Goal: Task Accomplishment & Management: Complete application form

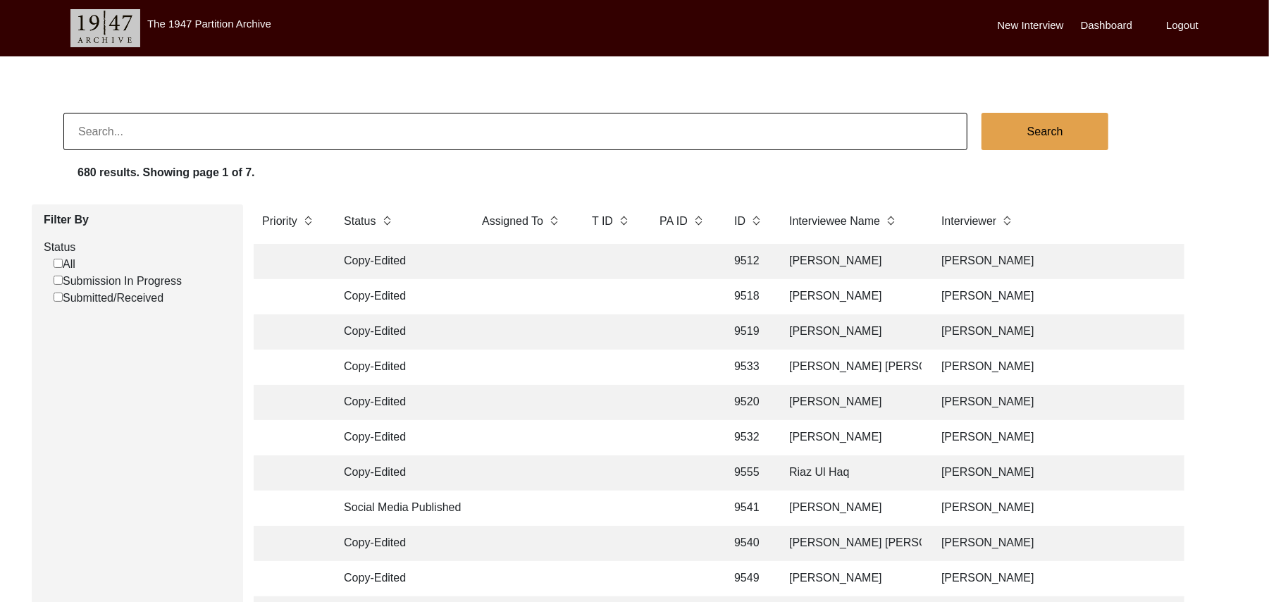
click at [57, 280] on input "Submission In Progress" at bounding box center [58, 280] width 9 height 9
checkbox input "false"
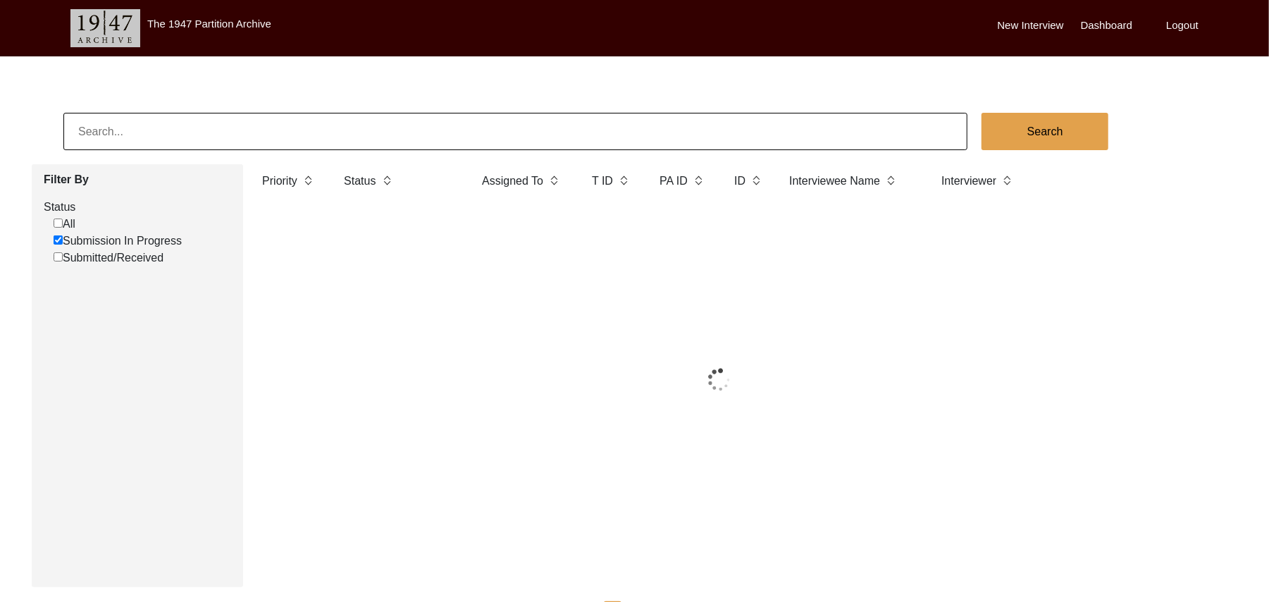
click at [57, 280] on div "Filter By Status All Submission In Progress Submitted/Received" at bounding box center [137, 375] width 211 height 423
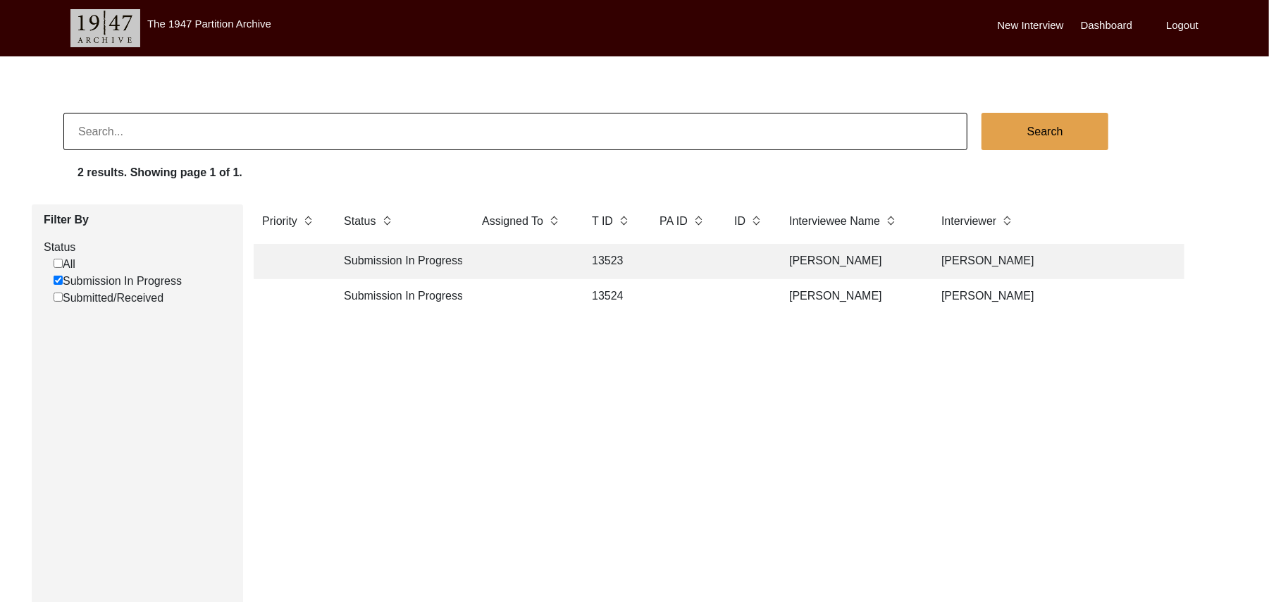
click at [603, 293] on td "13524" at bounding box center [611, 296] width 56 height 35
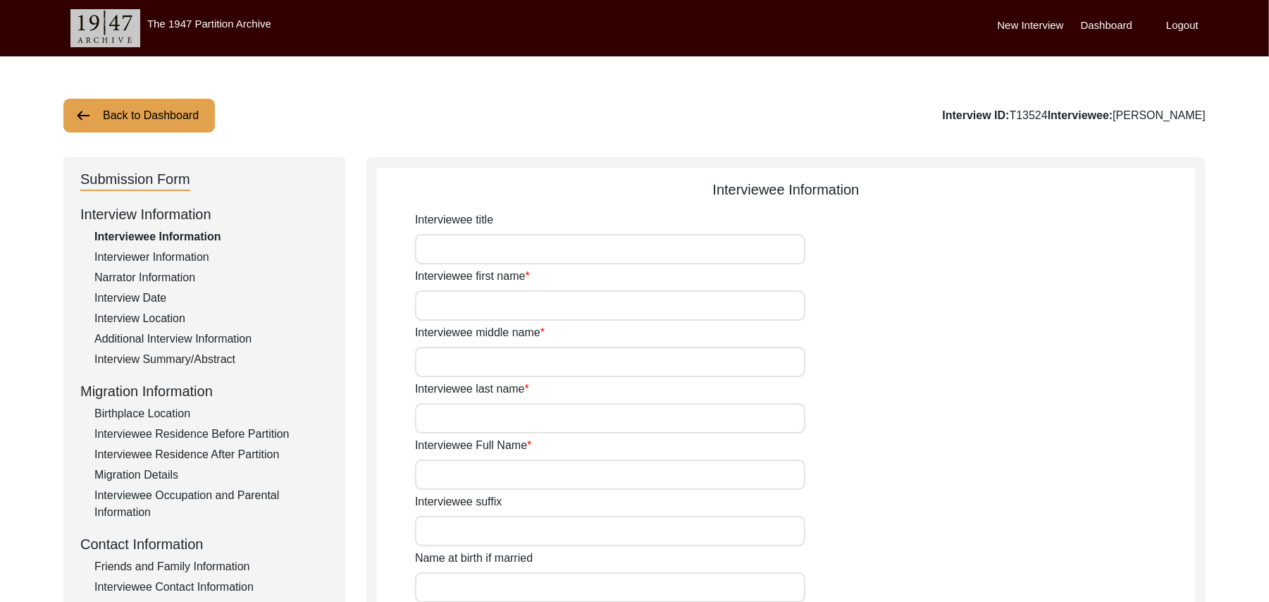
type input "Mr"
type input "[DEMOGRAPHIC_DATA]"
type input "Hussain"
type input "N/A"
type input "[PERSON_NAME]"
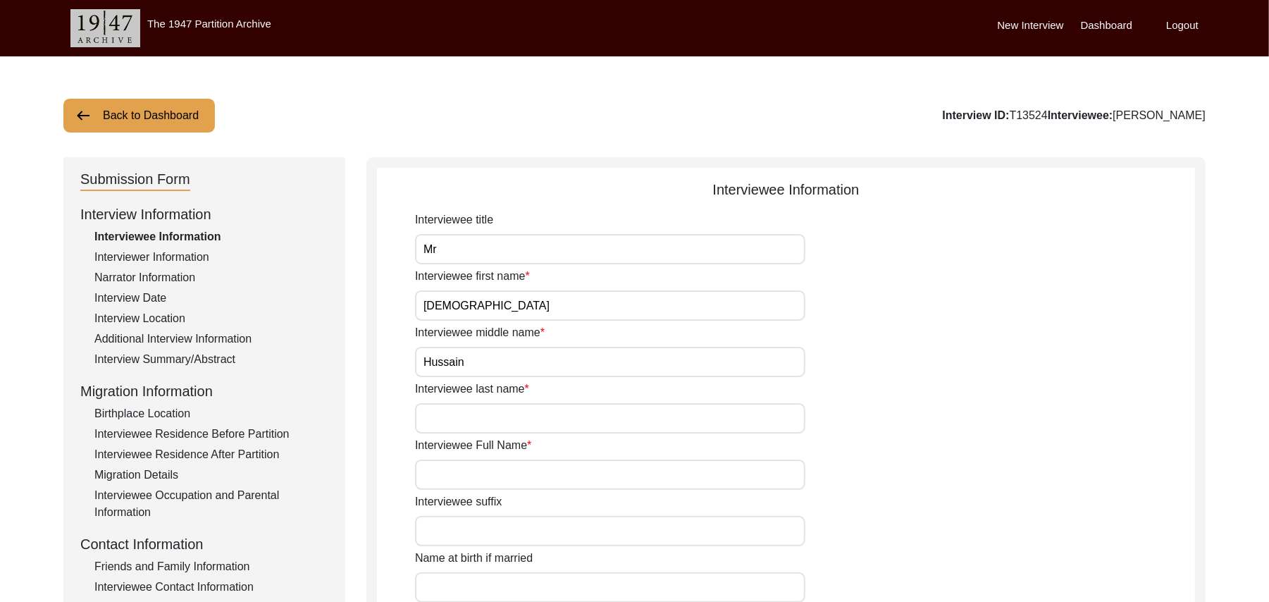
type input "N/A"
type input "[PERSON_NAME]"
type input "1934"
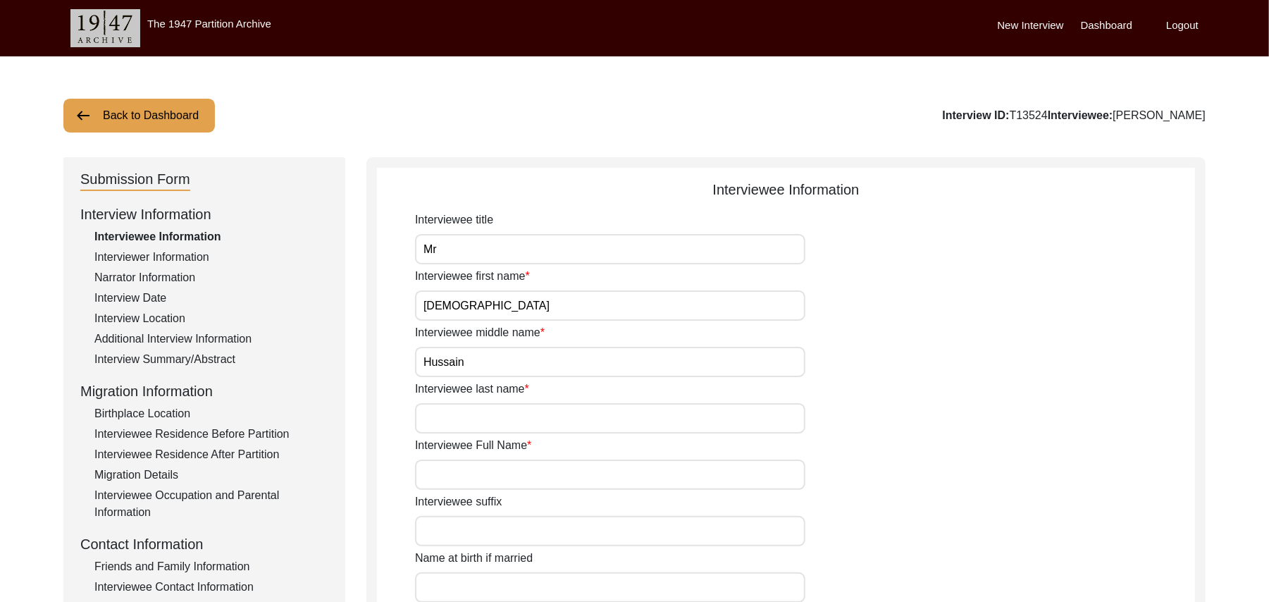
type input "91 Years"
type input "[DEMOGRAPHIC_DATA]"
type input "N/A"
type textarea "N/A"
type input "Punjabi"
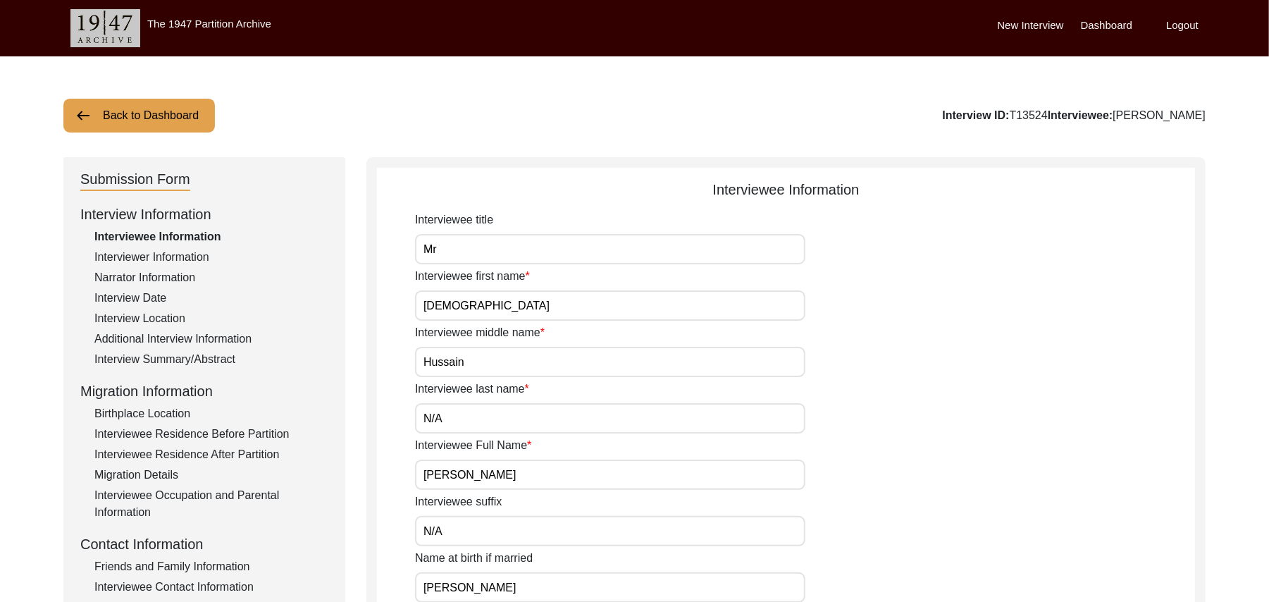
type input "Malwai"
type input "[DEMOGRAPHIC_DATA]"
type input "Araein"
click at [218, 356] on div "Interview Summary/Abstract" at bounding box center [211, 359] width 234 height 17
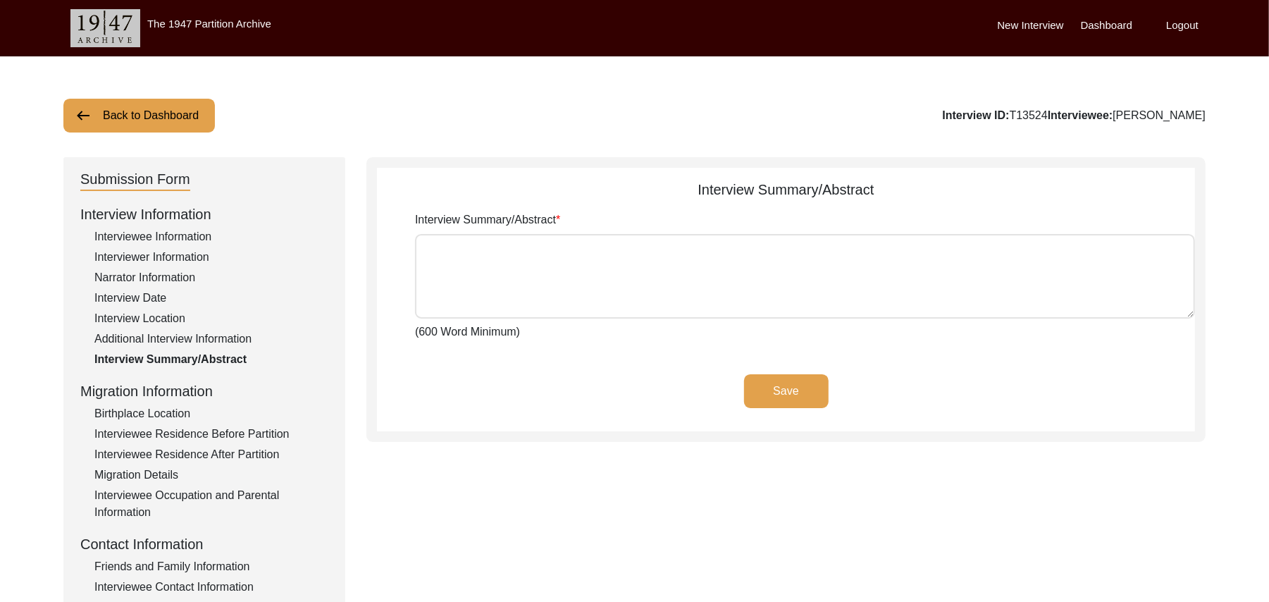
click at [459, 277] on textarea "Interview Summary/Abstract" at bounding box center [805, 276] width 780 height 85
paste textarea "[PERSON_NAME] [PERSON_NAME] [PERSON_NAME] son of [PERSON_NAME], his grandfather…"
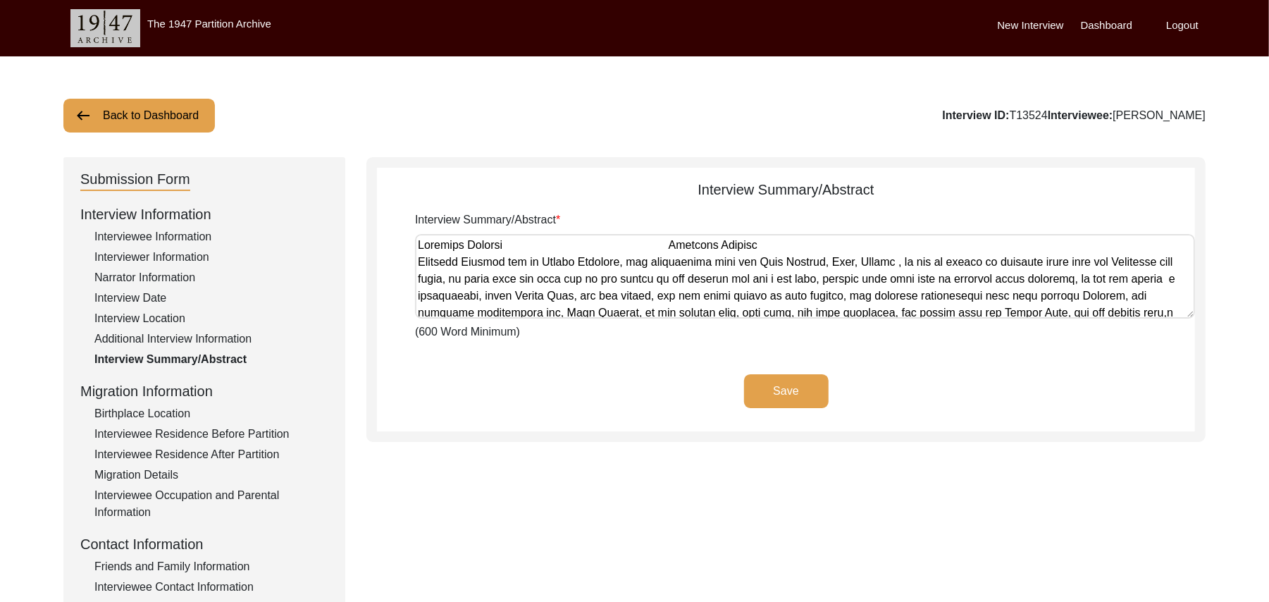
scroll to position [661, 0]
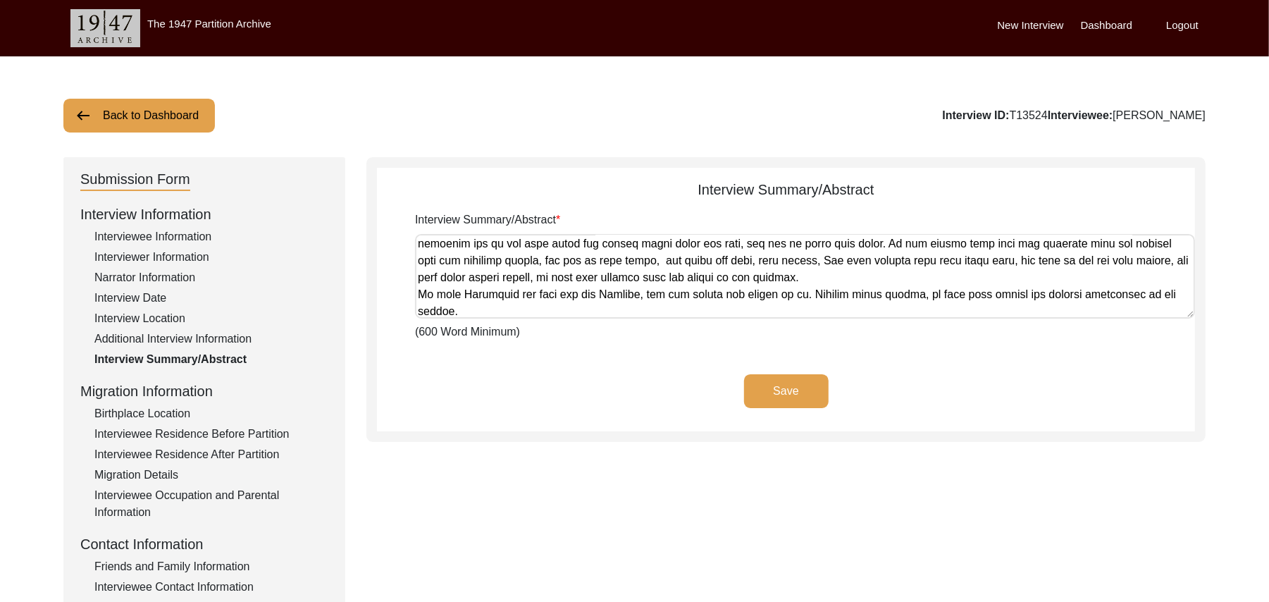
type textarea "[PERSON_NAME] [PERSON_NAME] [PERSON_NAME] son of [PERSON_NAME], his grandfather…"
click at [777, 387] on button "Save" at bounding box center [786, 391] width 85 height 34
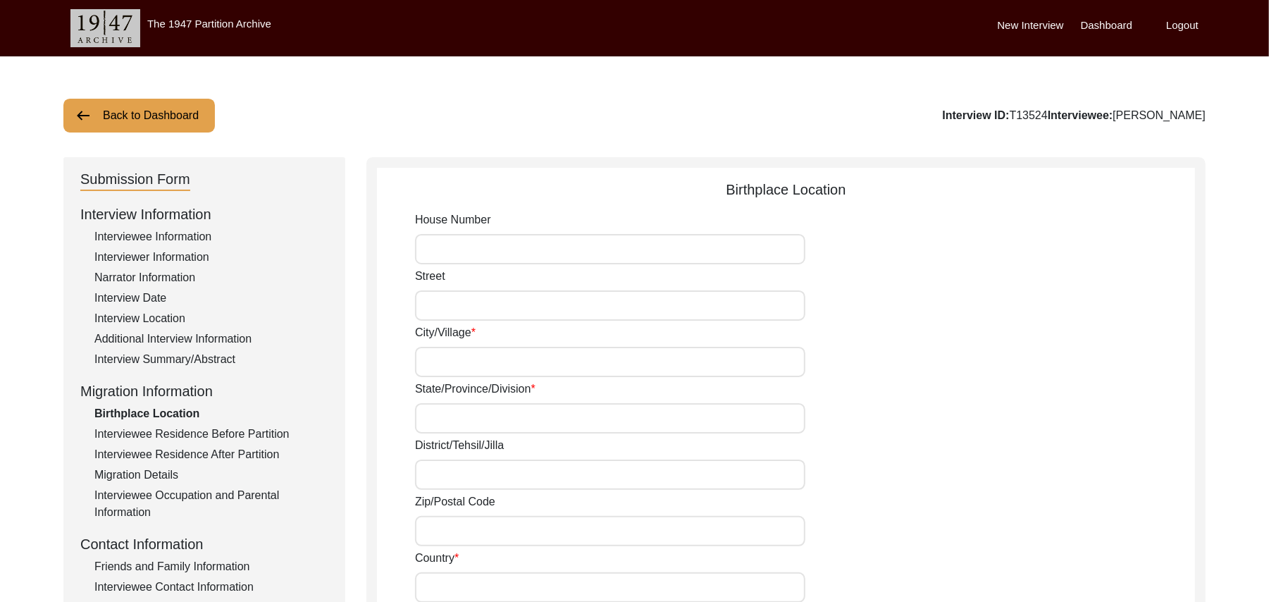
type input "N/A"
type input "Chak 383JB Aler"
type input "[GEOGRAPHIC_DATA]"
type input "[PERSON_NAME]/ [PERSON_NAME]"
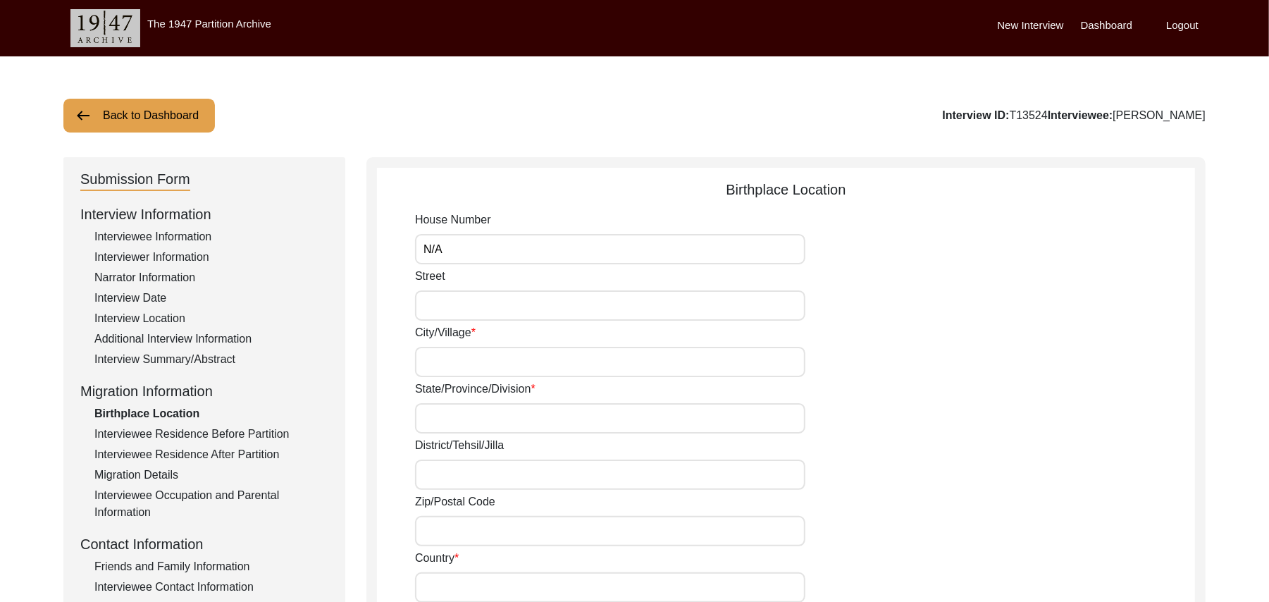
type input "360120"
type input "[GEOGRAPHIC_DATA]"
type input "Chak 383JB Aler/ [GEOGRAPHIC_DATA] [PERSON_NAME]"
type input "Chak 383JB Aler, [GEOGRAPHIC_DATA], [GEOGRAPHIC_DATA]"
type input "N/A"
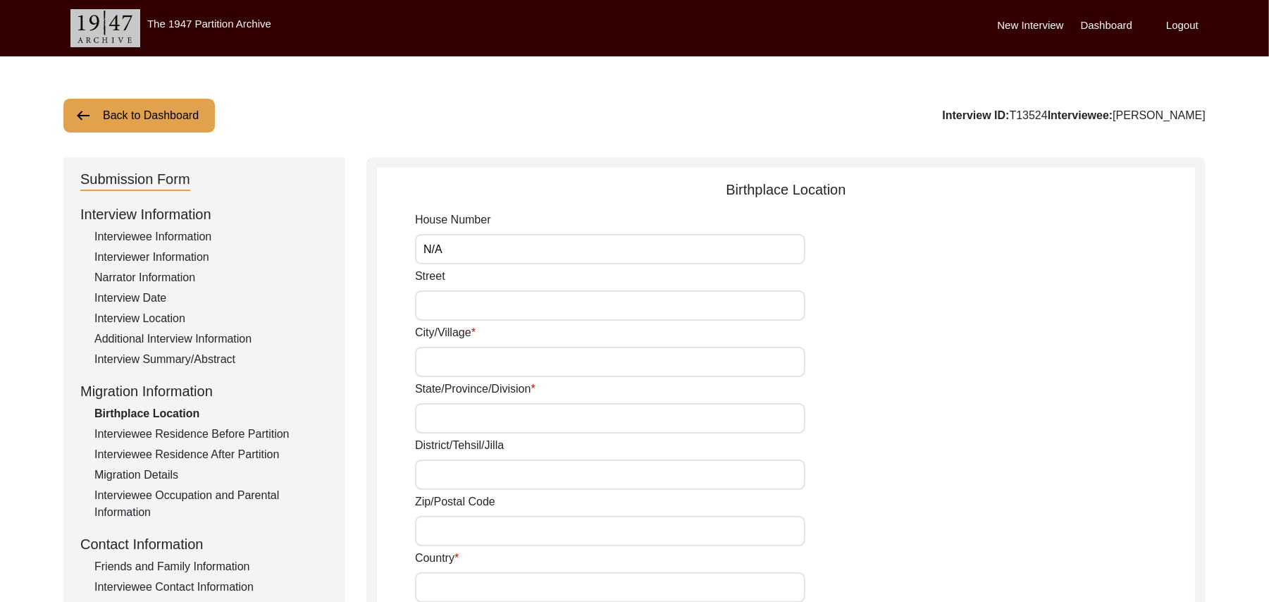
type input "N/A"
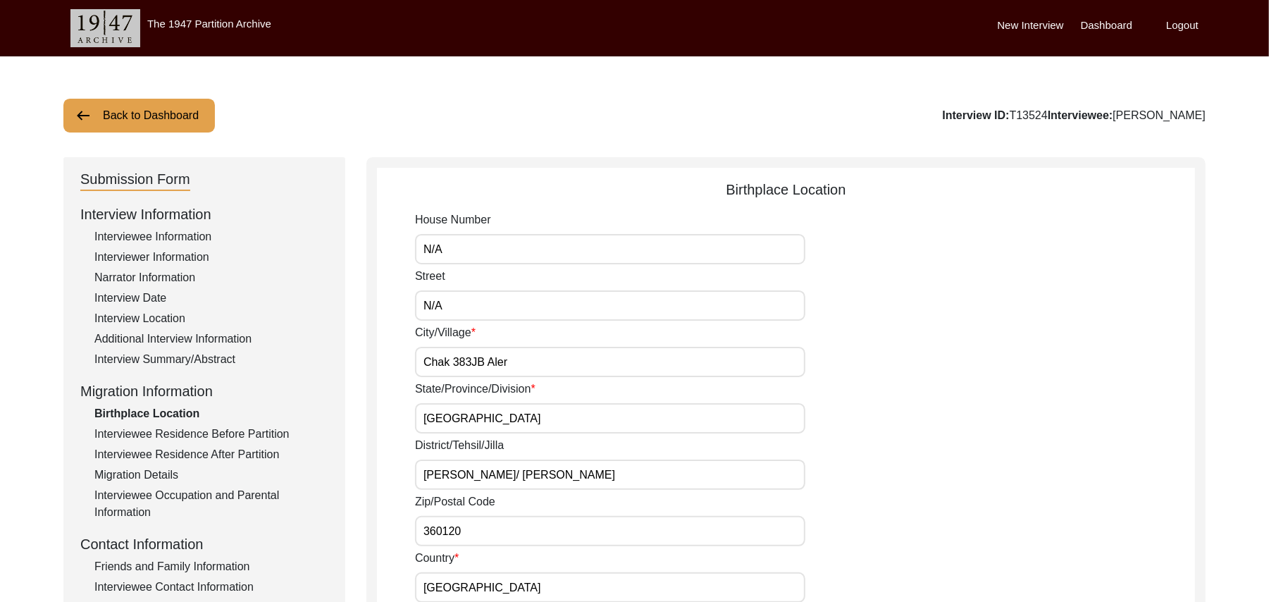
click at [483, 529] on input "360120" at bounding box center [610, 531] width 390 height 30
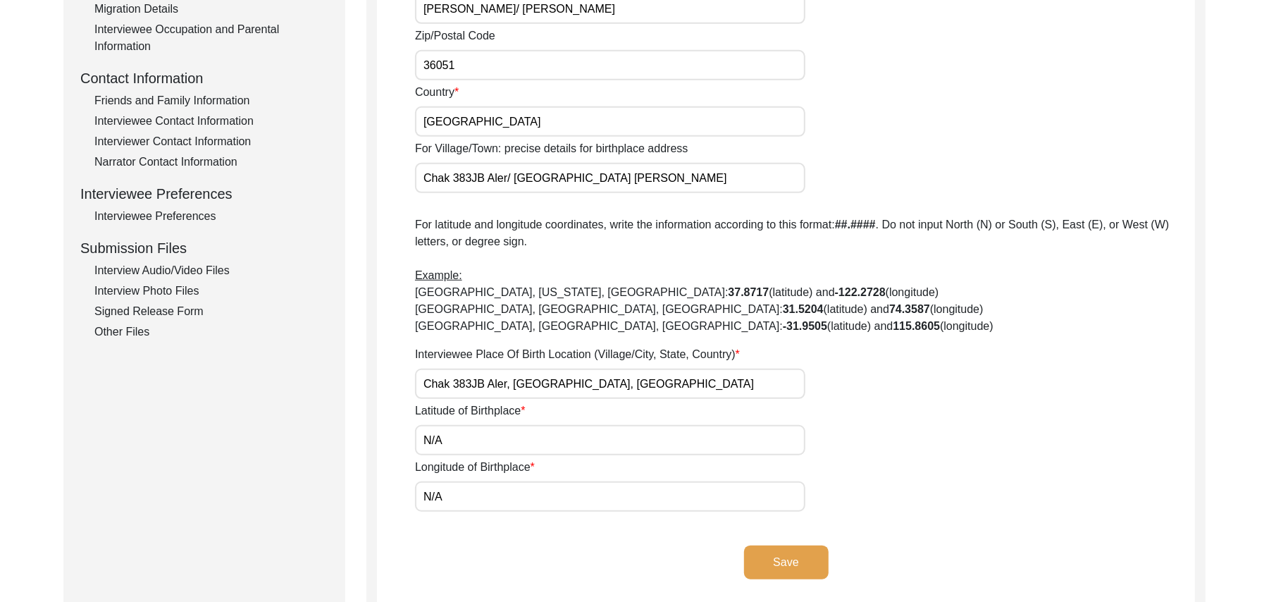
scroll to position [485, 0]
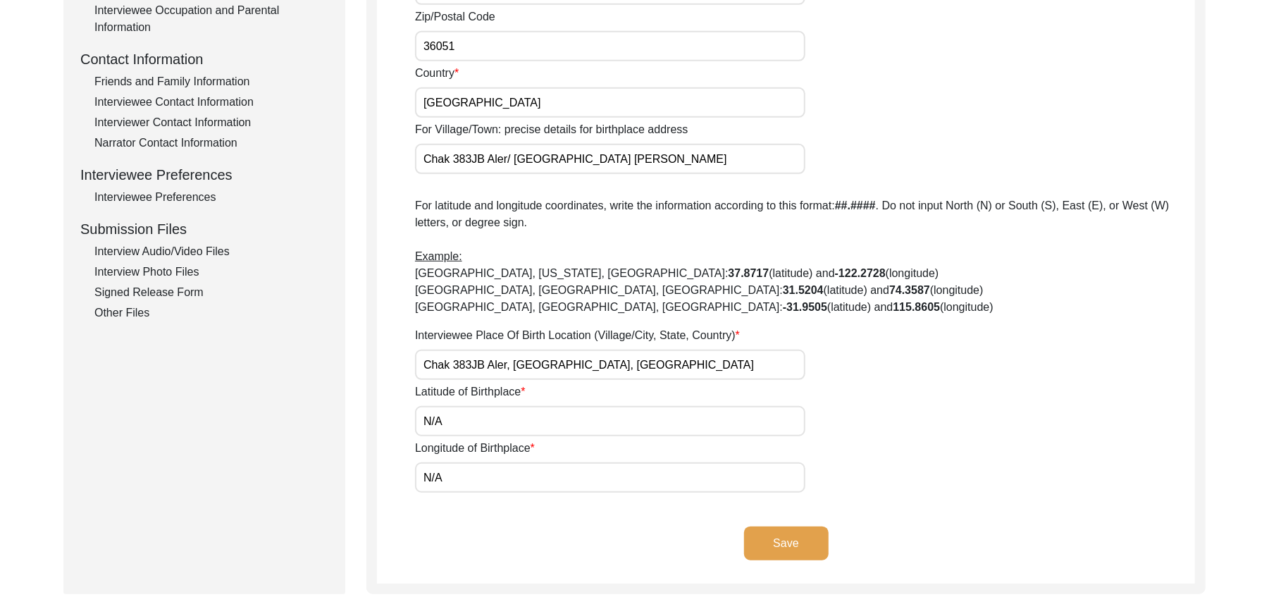
type input "36051"
click at [804, 533] on button "Save" at bounding box center [786, 543] width 85 height 34
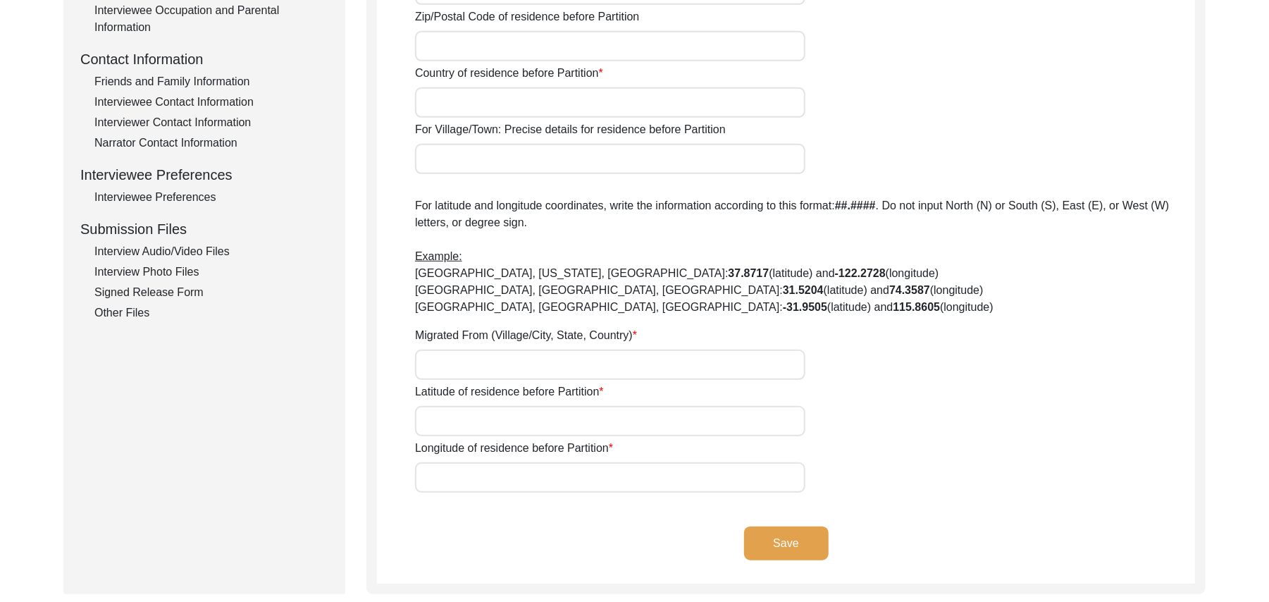
type input "N/A"
type input "Chak 383JB Aler"
type input "[GEOGRAPHIC_DATA]"
type input "[PERSON_NAME]/ [PERSON_NAME]"
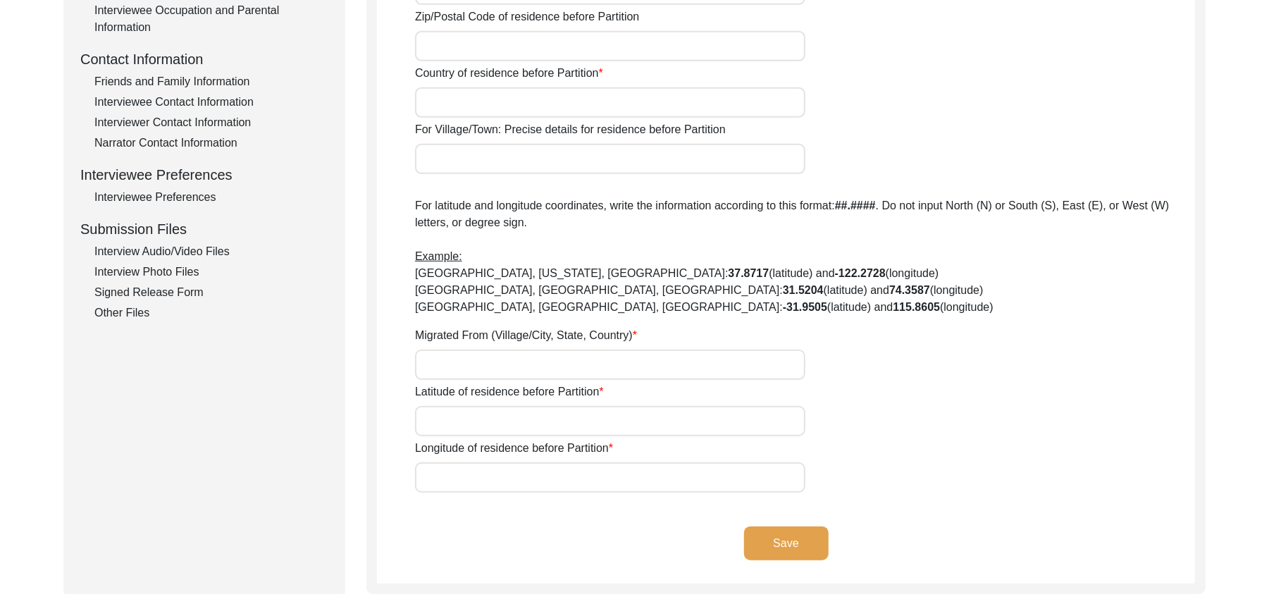
type input "36120"
type input "[GEOGRAPHIC_DATA]"
type input "Chak 383JB Aler/ [GEOGRAPHIC_DATA] [PERSON_NAME]"
type input "Did Not Migrate"
type input "N/A"
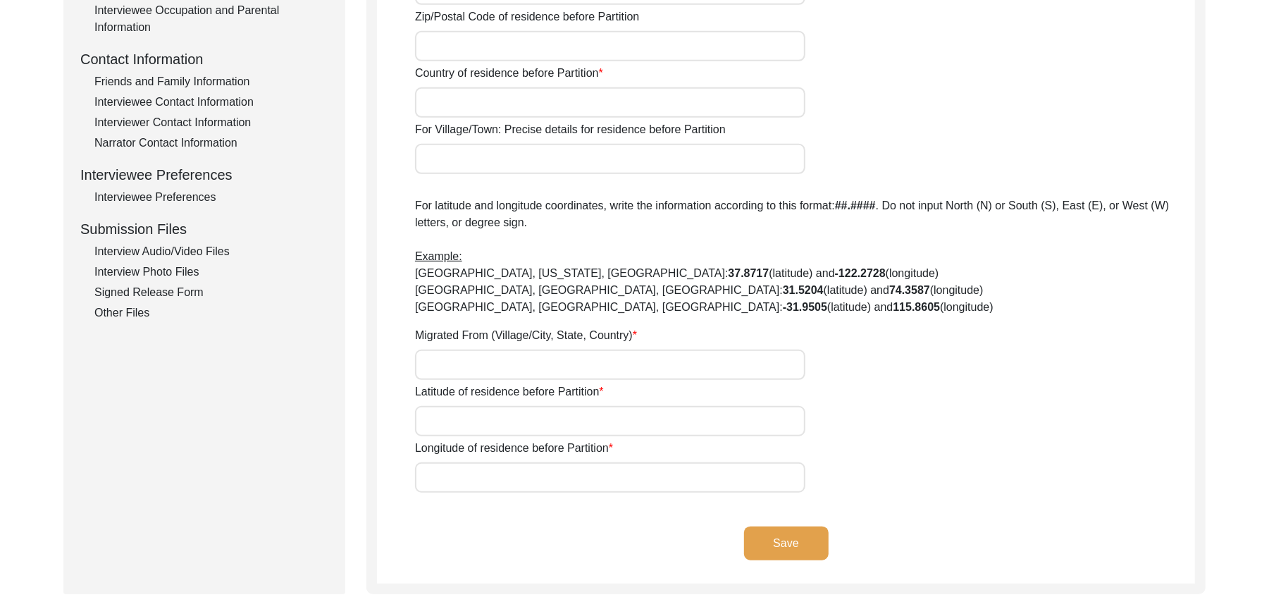
type input "N/A"
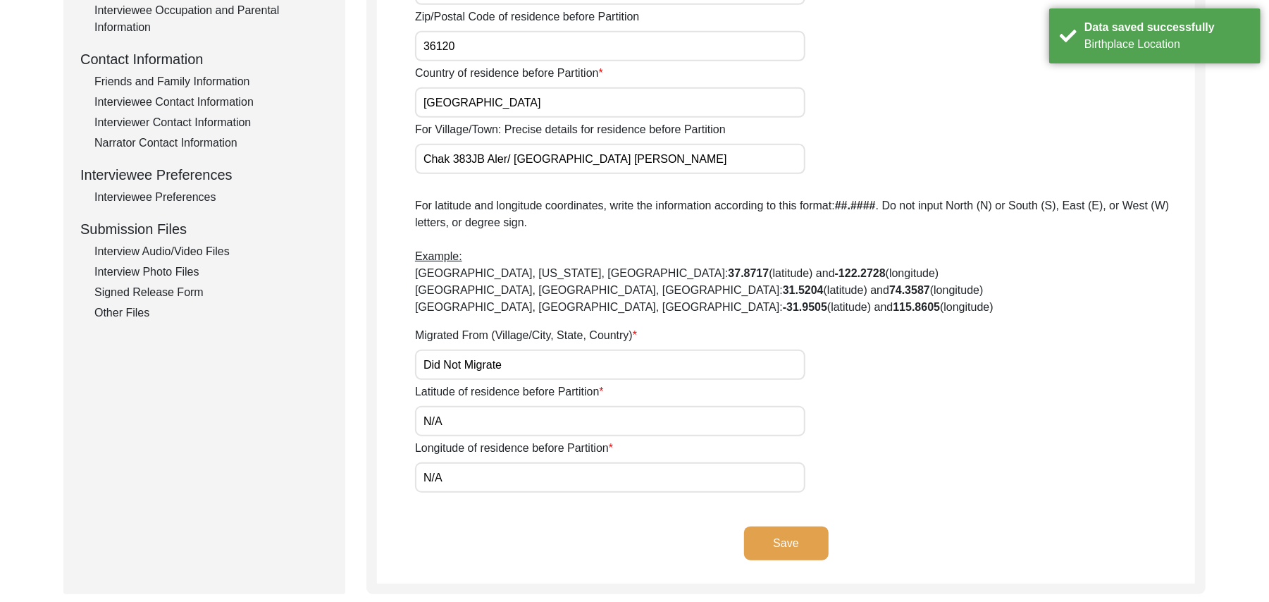
click at [457, 49] on input "36120" at bounding box center [610, 46] width 390 height 30
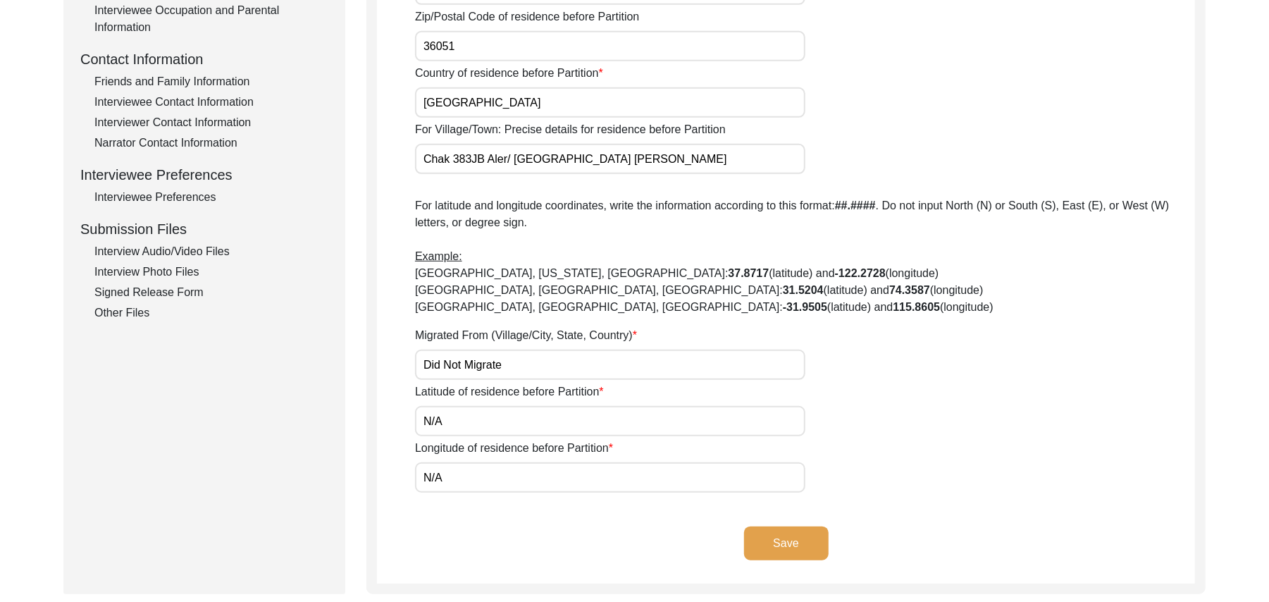
type input "36051"
click at [796, 538] on button "Save" at bounding box center [786, 543] width 85 height 34
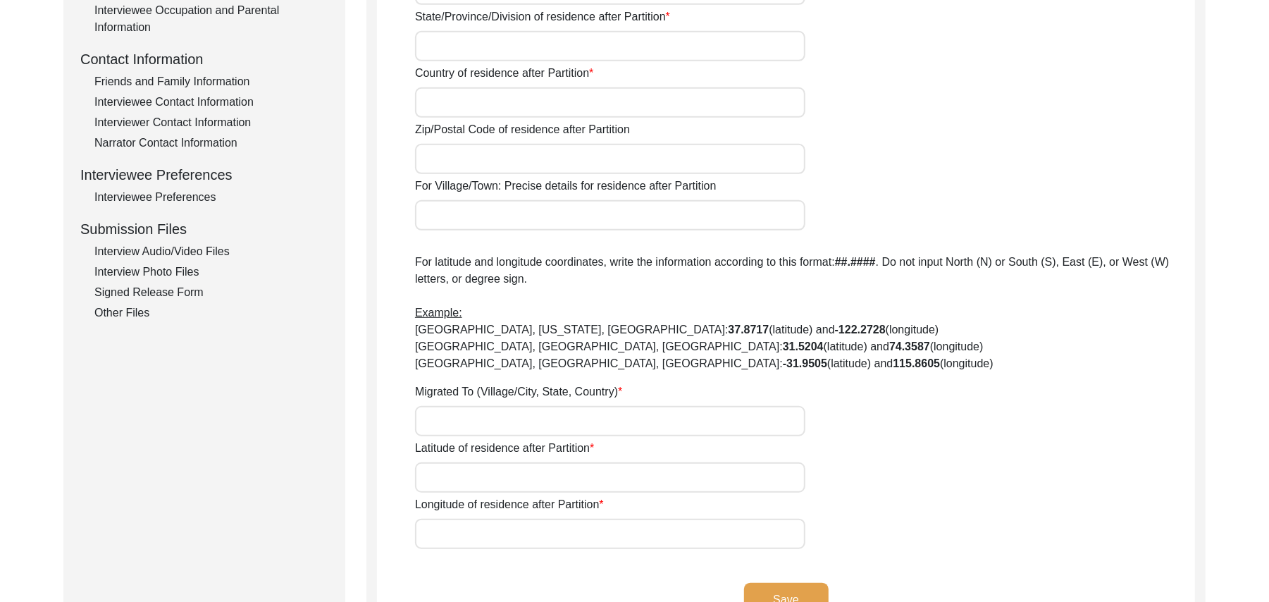
type input "No"
type input "N/A"
type input "Chak 383JB Aler"
type input "[PERSON_NAME]/ [PERSON_NAME]"
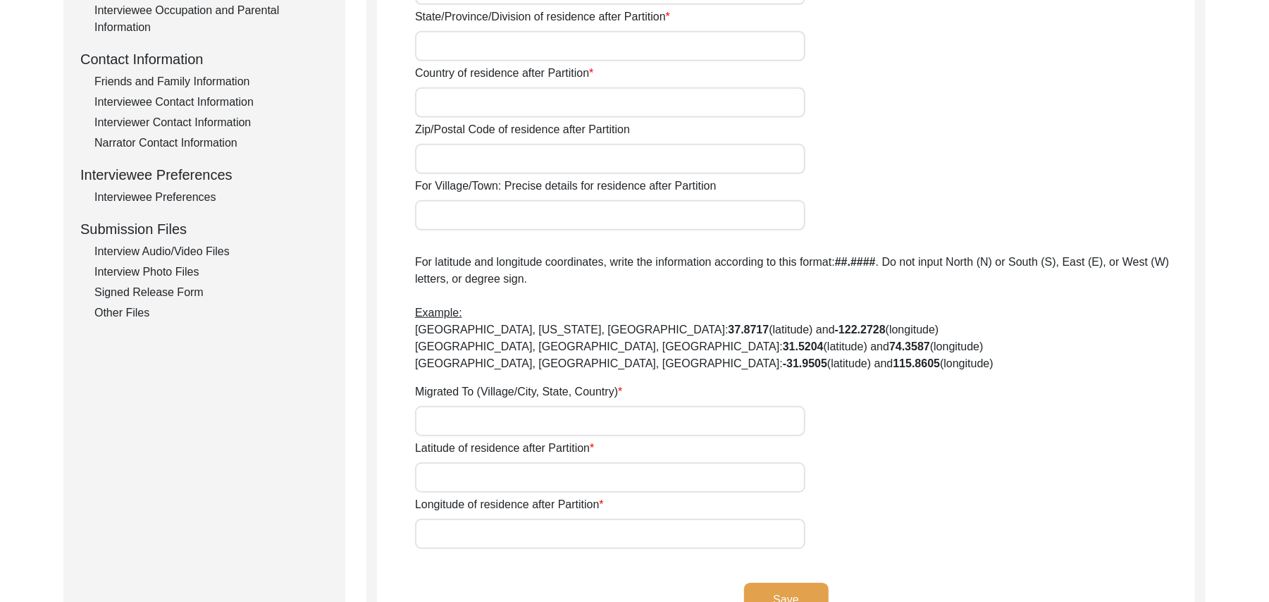
type input "[GEOGRAPHIC_DATA]"
type input "36120"
type input "Chak 383JB Aler/ [GEOGRAPHIC_DATA] [PERSON_NAME]"
type input "Did Not Migrate"
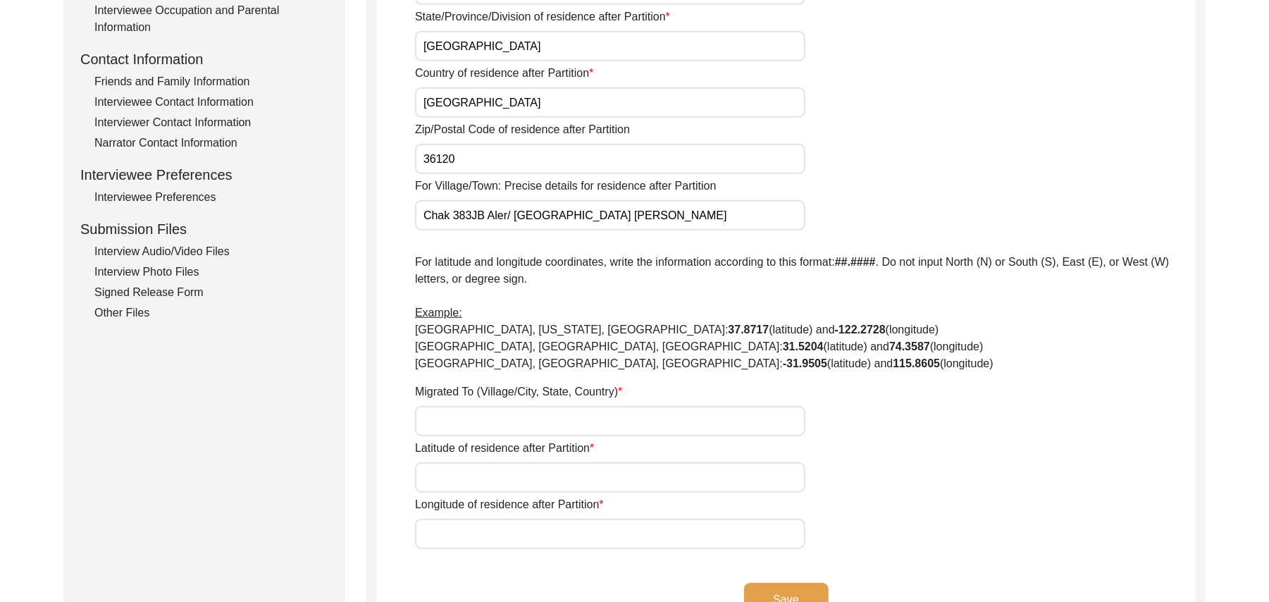
type input "N/A"
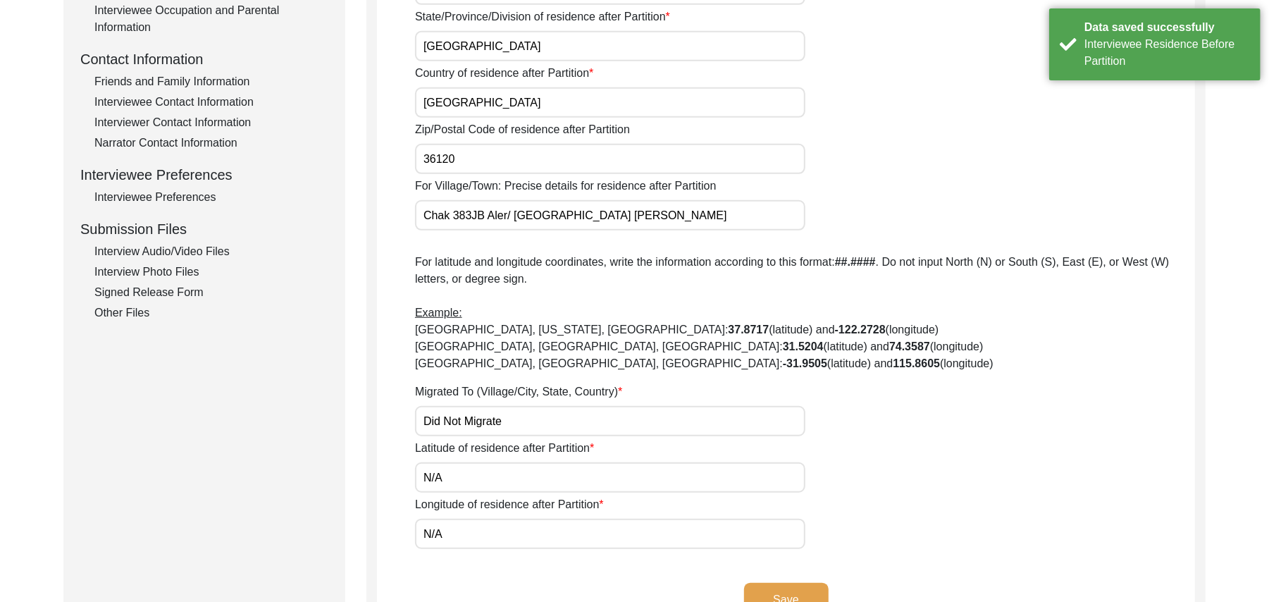
click at [455, 158] on input "36120" at bounding box center [610, 159] width 390 height 30
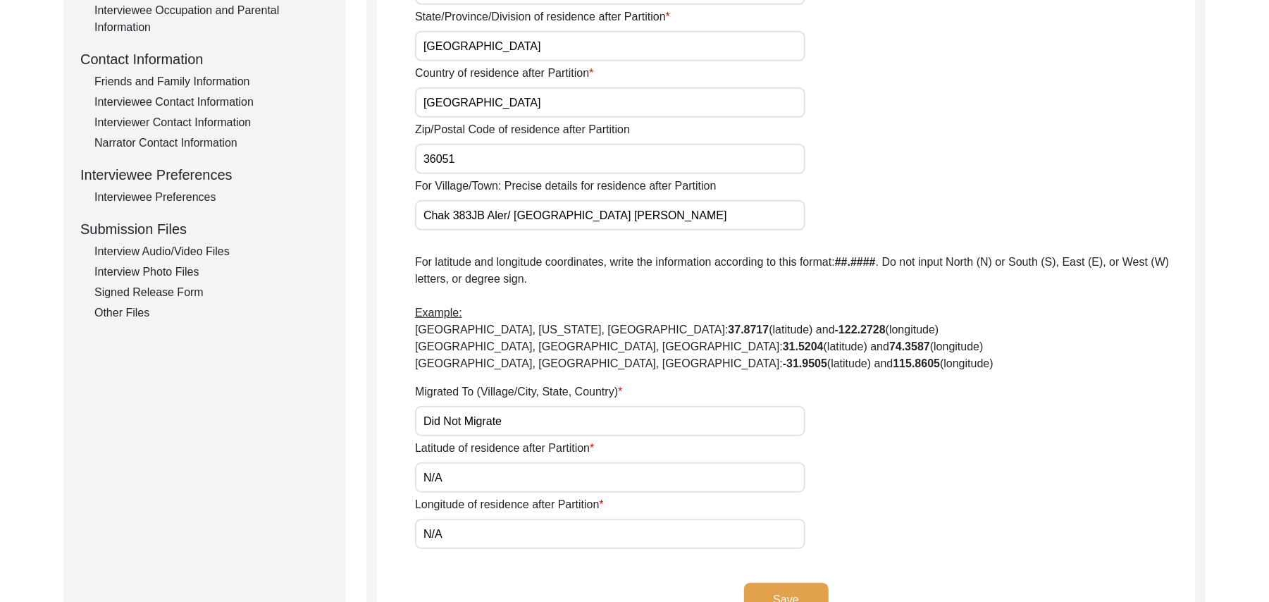
type input "36051"
click at [767, 588] on button "Save" at bounding box center [786, 600] width 85 height 34
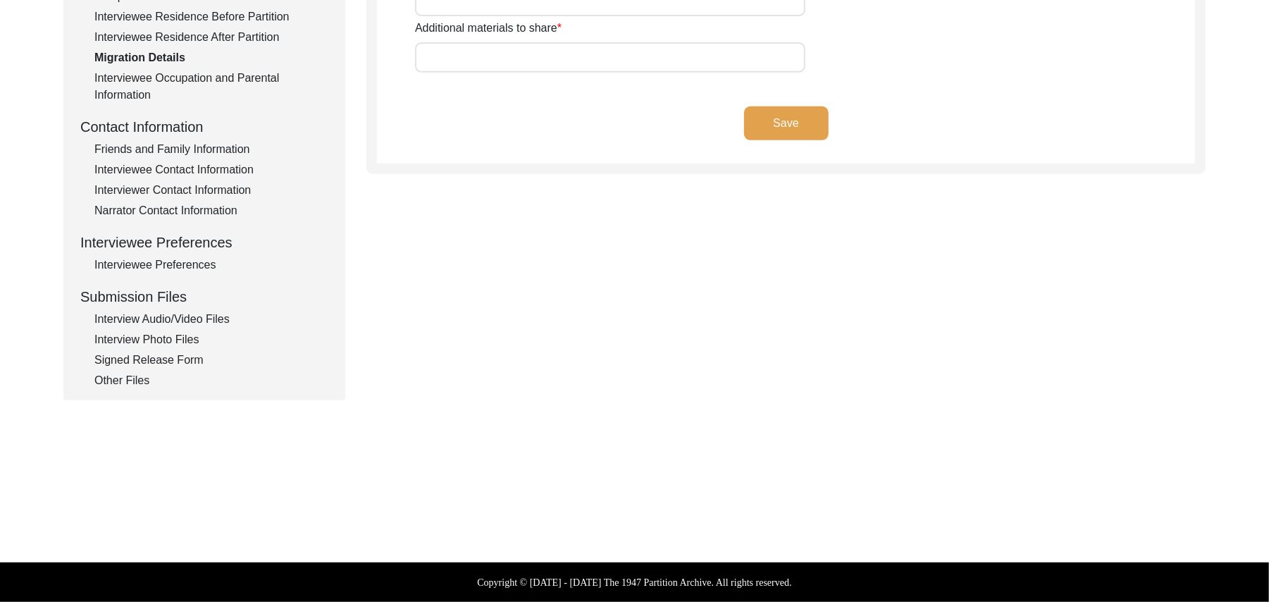
scroll to position [416, 0]
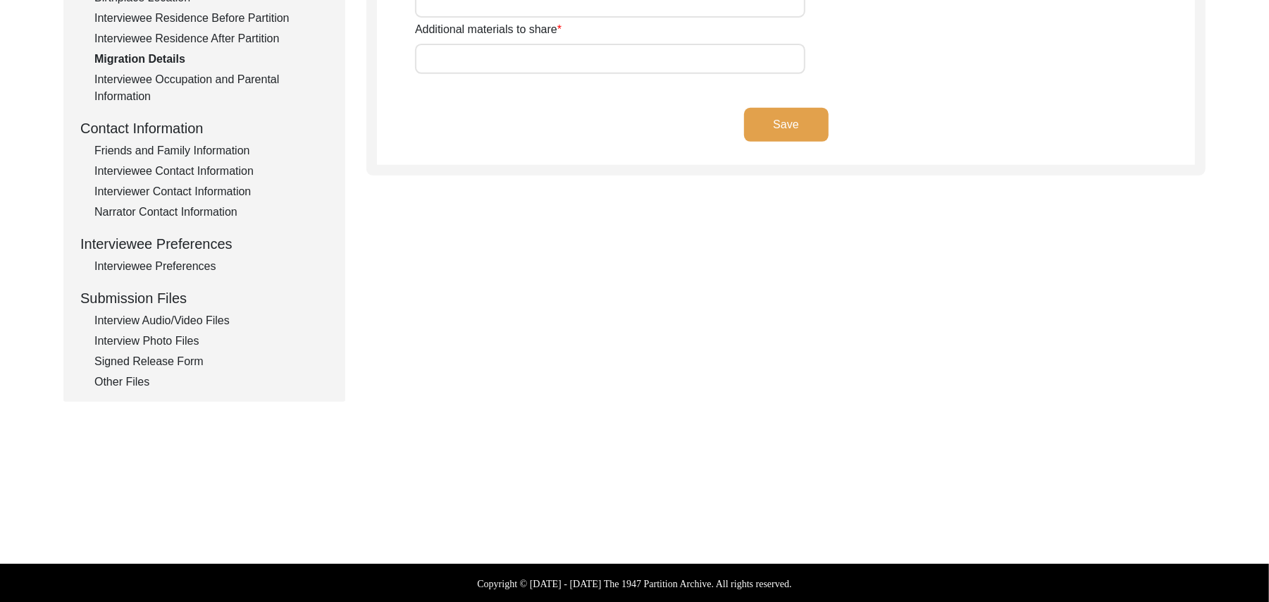
type input "N/A"
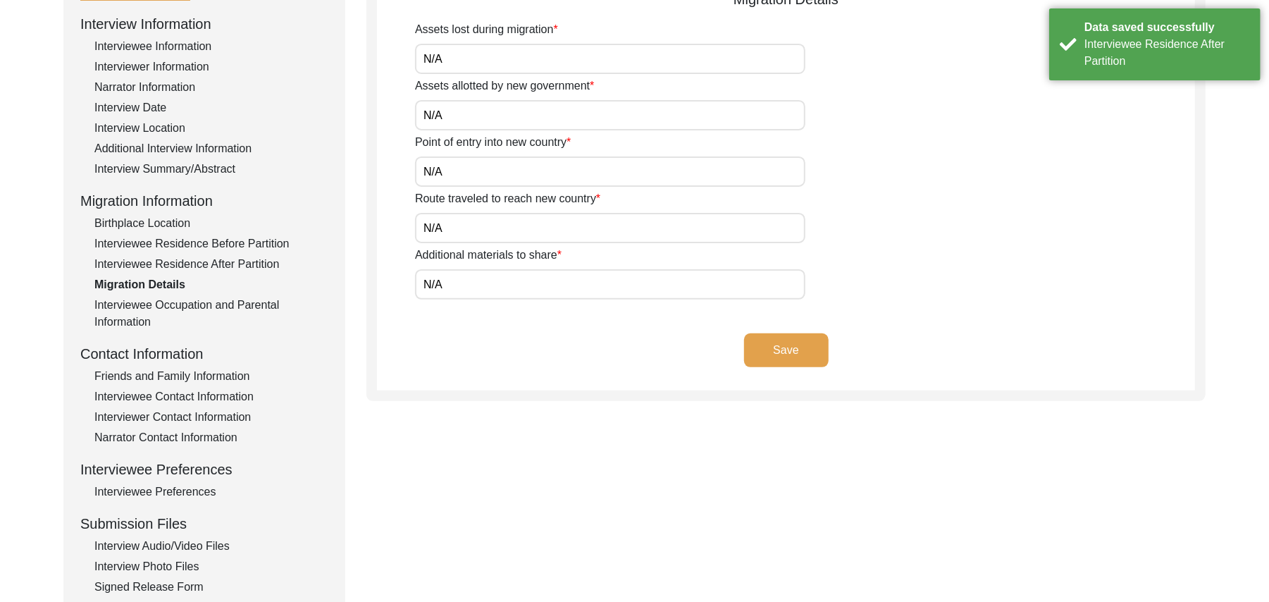
scroll to position [189, 0]
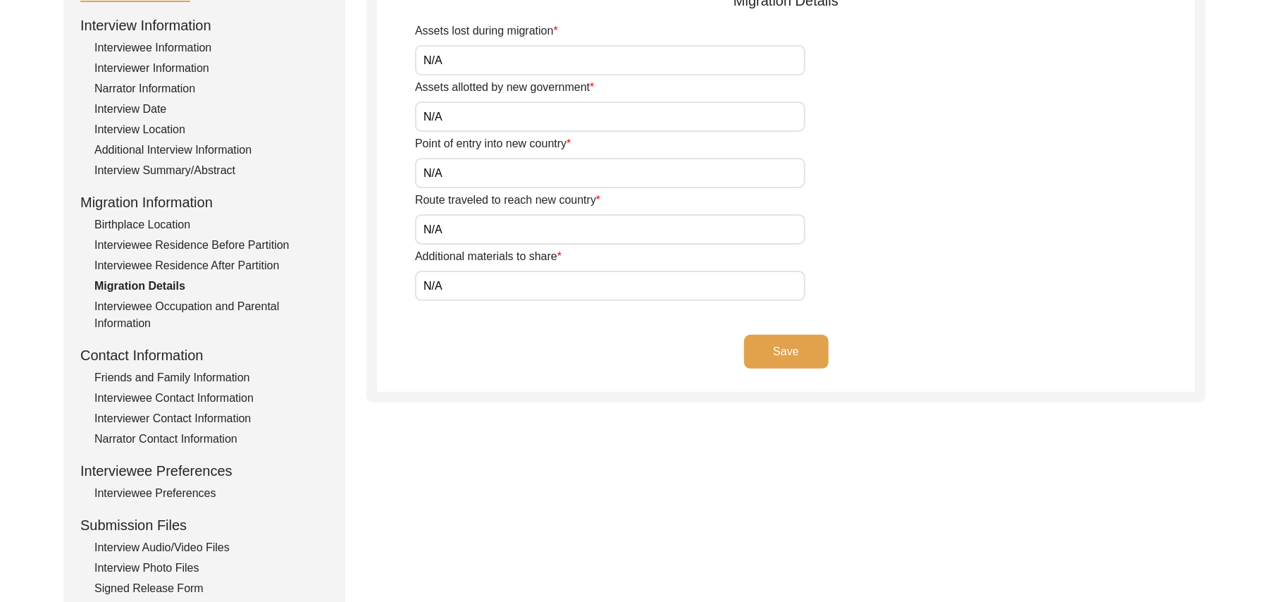
click at [793, 350] on button "Save" at bounding box center [786, 352] width 85 height 34
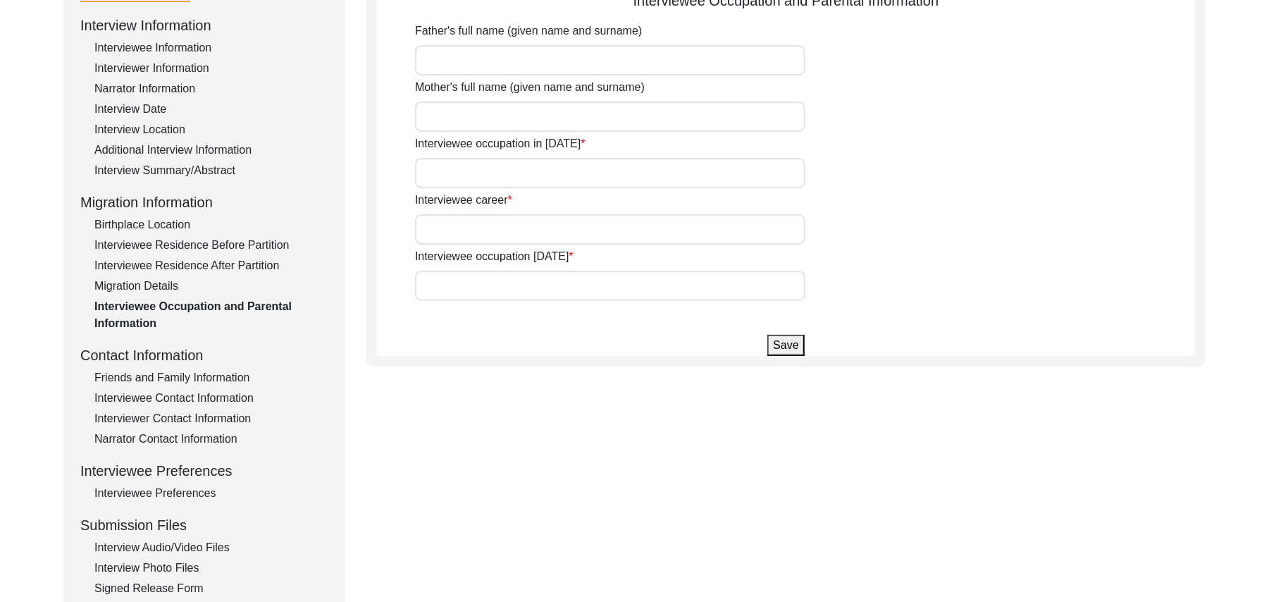
type input "[PERSON_NAME]"
type input "add"
type input "House Boy"
type input "Farmer"
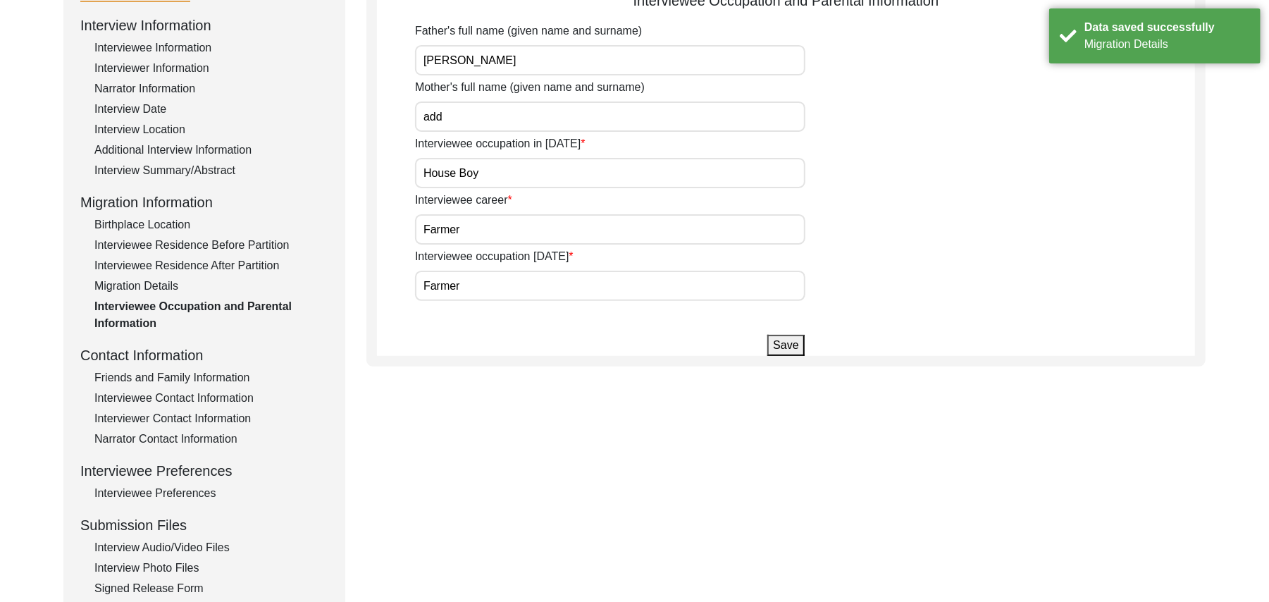
click at [455, 121] on input "add" at bounding box center [610, 116] width 390 height 30
type input "a"
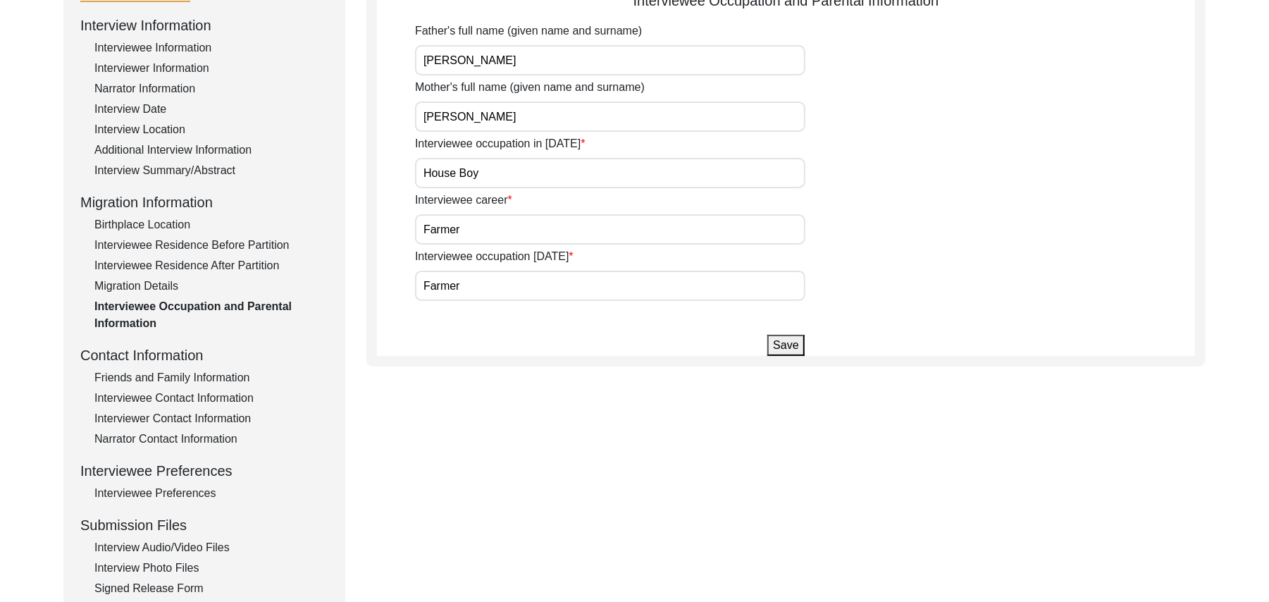
type input "[PERSON_NAME]"
click at [776, 340] on button "Save" at bounding box center [785, 345] width 37 height 21
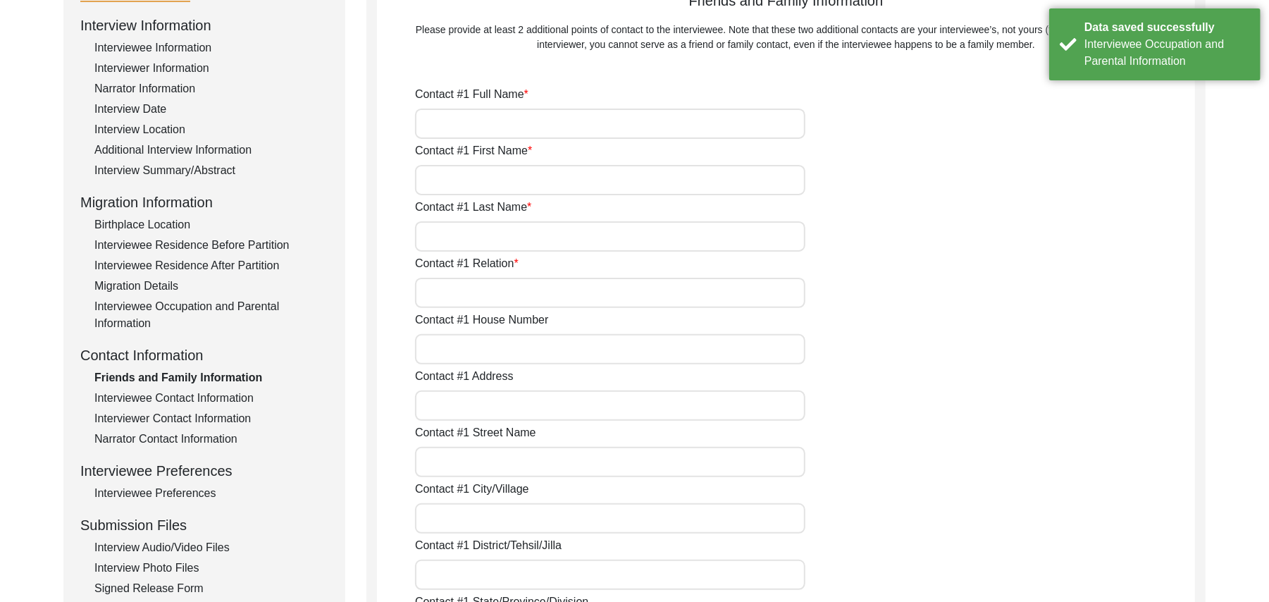
type input "[PERSON_NAME]"
type input "Ajmal"
type input "Hussain"
type input "Son"
type input "N/A"
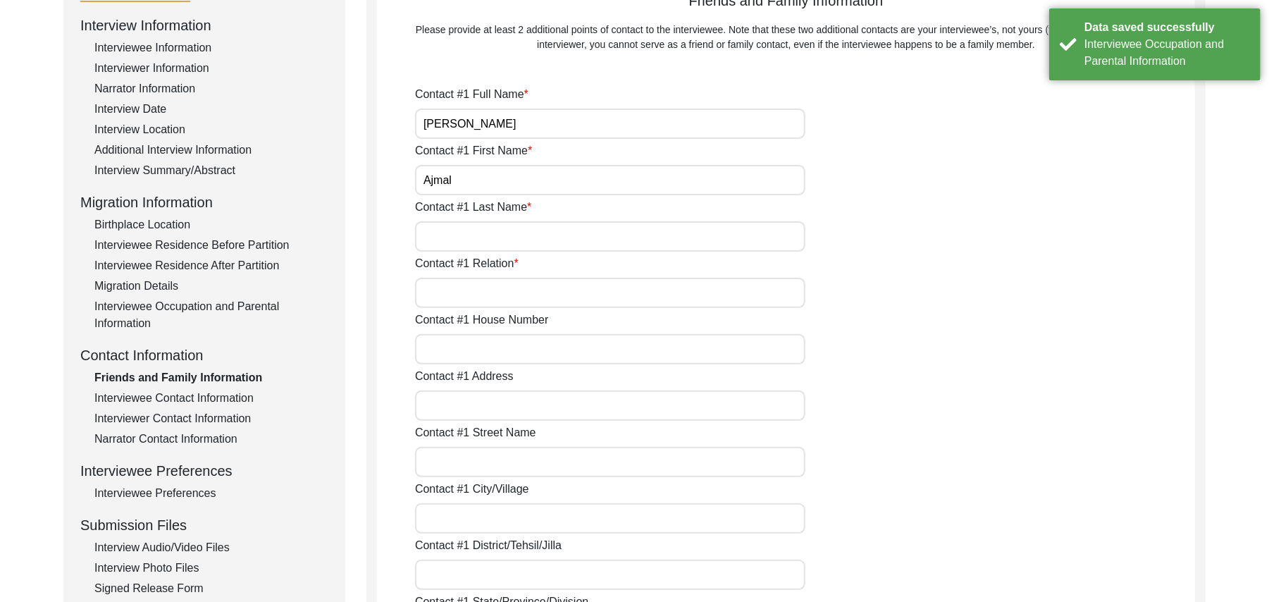
type input "Cjak 383JB"
type input "N/A"
type input "Chak 383JB"
type input "[PERSON_NAME]/ [PERSON_NAME]"
type input "[GEOGRAPHIC_DATA]"
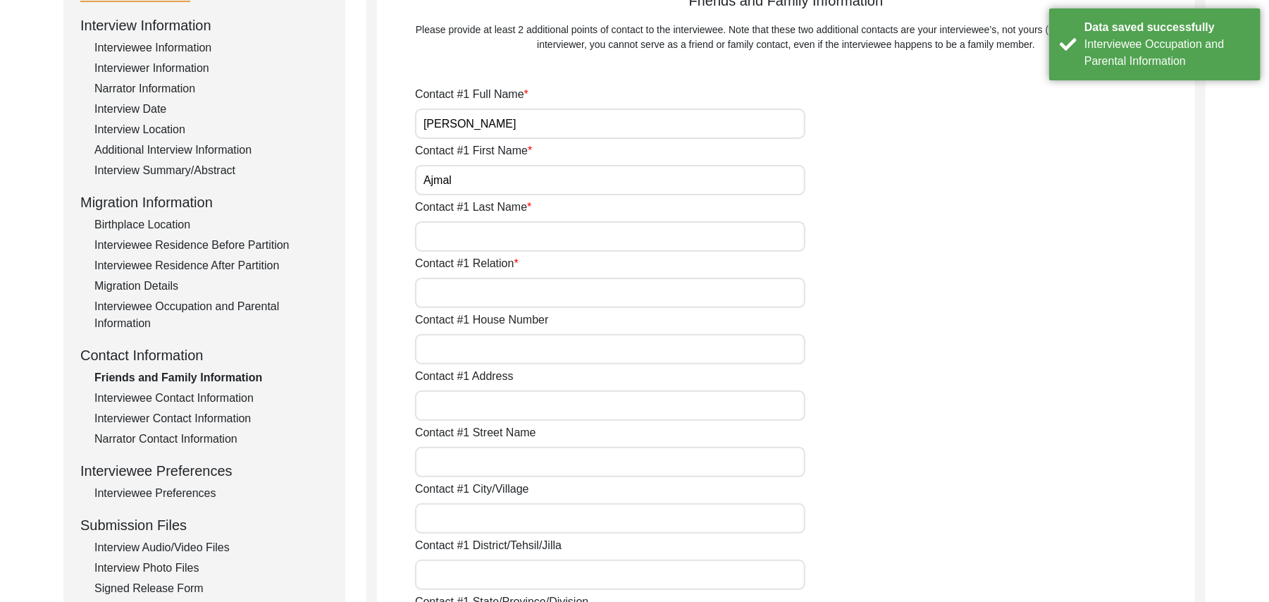
type input "36120"
type input "[GEOGRAPHIC_DATA]"
type input "Chak 383JB"
type input "03427542386"
type input "N/A"
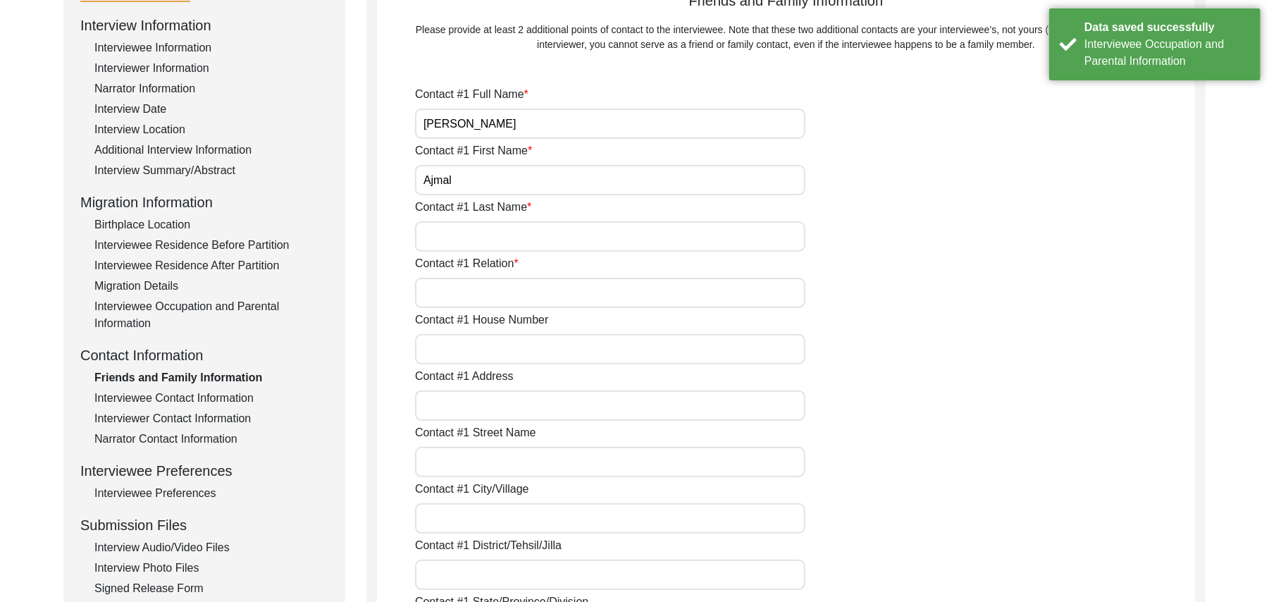
type input "N/A"
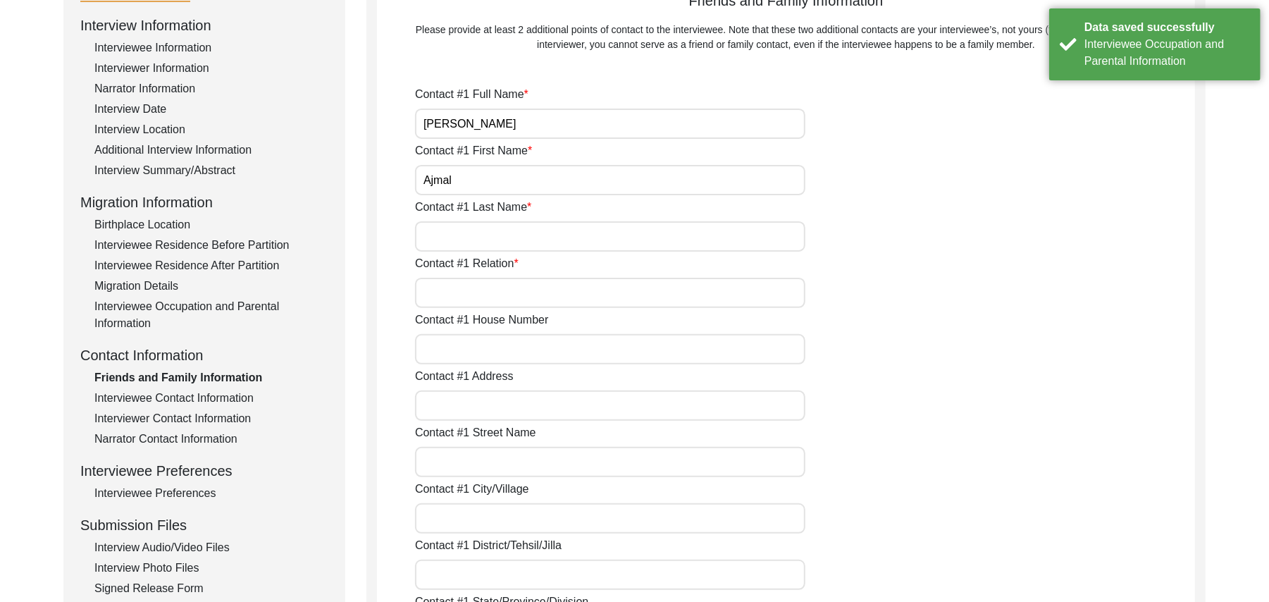
type input "[PERSON_NAME]"
type input "Najumal"
type input "[PERSON_NAME]"
type input "Son"
type input "N/A"
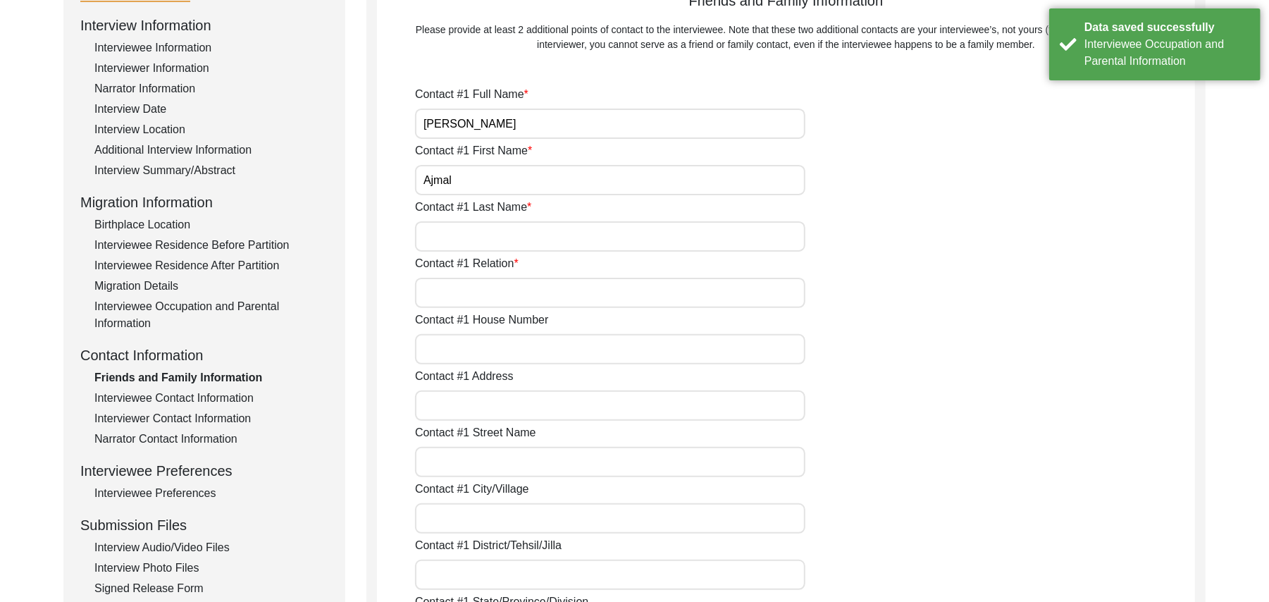
type input "Chak 383JB"
type input "N/A"
type input "Chak 383JB"
type input "[PERSON_NAME]/ [PERSON_NAME]"
type input "[GEOGRAPHIC_DATA]"
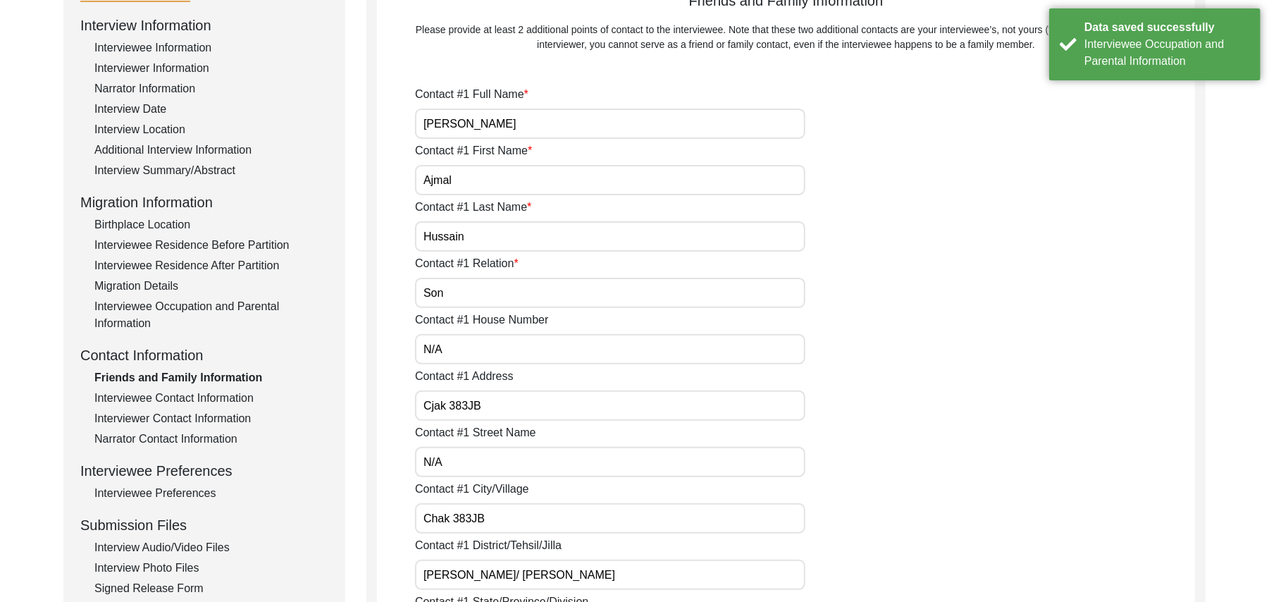
type input "36120"
type input "[GEOGRAPHIC_DATA]"
type input "Chak 383JB"
type input "03417736373"
type input "N/A"
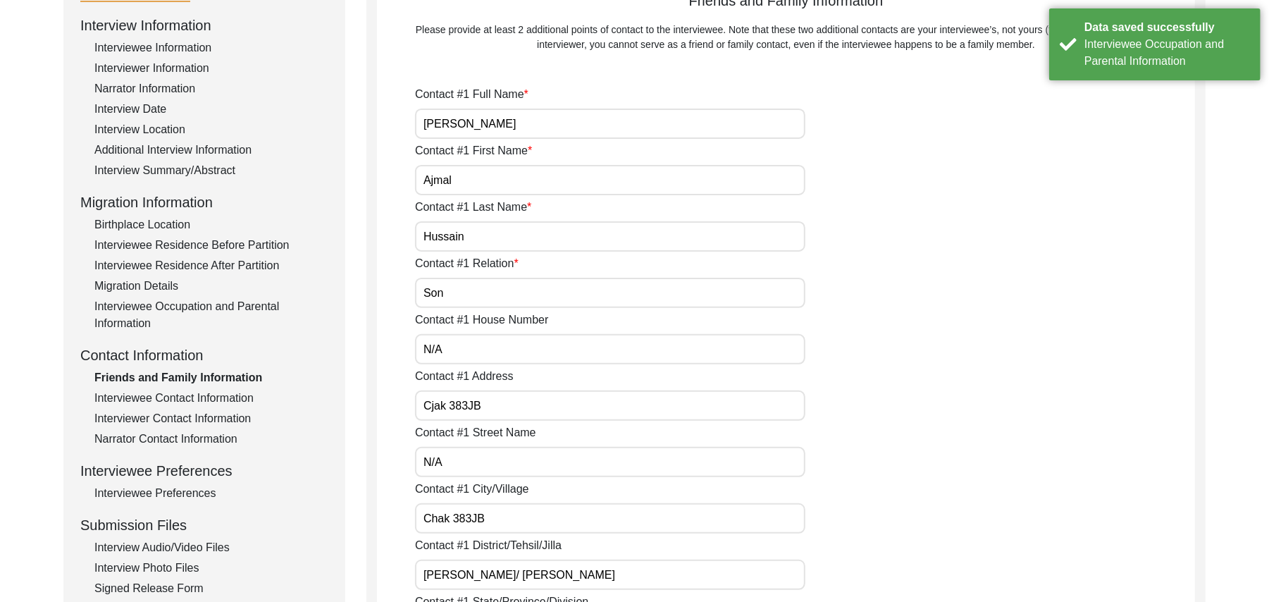
type input "N/A"
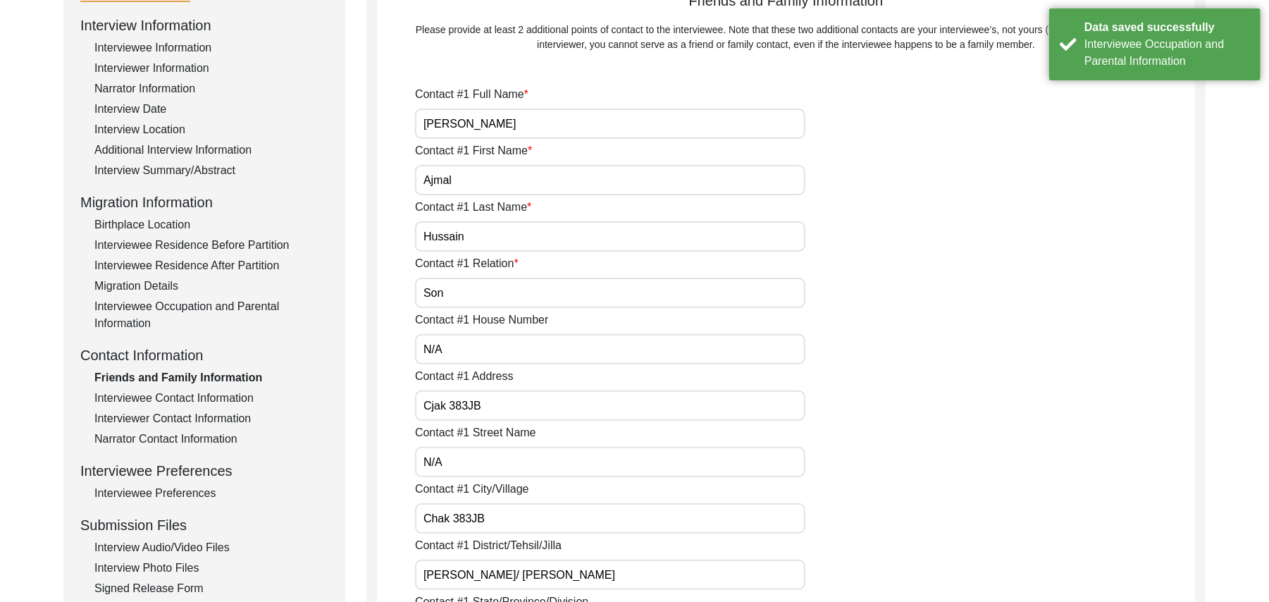
type input "N/A"
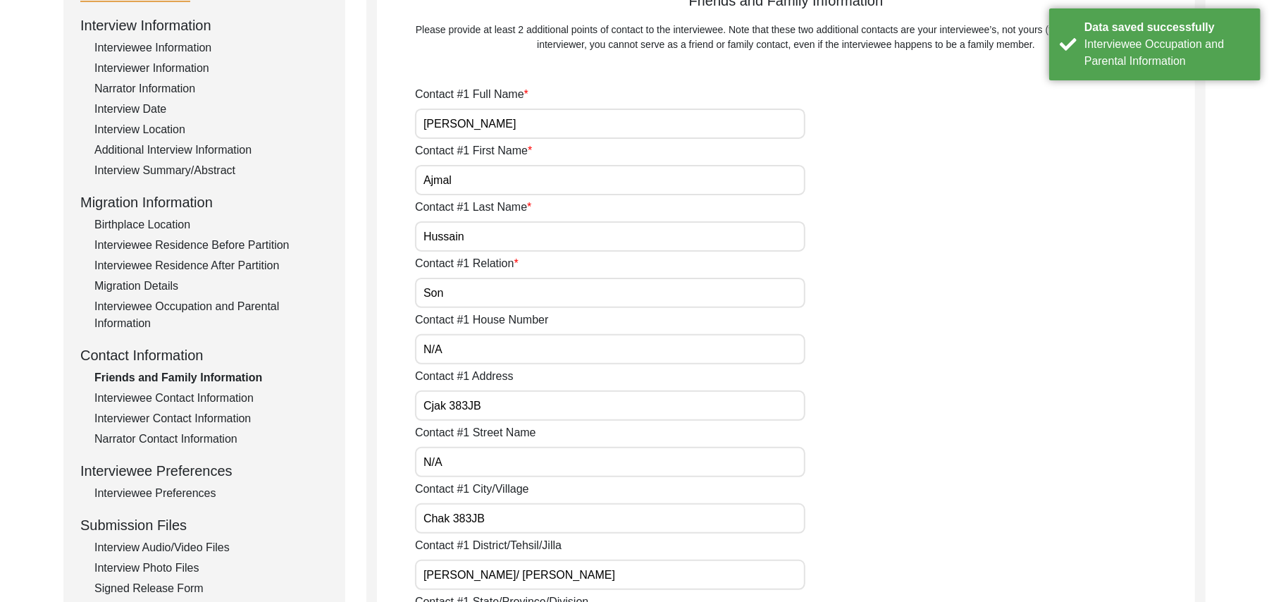
type input "N/A"
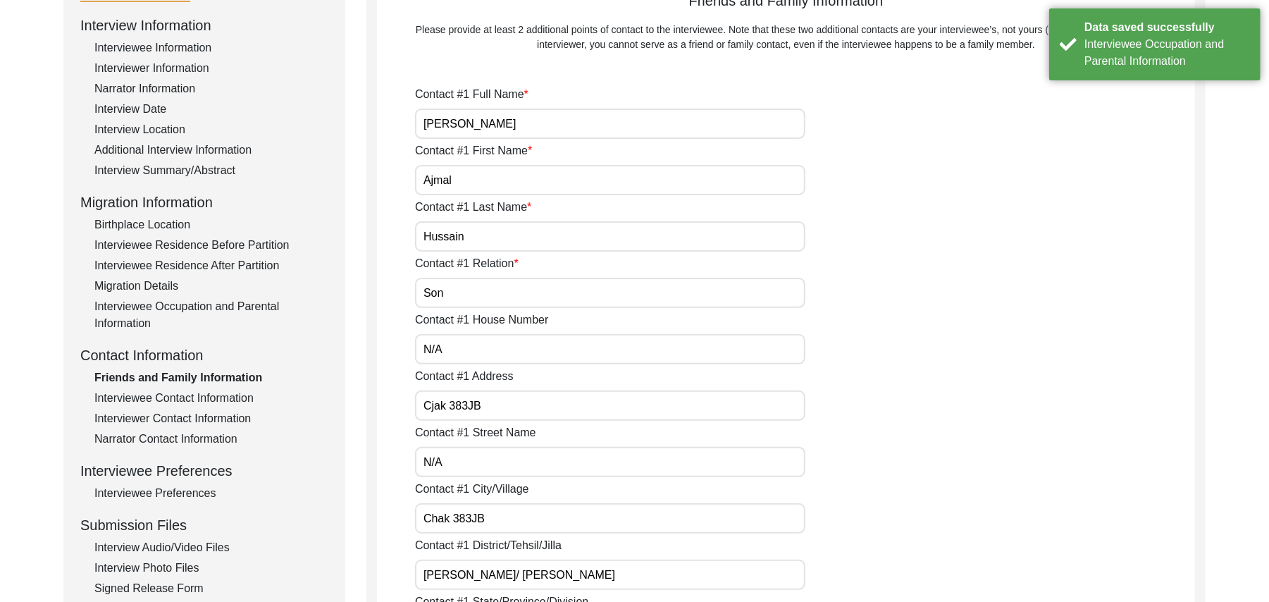
type input "N/A"
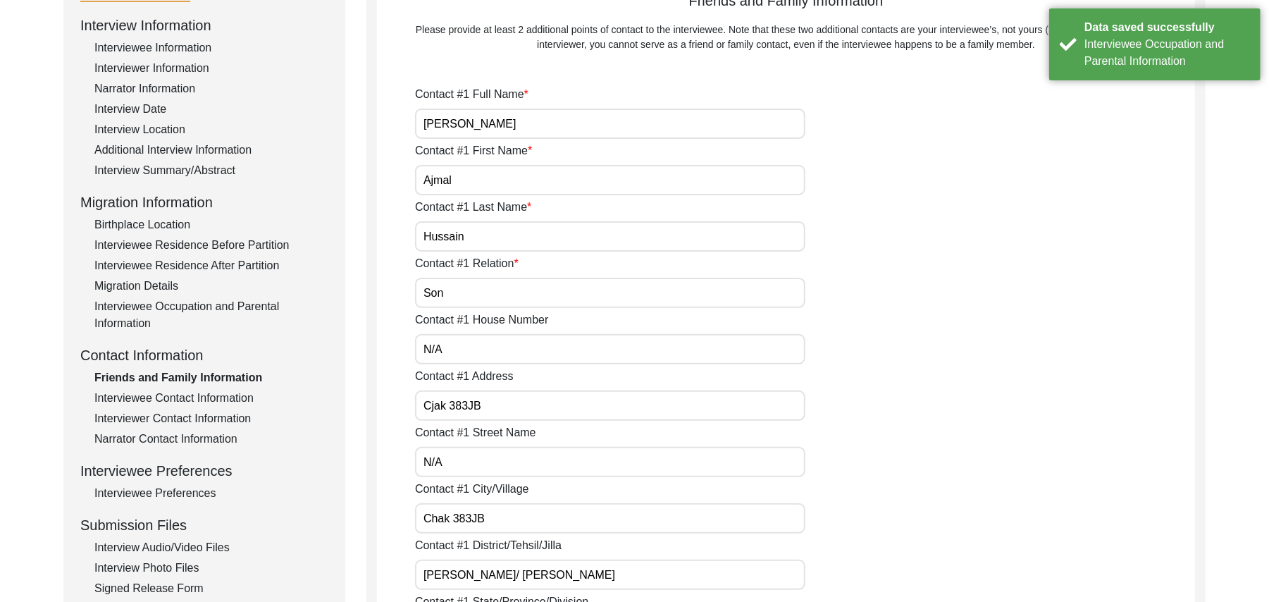
type input "N/A"
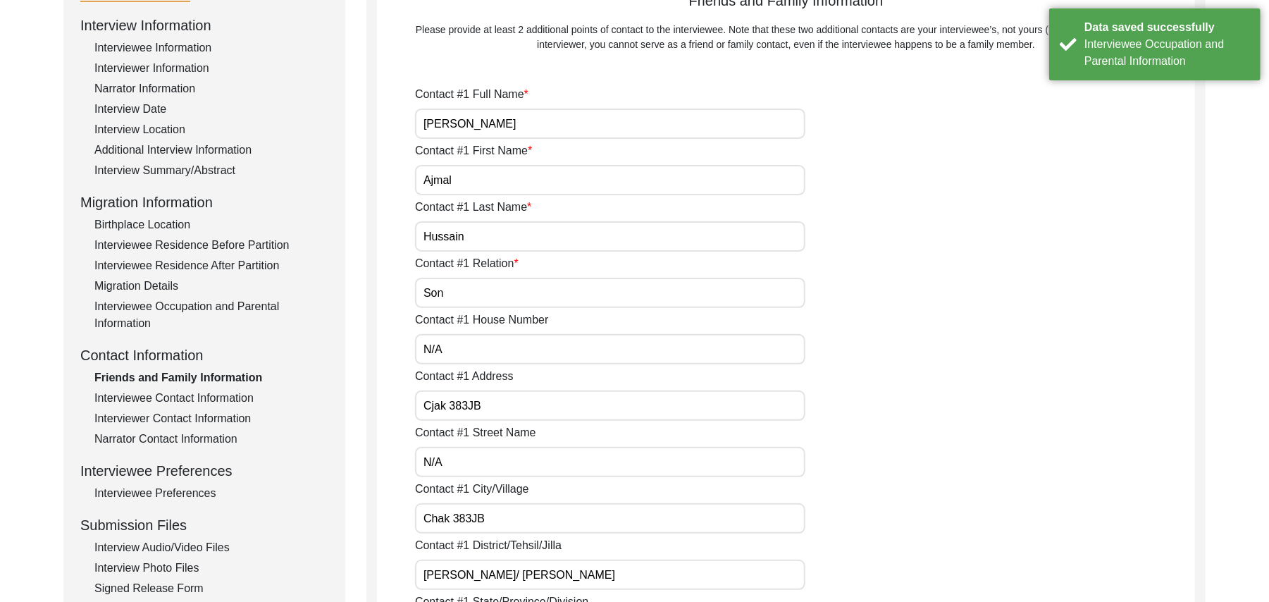
type input "N/A"
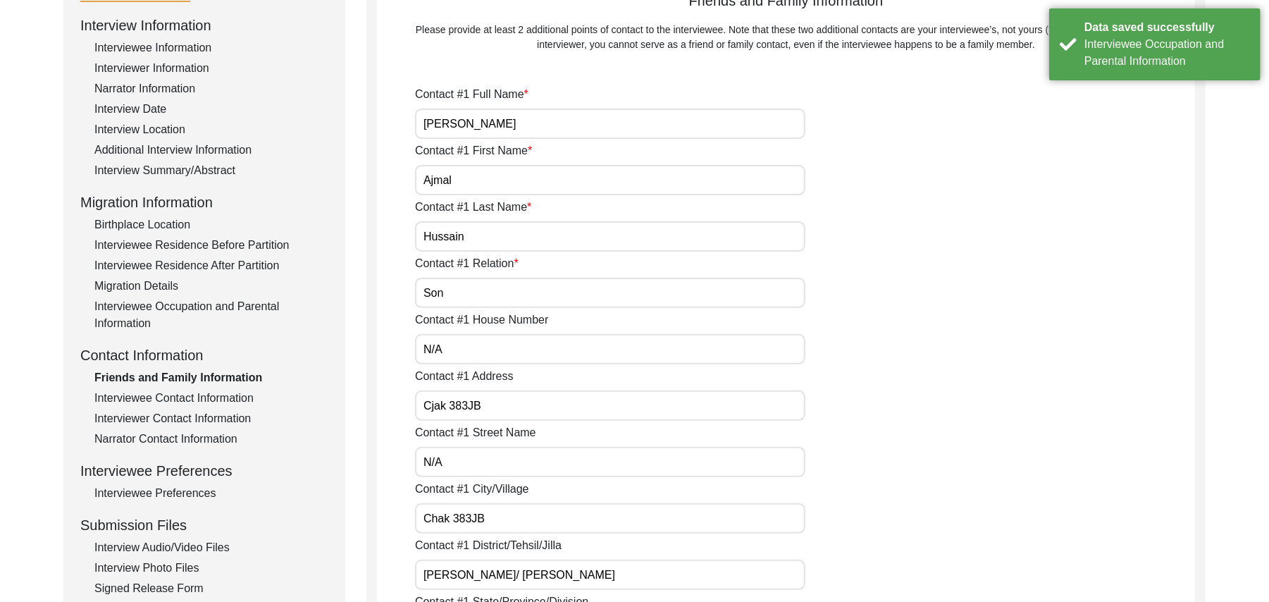
type input "N/A"
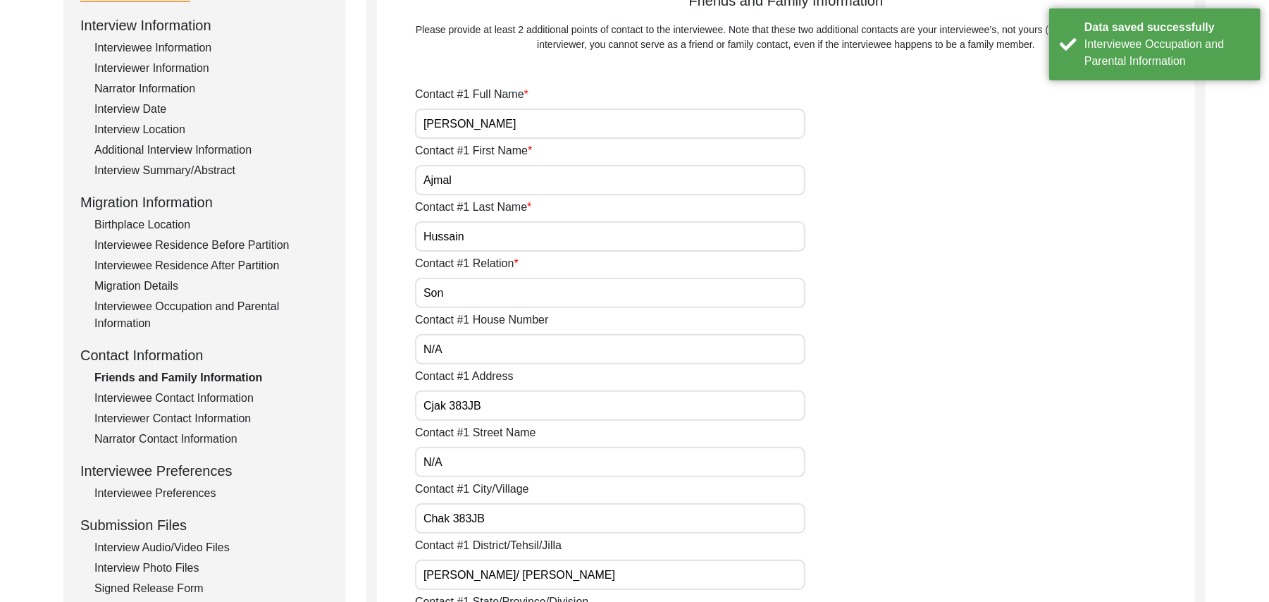
type input "N/A"
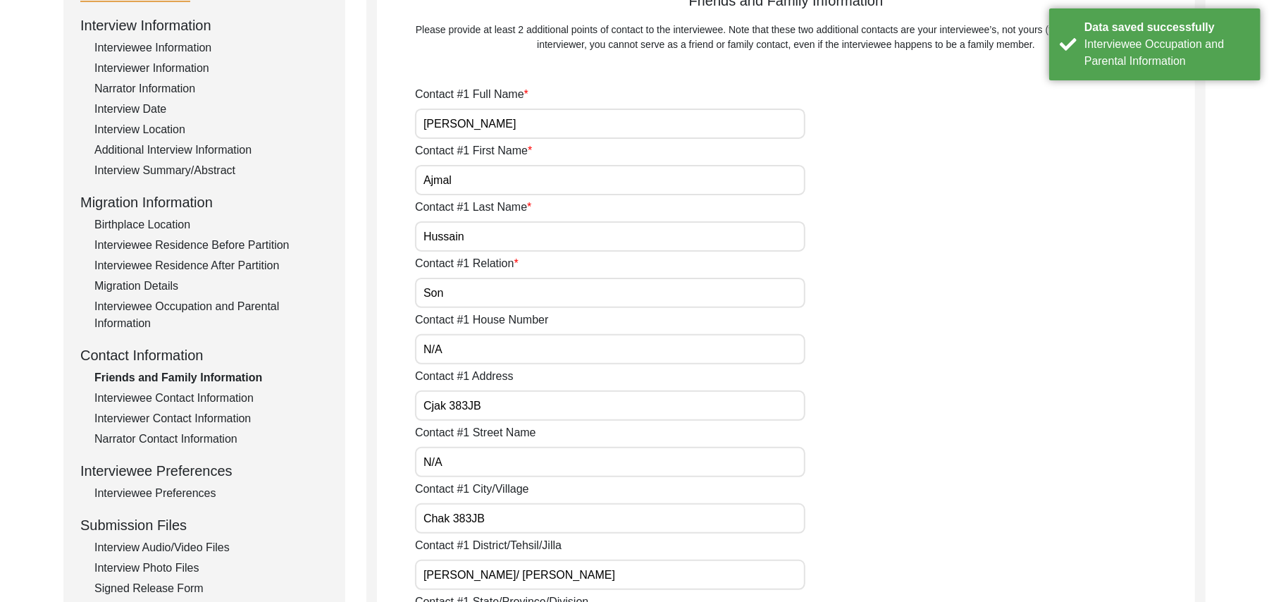
type input "N/A"
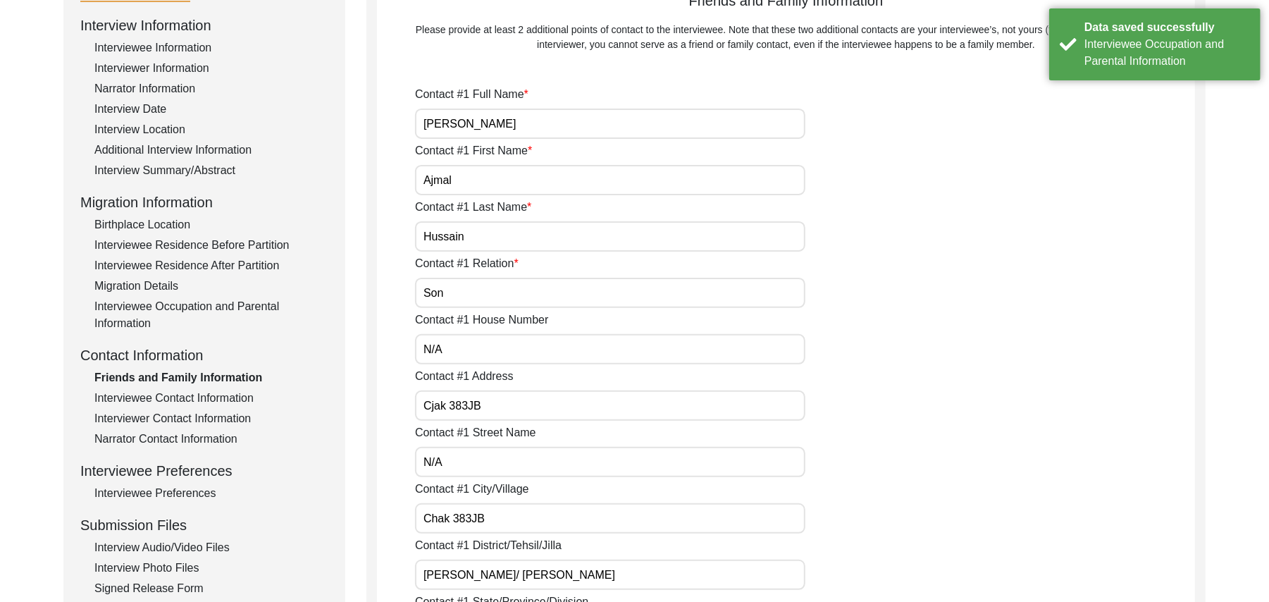
type input "N/A"
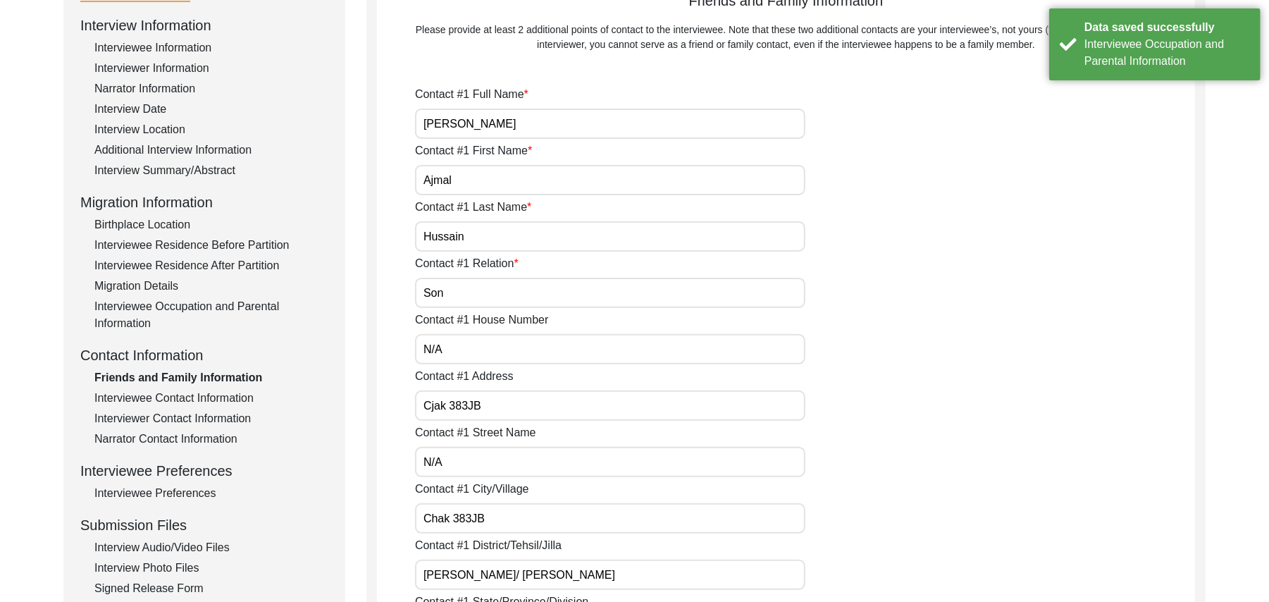
type input "N/A"
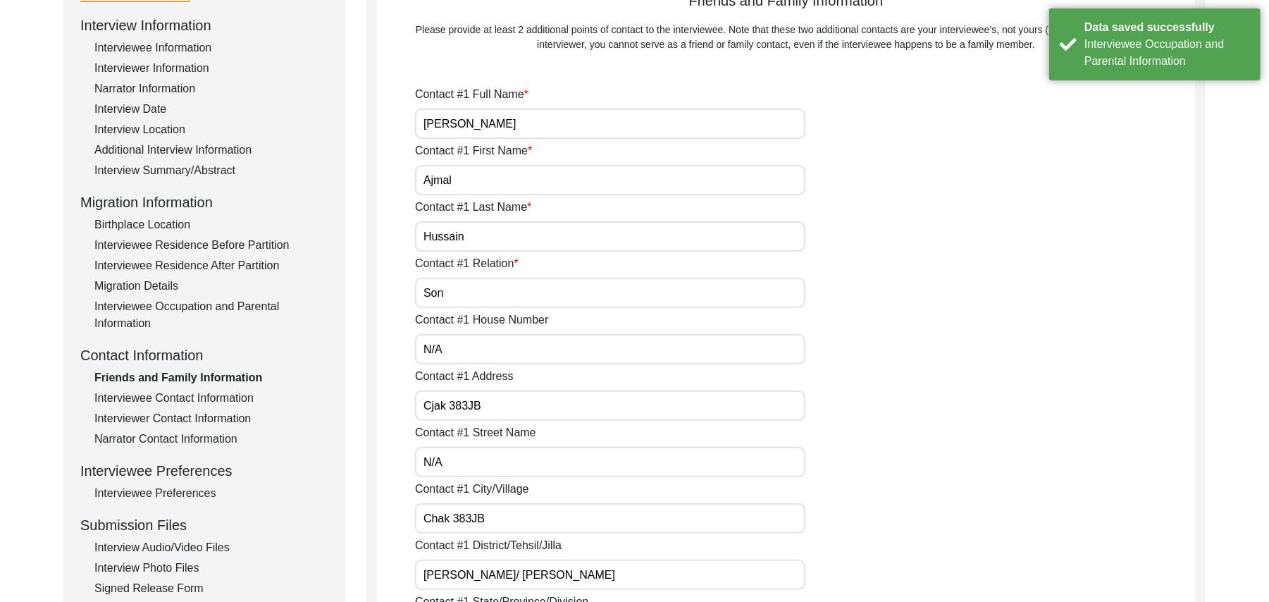
type input "N/A"
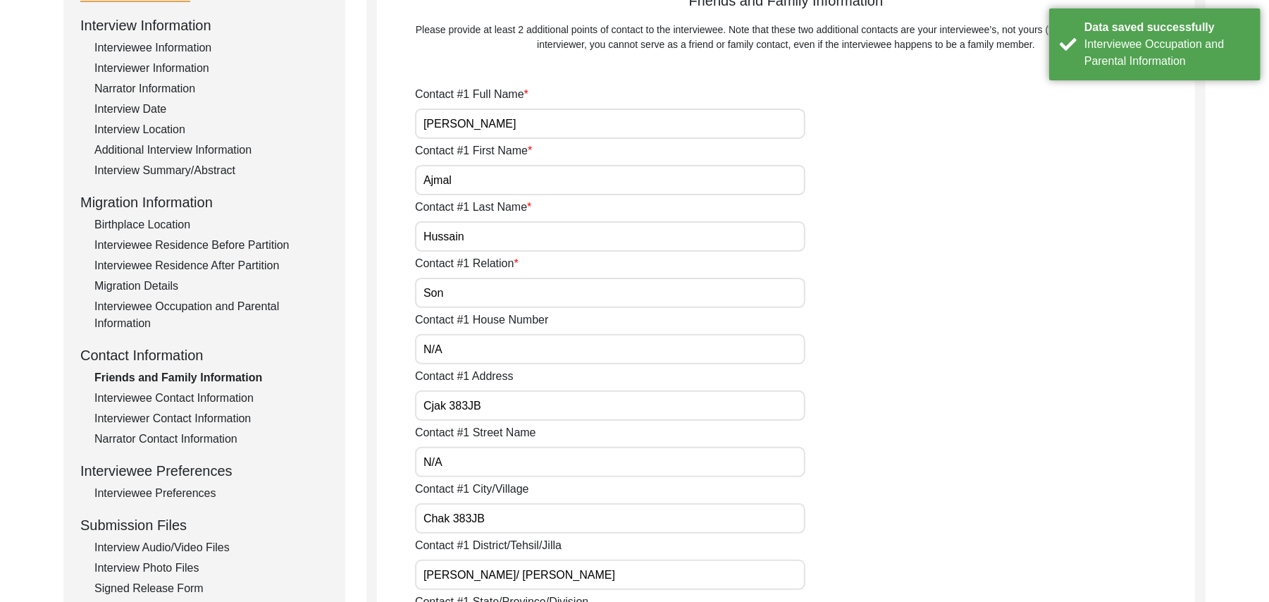
type input "N/A"
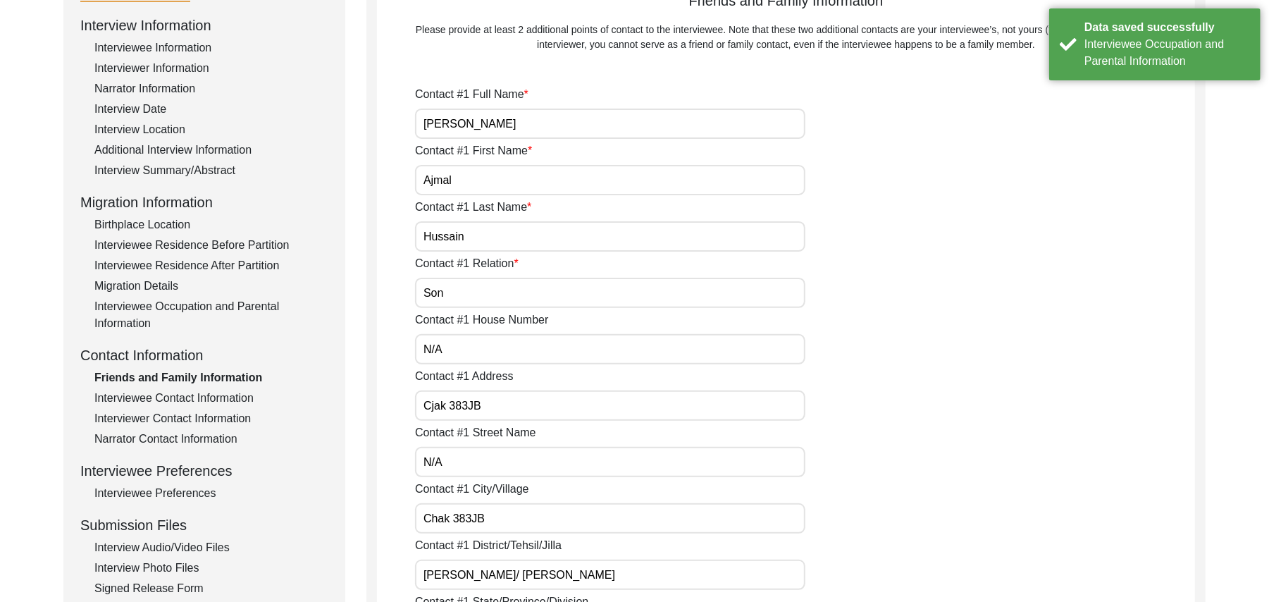
type input "N/A"
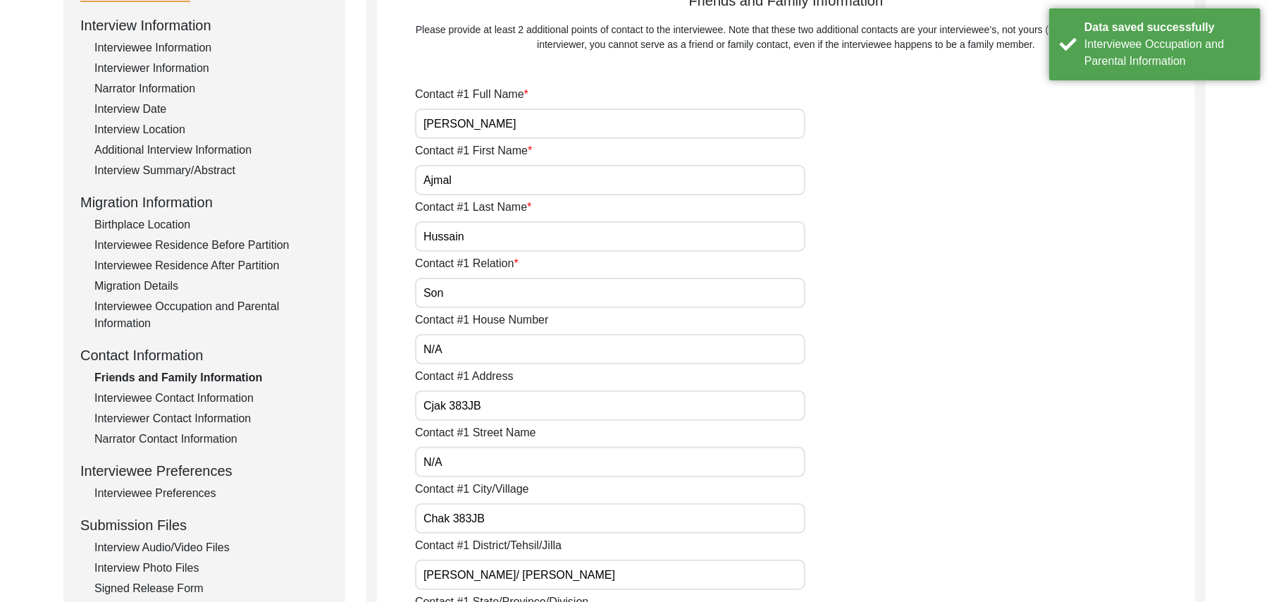
type input "N/A"
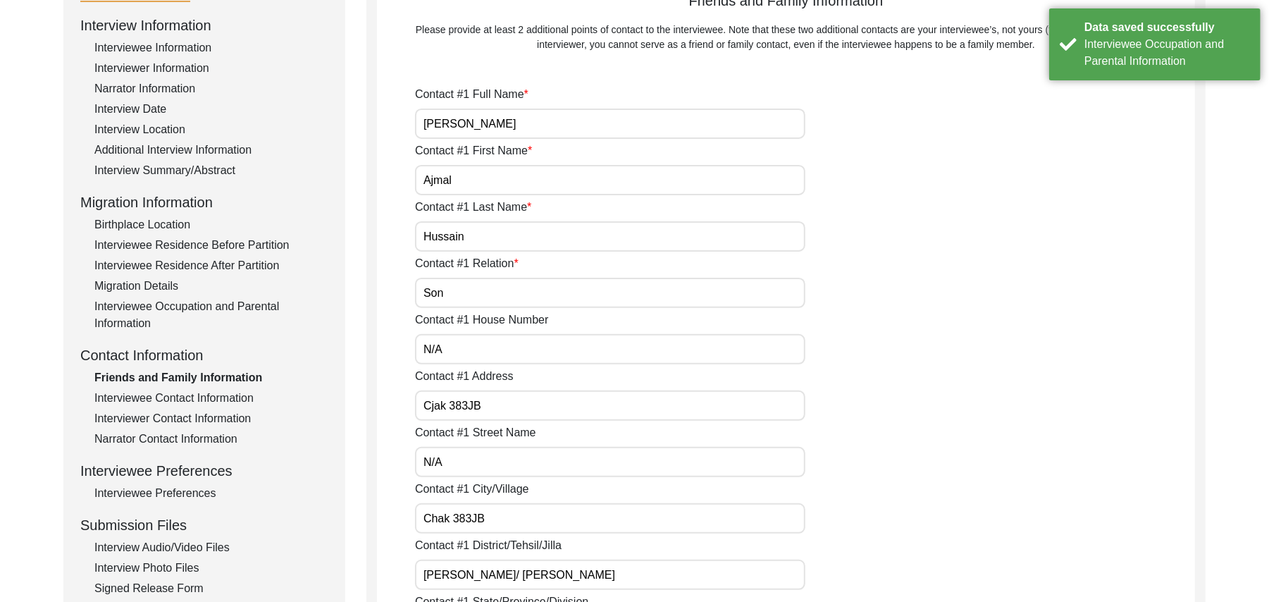
type input "N/A"
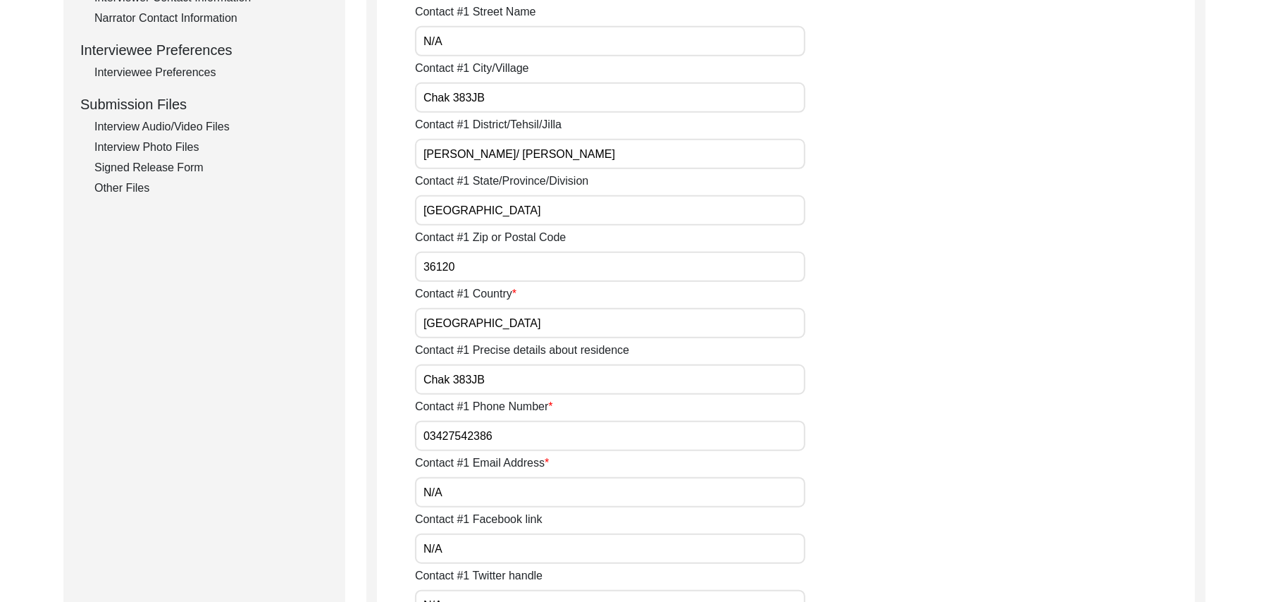
scroll to position [644, 0]
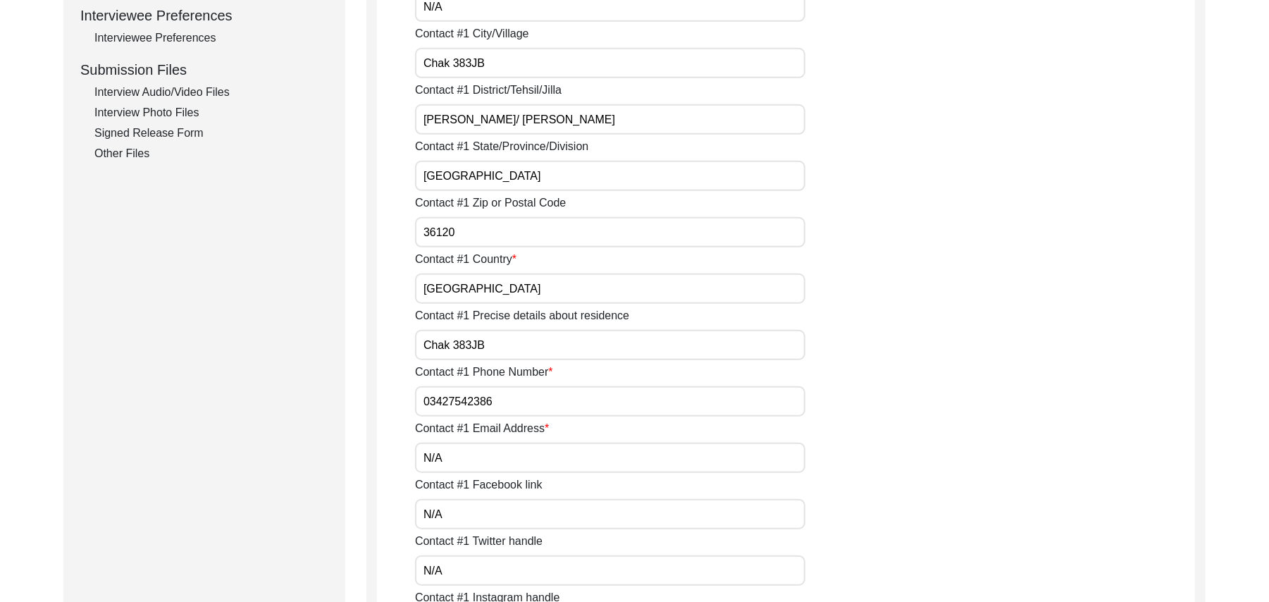
click at [458, 237] on input "36120" at bounding box center [610, 232] width 390 height 30
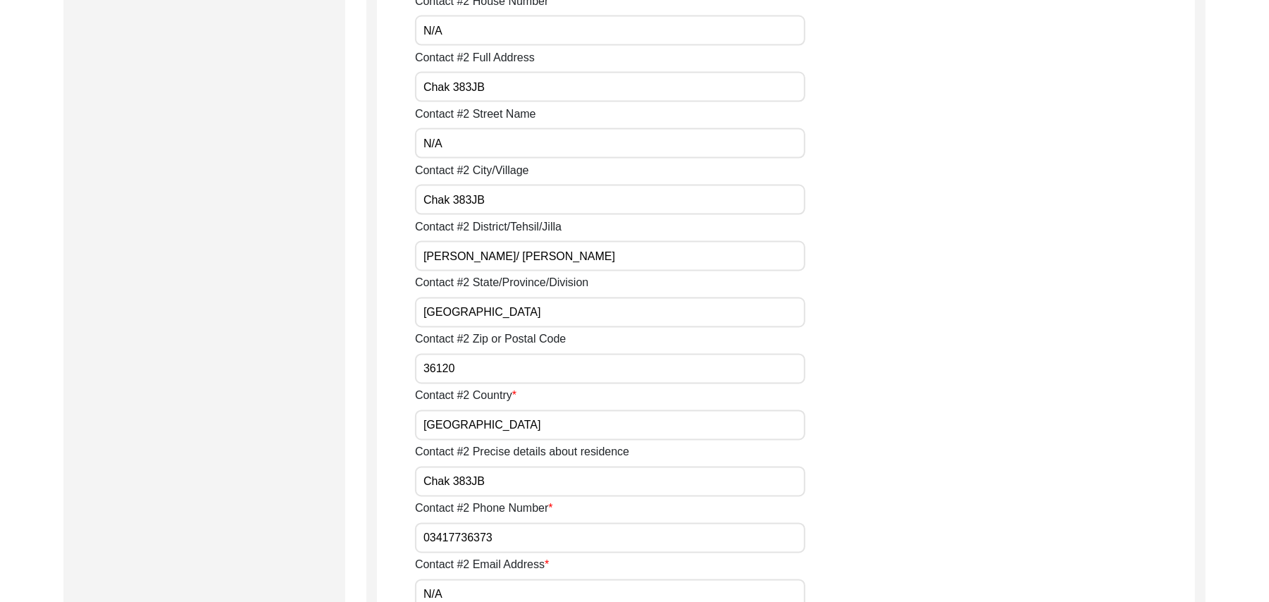
scroll to position [1692, 0]
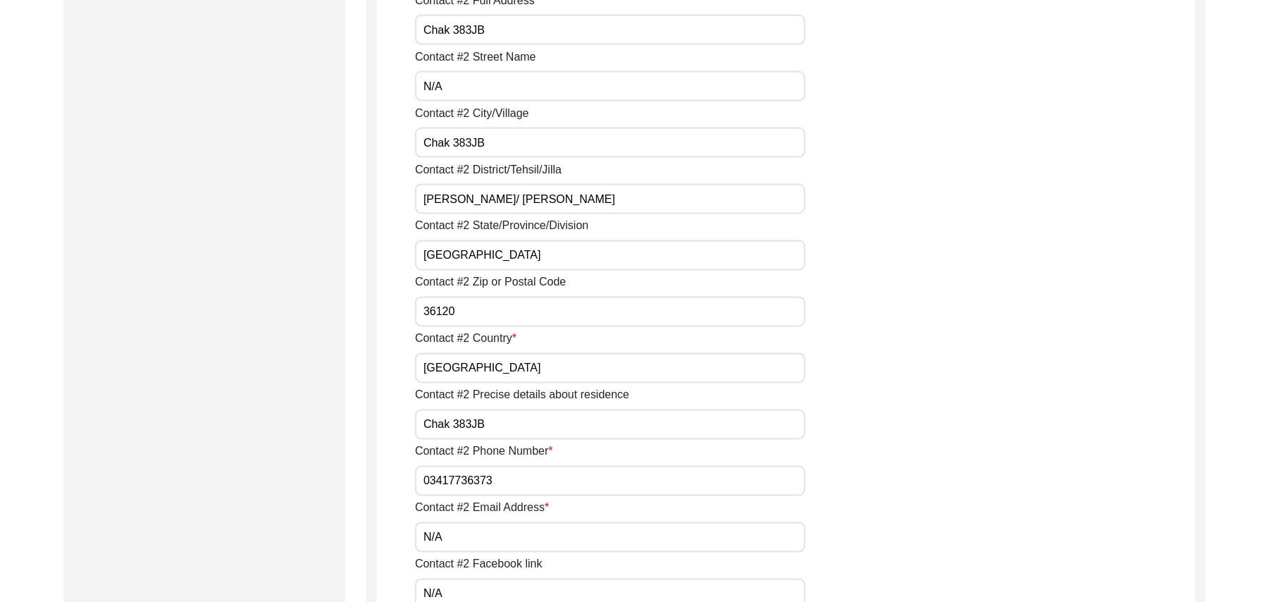
type input "36051"
click at [465, 316] on input "36120" at bounding box center [610, 312] width 390 height 30
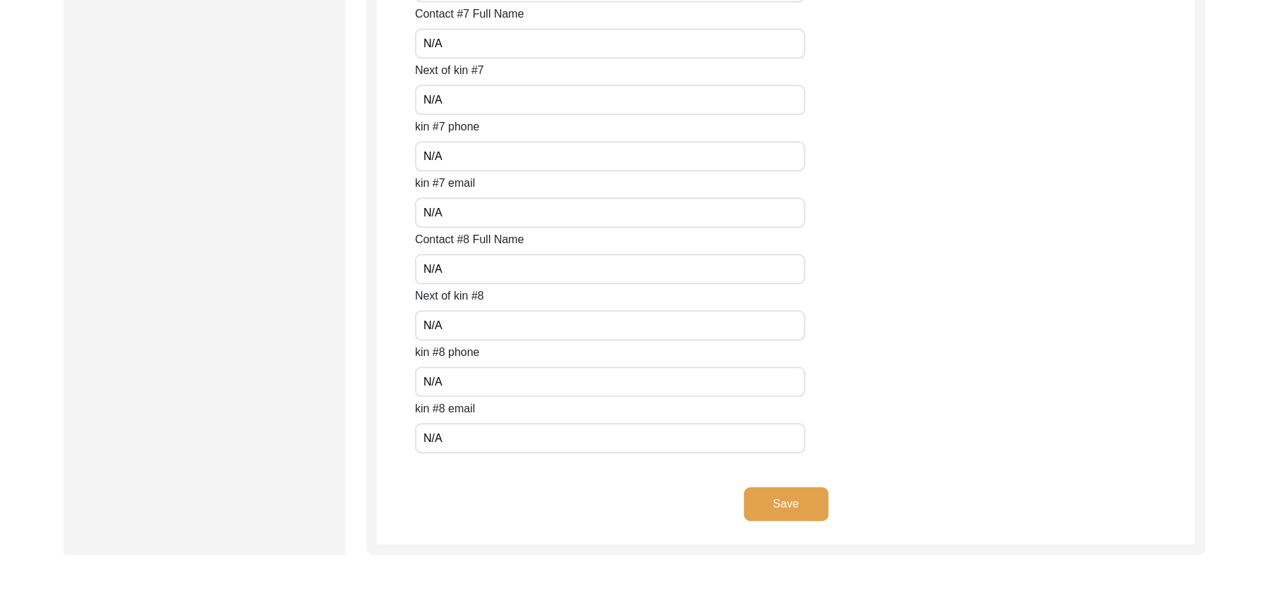
scroll to position [6235, 0]
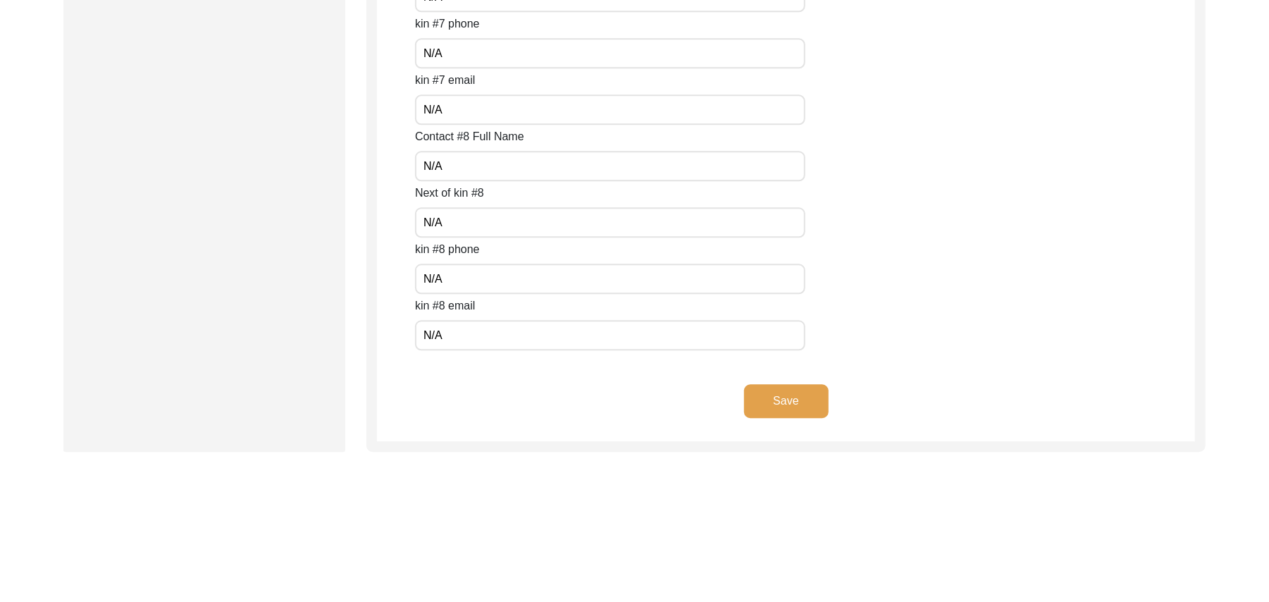
type input "36051"
click at [793, 395] on button "Save" at bounding box center [786, 401] width 85 height 34
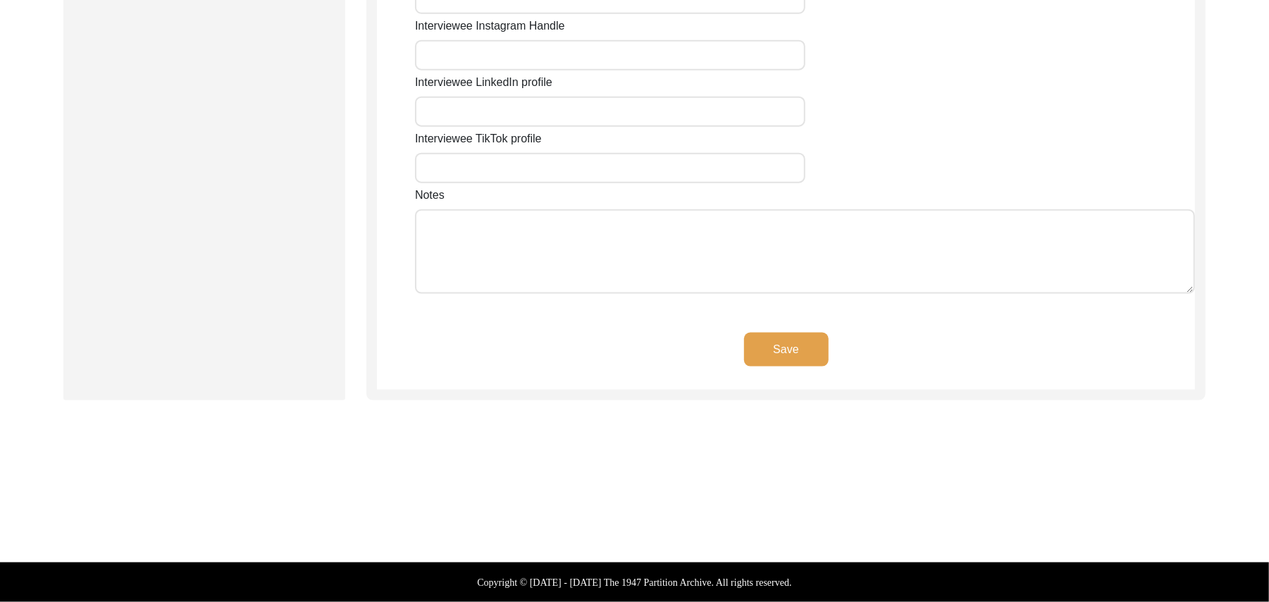
scroll to position [1187, 0]
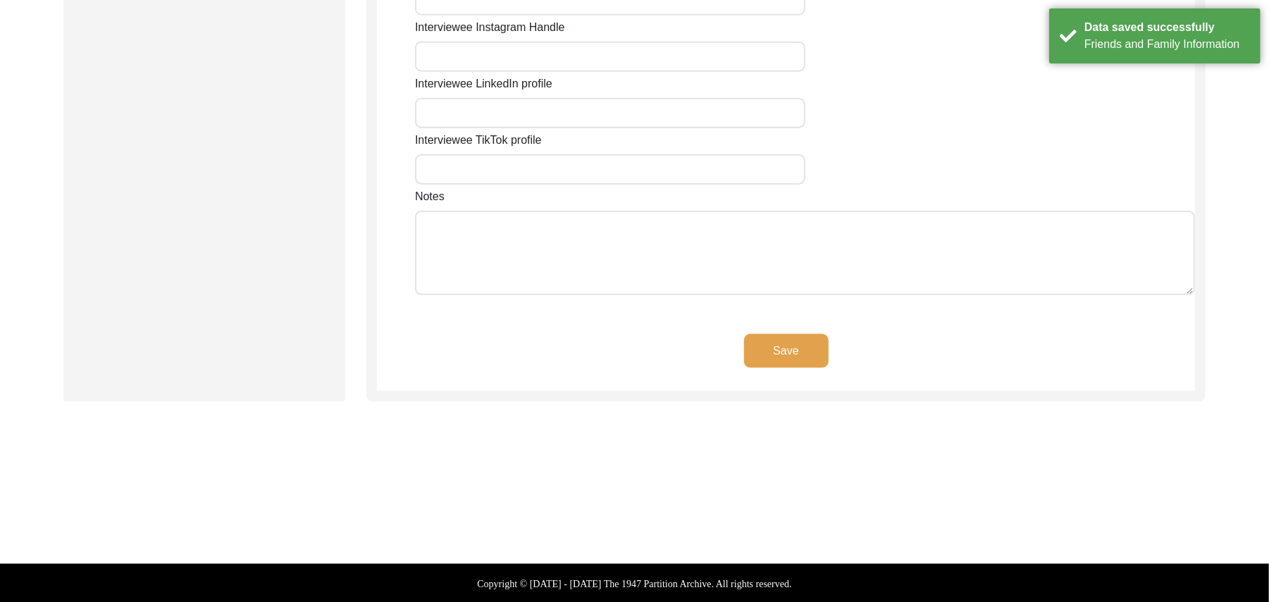
type input "N/A"
type input "Chak 383JB Aler"
type input "[GEOGRAPHIC_DATA]"
type input "[PERSON_NAME]/ [PERSON_NAME]"
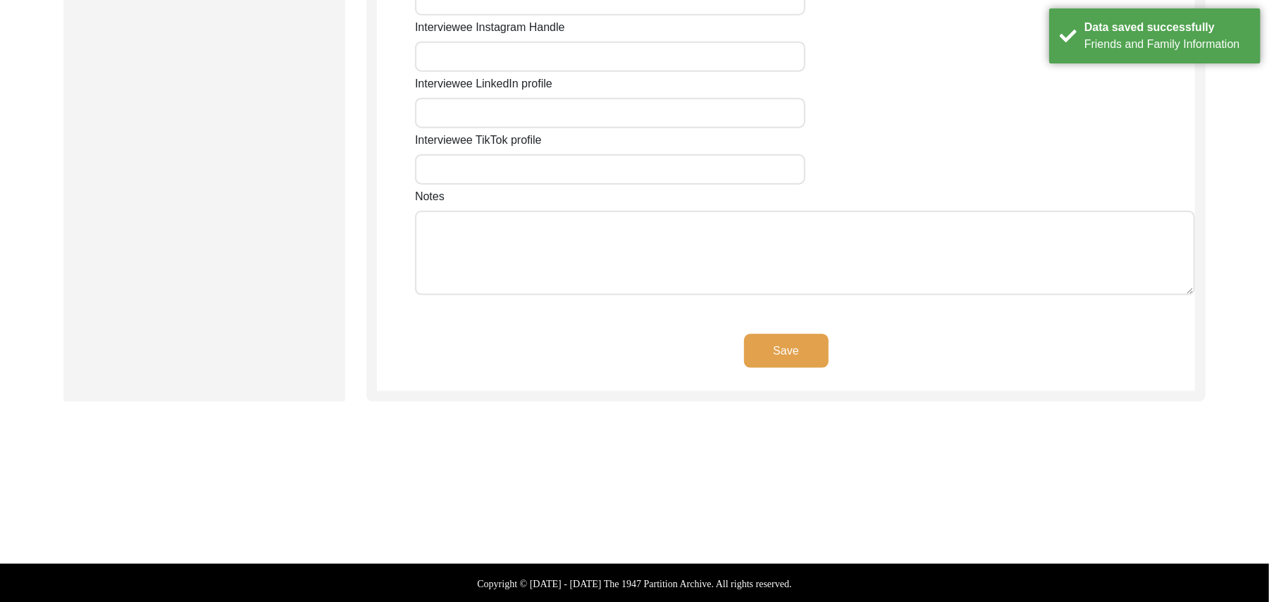
type input "36120"
type input "[GEOGRAPHIC_DATA]"
type input "Chak 383JB Aler/ [GEOGRAPHIC_DATA] [PERSON_NAME]"
type input "Chak 383JB Aler, [GEOGRAPHIC_DATA], [GEOGRAPHIC_DATA]"
type input "N/A"
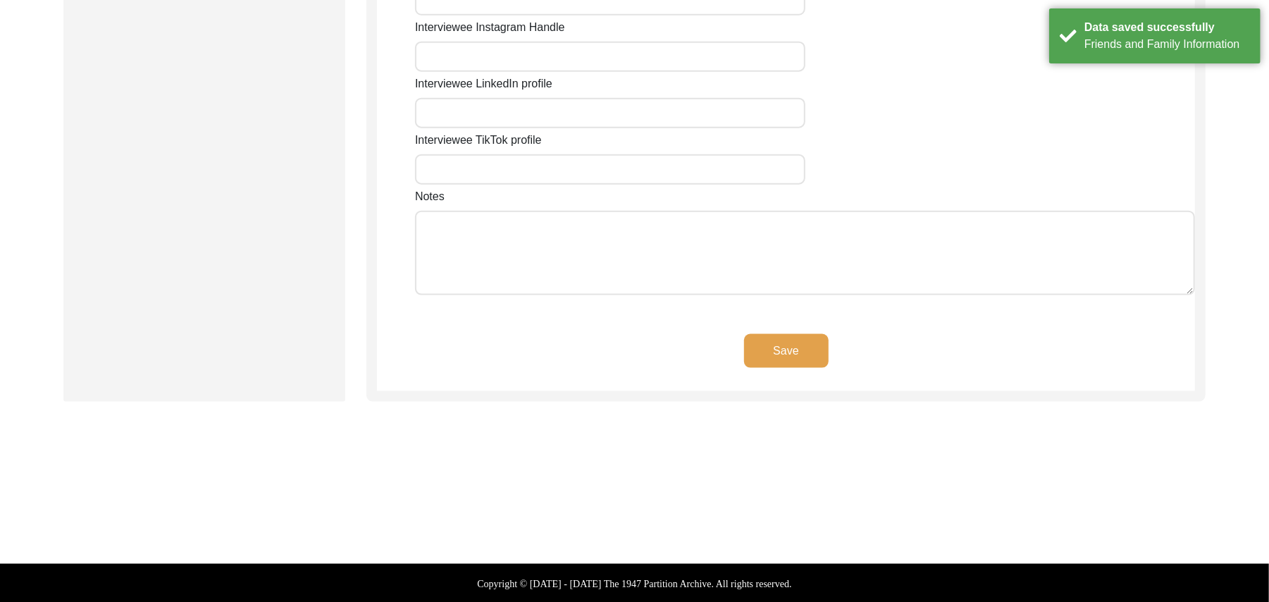
type input "N/A"
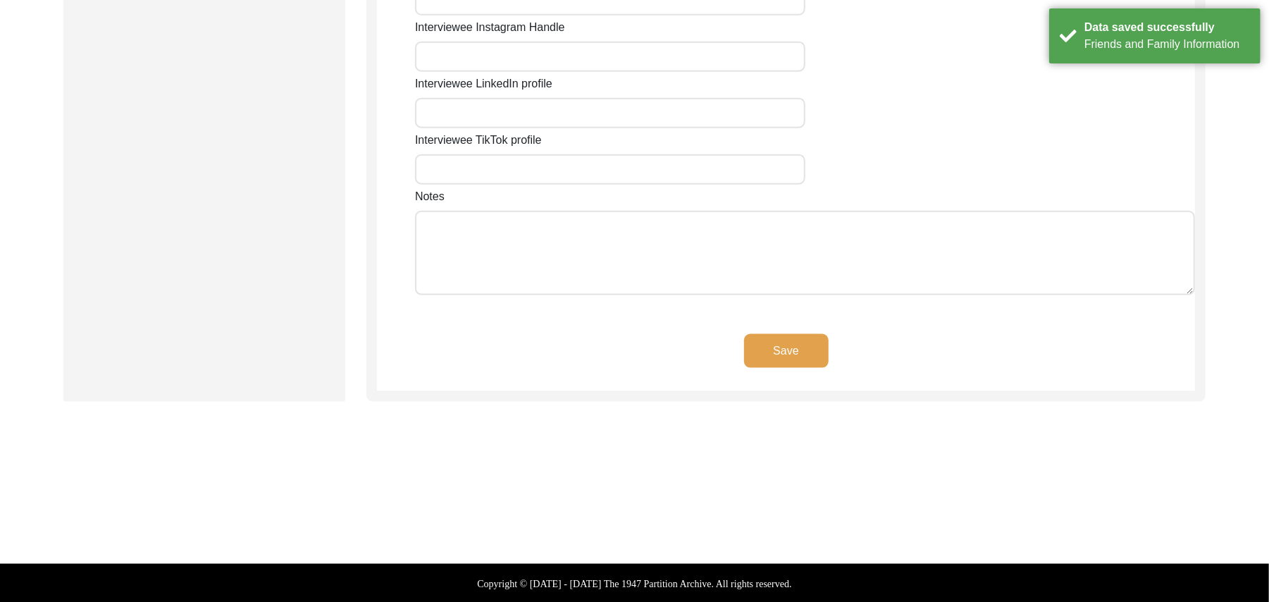
type input "N/A"
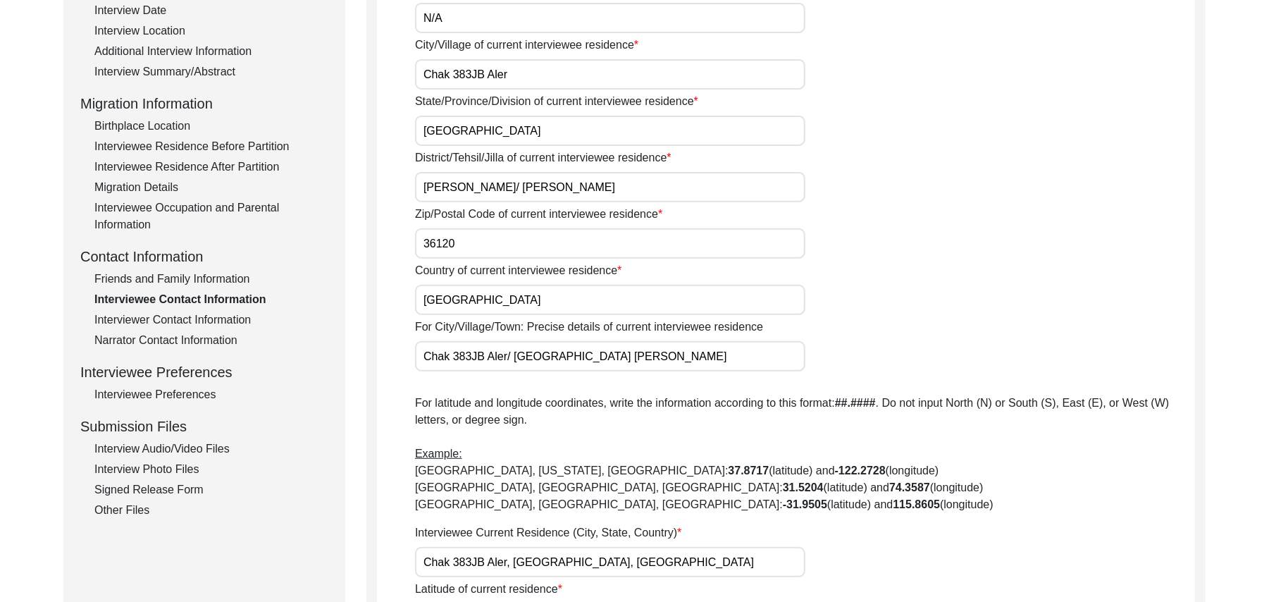
scroll to position [278, 0]
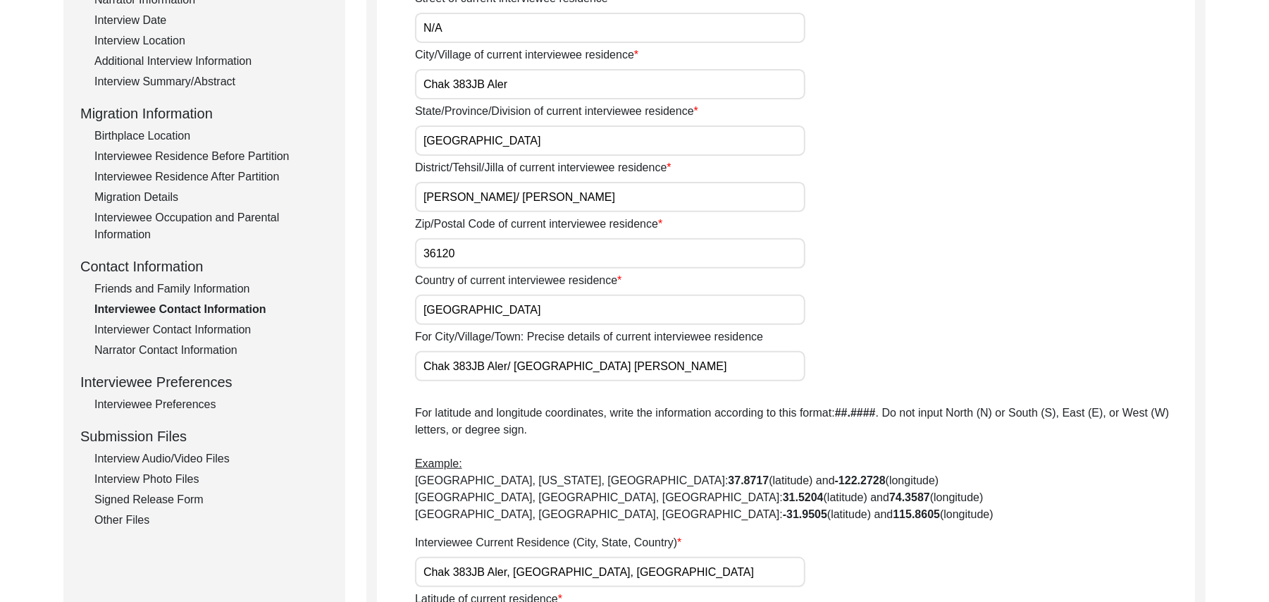
click at [468, 251] on input "36120" at bounding box center [610, 253] width 390 height 30
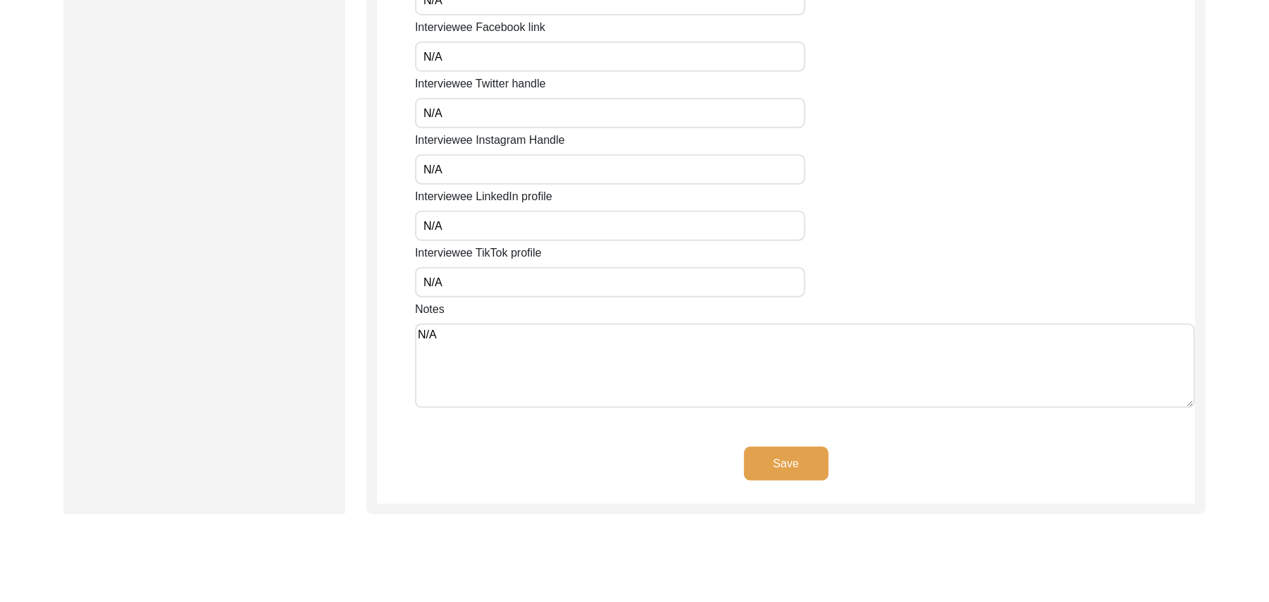
scroll to position [1077, 0]
click at [803, 455] on button "Save" at bounding box center [786, 461] width 85 height 34
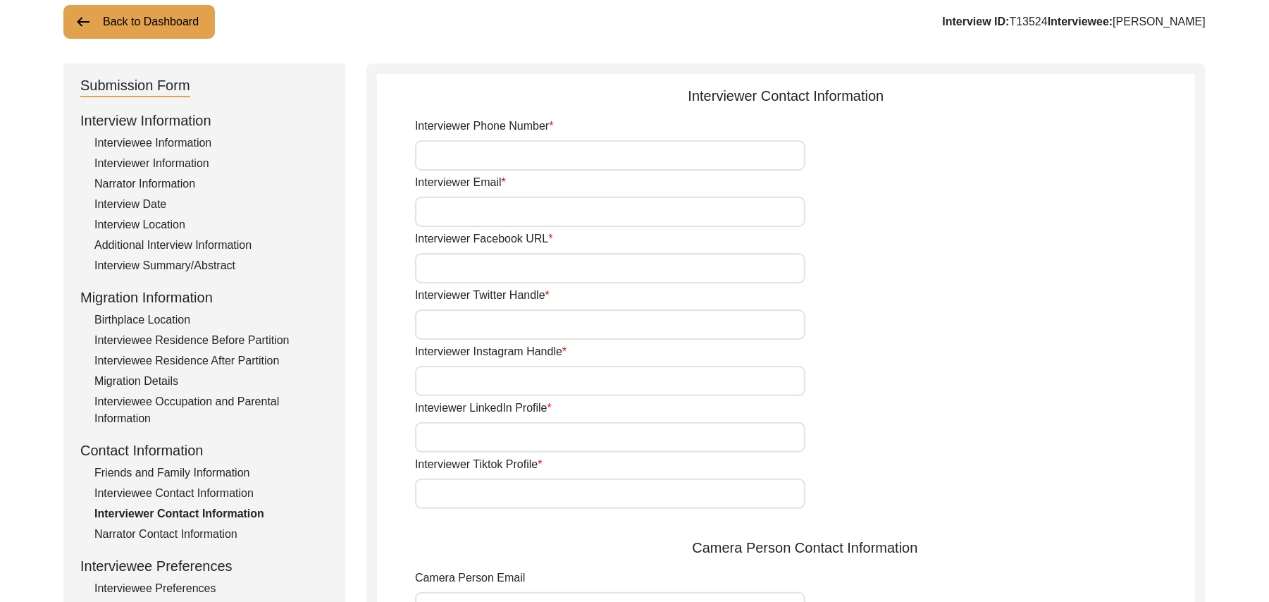
scroll to position [97, 0]
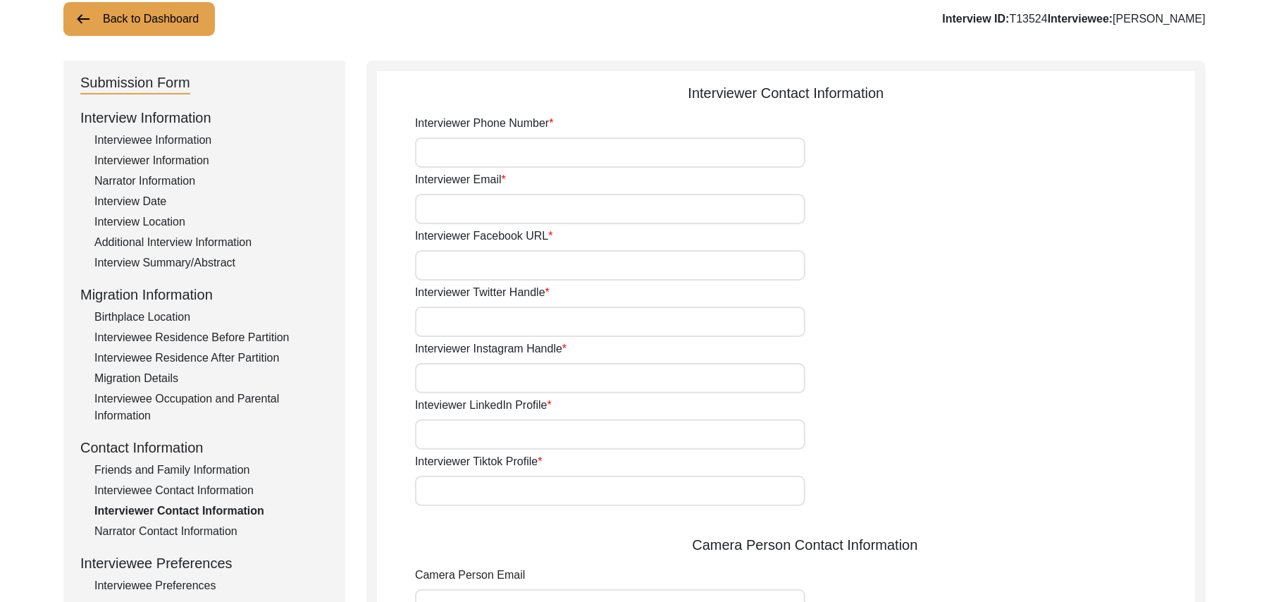
click at [551, 148] on input "Interviewer Phone Number" at bounding box center [610, 152] width 390 height 30
click at [207, 524] on div "Narrator Contact Information" at bounding box center [211, 531] width 234 height 17
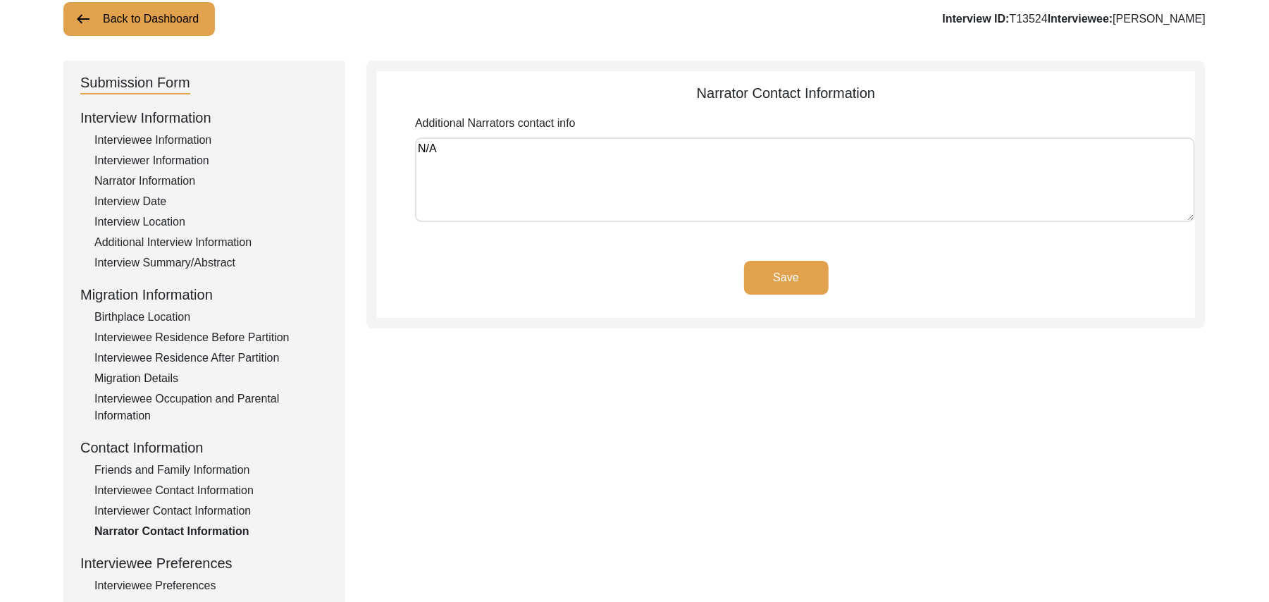
click at [221, 502] on div "Interviewer Contact Information" at bounding box center [211, 510] width 234 height 17
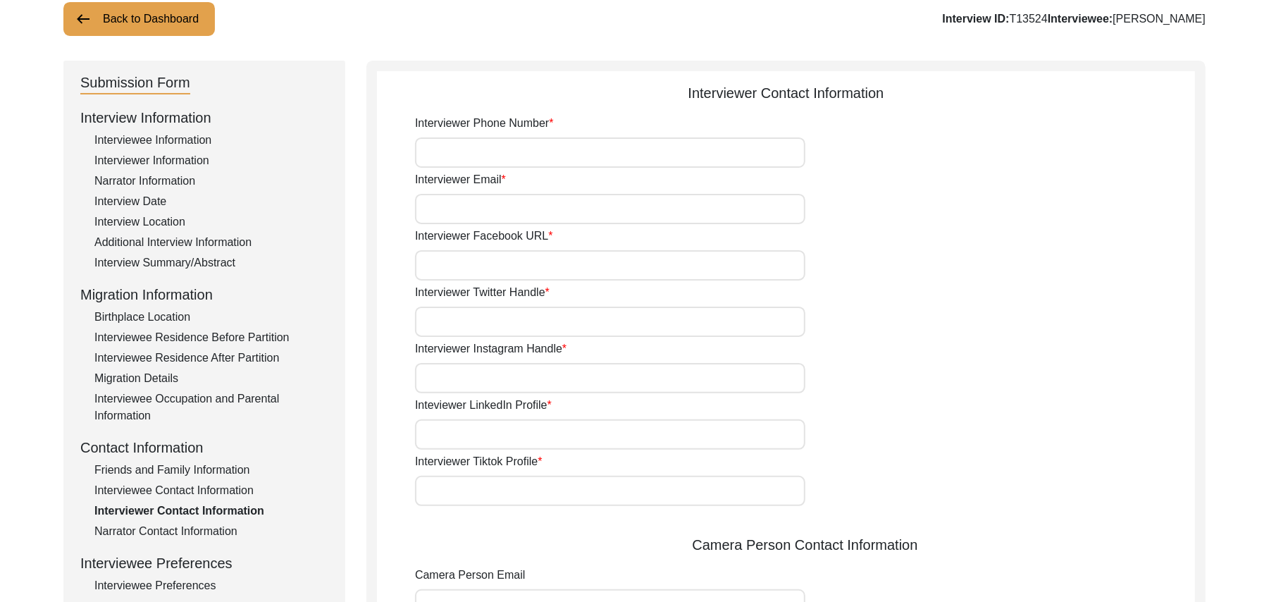
click at [455, 149] on input "Interviewer Phone Number" at bounding box center [610, 152] width 390 height 30
click at [460, 209] on input "Interviewer Email" at bounding box center [610, 209] width 390 height 30
click at [444, 263] on input "Interviewer Facebook URL" at bounding box center [610, 265] width 390 height 30
click at [452, 328] on input "Interviewer Twitter Handle" at bounding box center [610, 322] width 390 height 30
paste input "N/A"
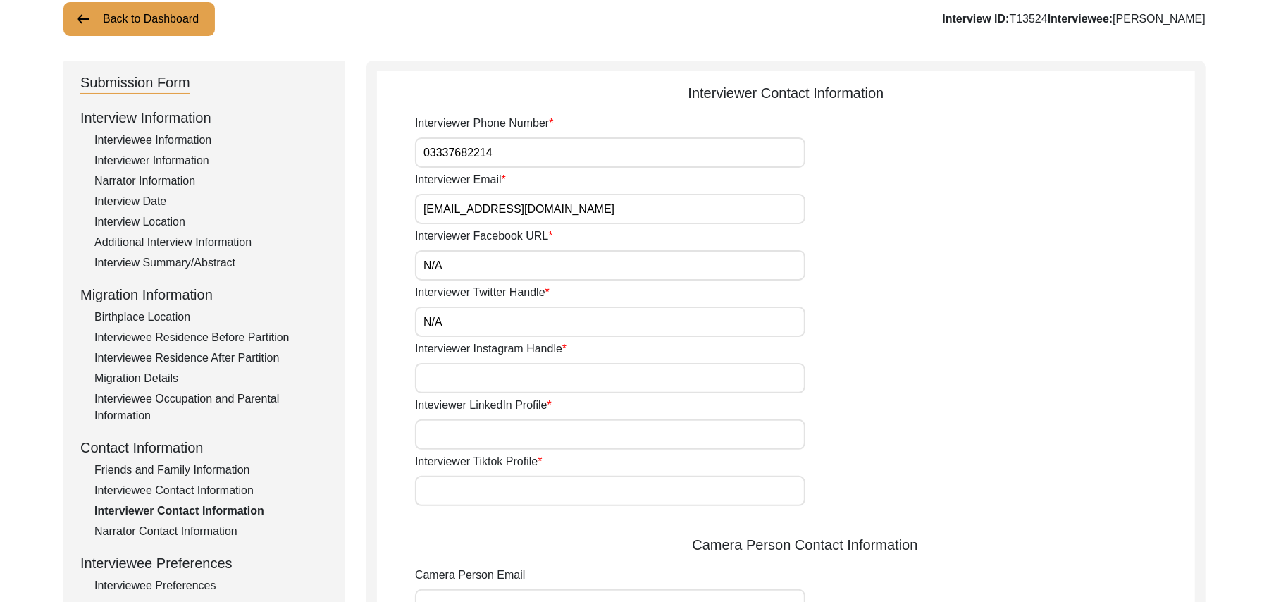
click at [452, 373] on input "Interviewer Instagram Handle" at bounding box center [610, 378] width 390 height 30
paste input "N/A"
click at [471, 435] on input "Inteviewer LinkedIn Profile" at bounding box center [610, 434] width 390 height 30
paste input "N/A"
click at [474, 489] on input "Interviewer Tiktok Profile" at bounding box center [610, 491] width 390 height 30
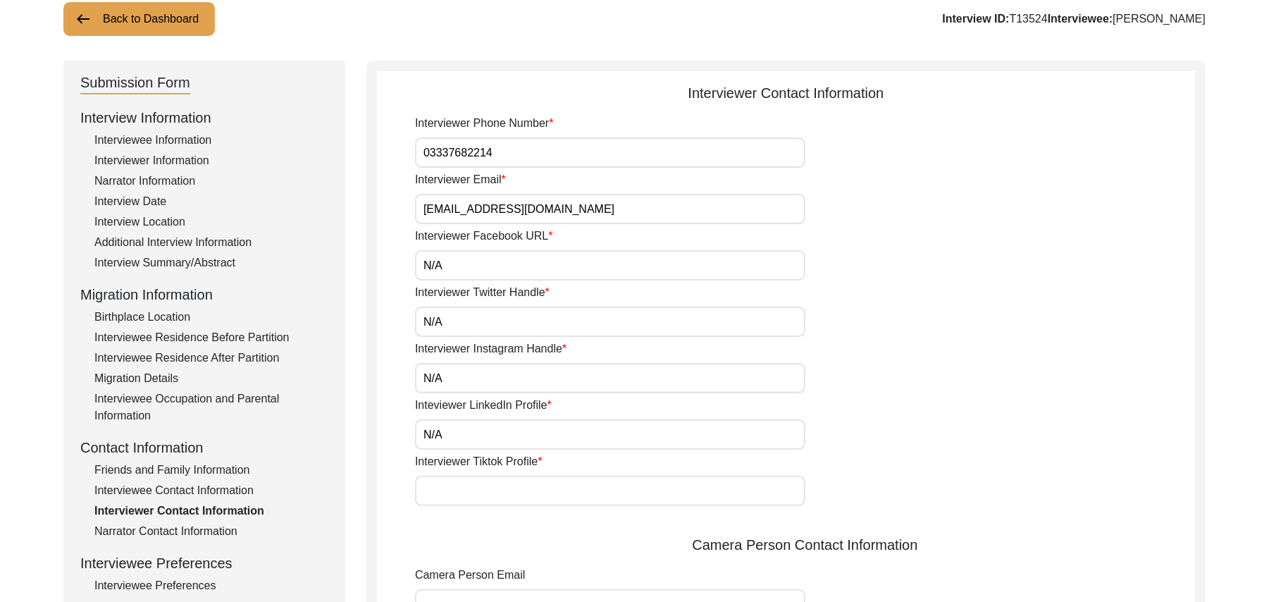
paste input "N/A"
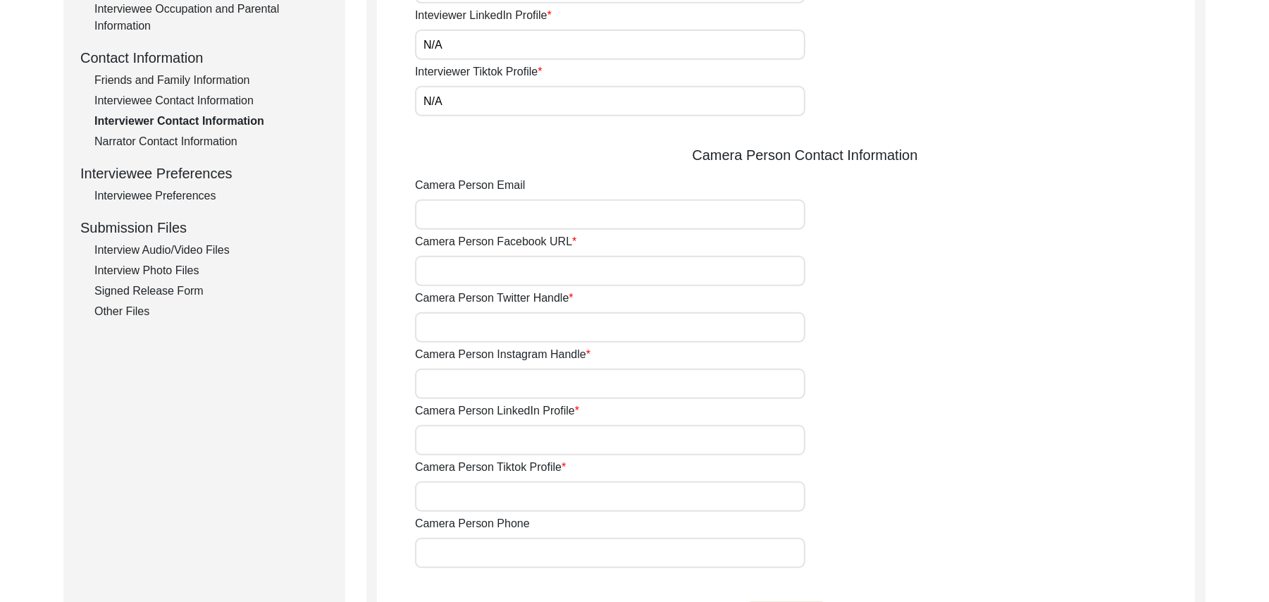
scroll to position [512, 0]
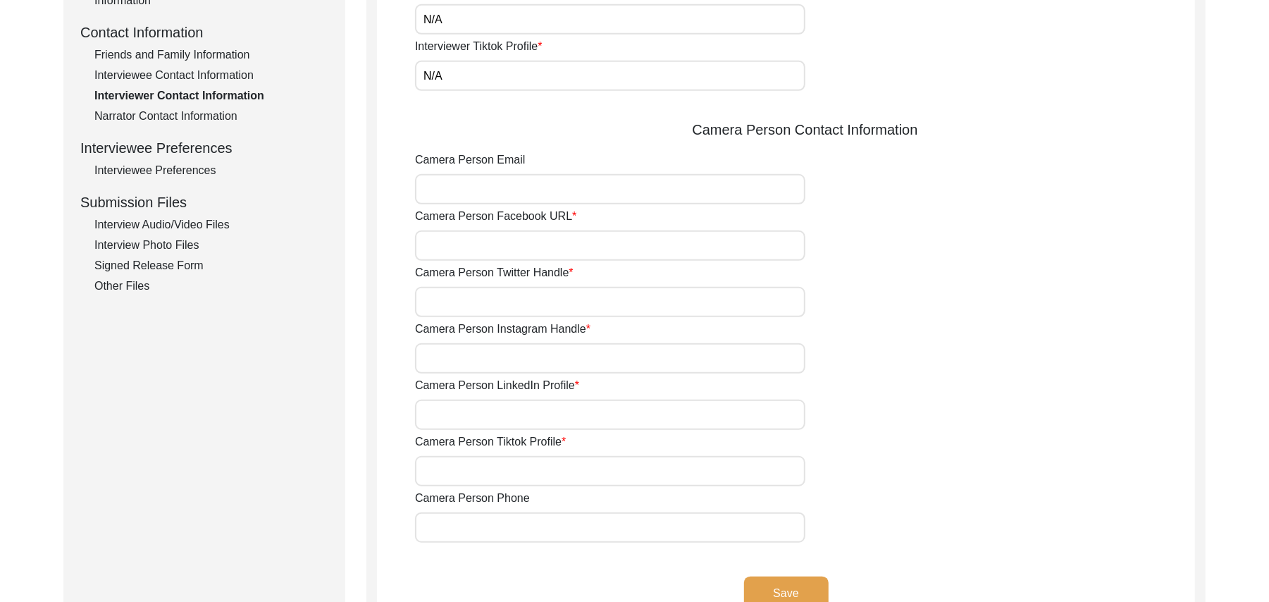
click at [502, 195] on input "Camera Person Email" at bounding box center [610, 189] width 390 height 30
paste input "N/A"
click at [495, 242] on input "Camera Person Facebook URL" at bounding box center [610, 245] width 390 height 30
paste input "N/A"
click at [486, 304] on input "Camera Person Twitter Handle" at bounding box center [610, 302] width 390 height 30
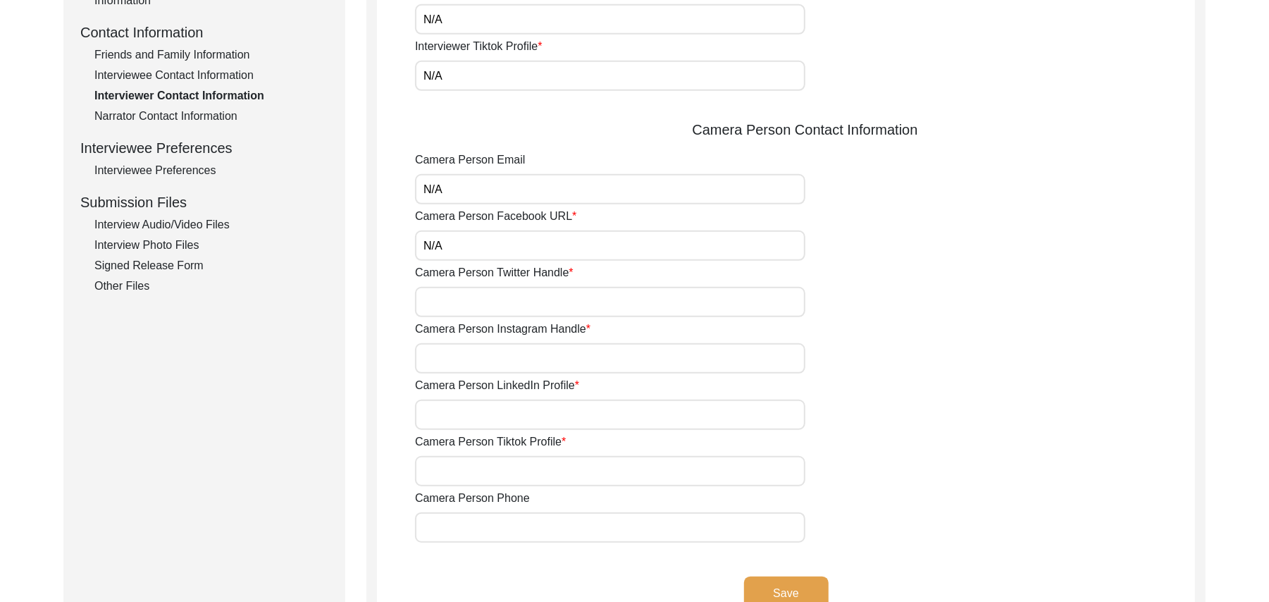
paste input "N/A"
click at [491, 354] on input "Camera Person Instagram Handle" at bounding box center [610, 358] width 390 height 30
paste input "N/A"
click at [488, 406] on input "Camera Person LinkedIn Profile" at bounding box center [610, 415] width 390 height 30
paste input "N/A"
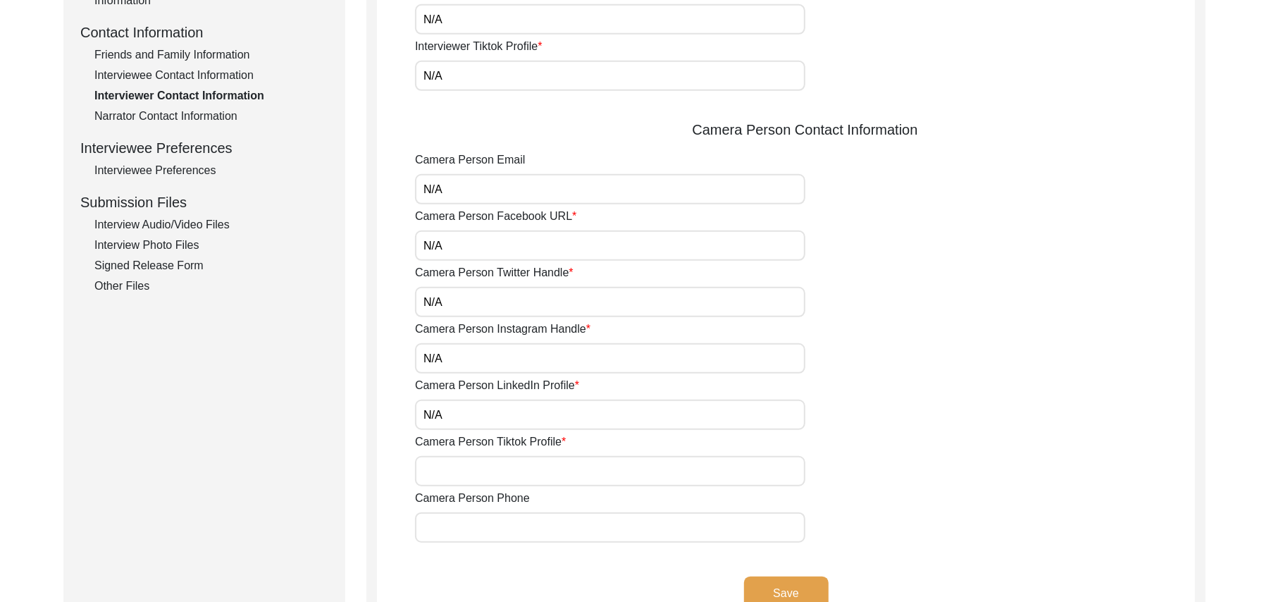
click at [488, 469] on input "Camera Person Tiktok Profile" at bounding box center [610, 471] width 390 height 30
paste input "N/A"
click at [486, 527] on input "Camera Person Phone" at bounding box center [610, 527] width 390 height 30
paste input "N/A"
click at [765, 583] on button "Save" at bounding box center [786, 593] width 85 height 34
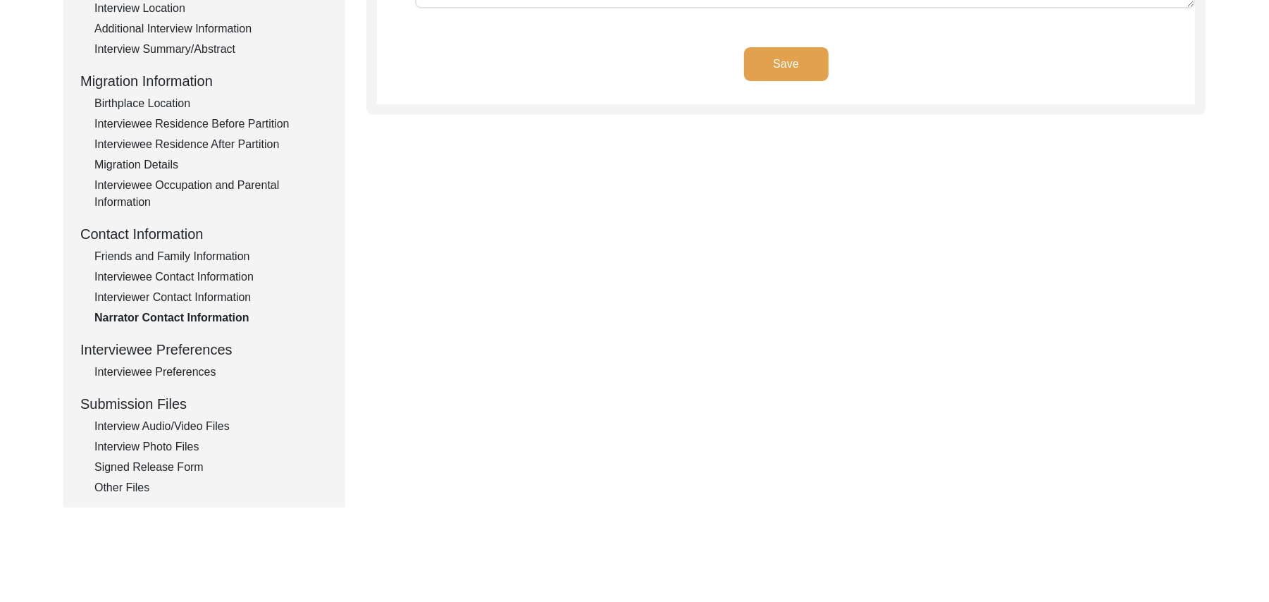
scroll to position [118, 0]
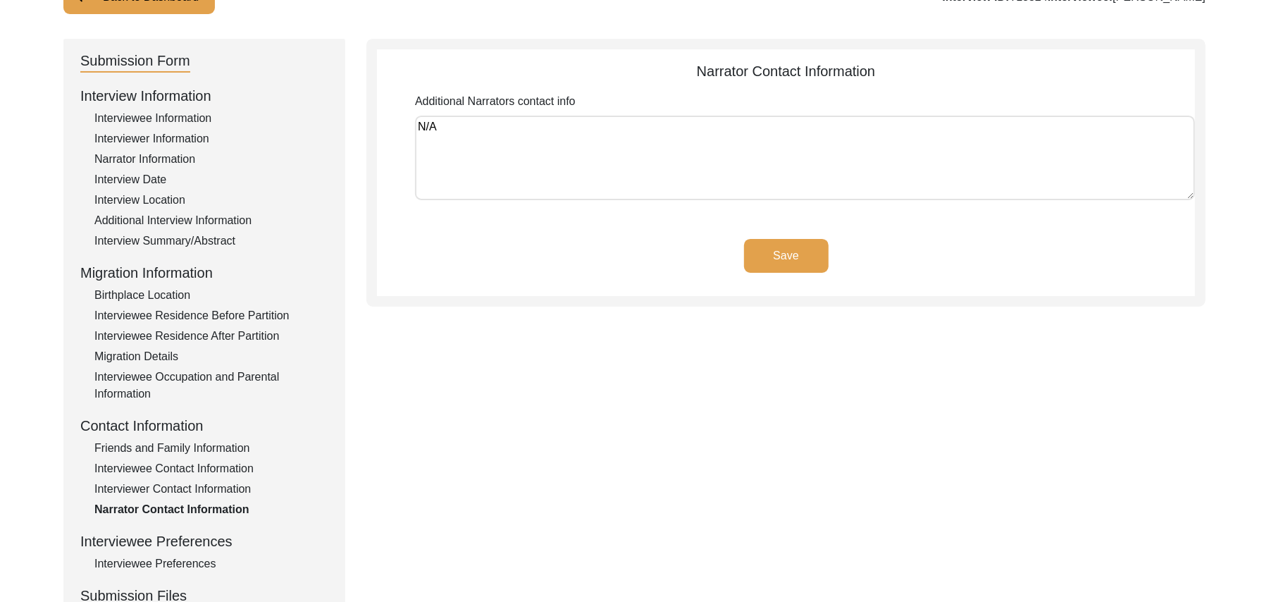
click at [812, 254] on button "Save" at bounding box center [786, 256] width 85 height 34
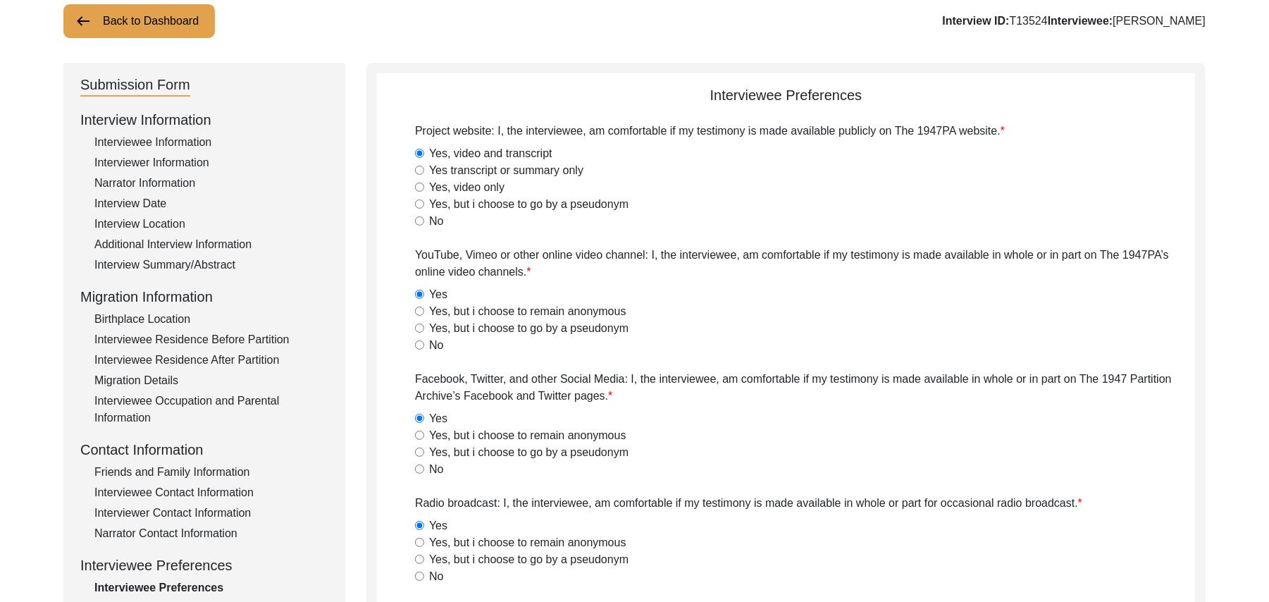
scroll to position [0, 0]
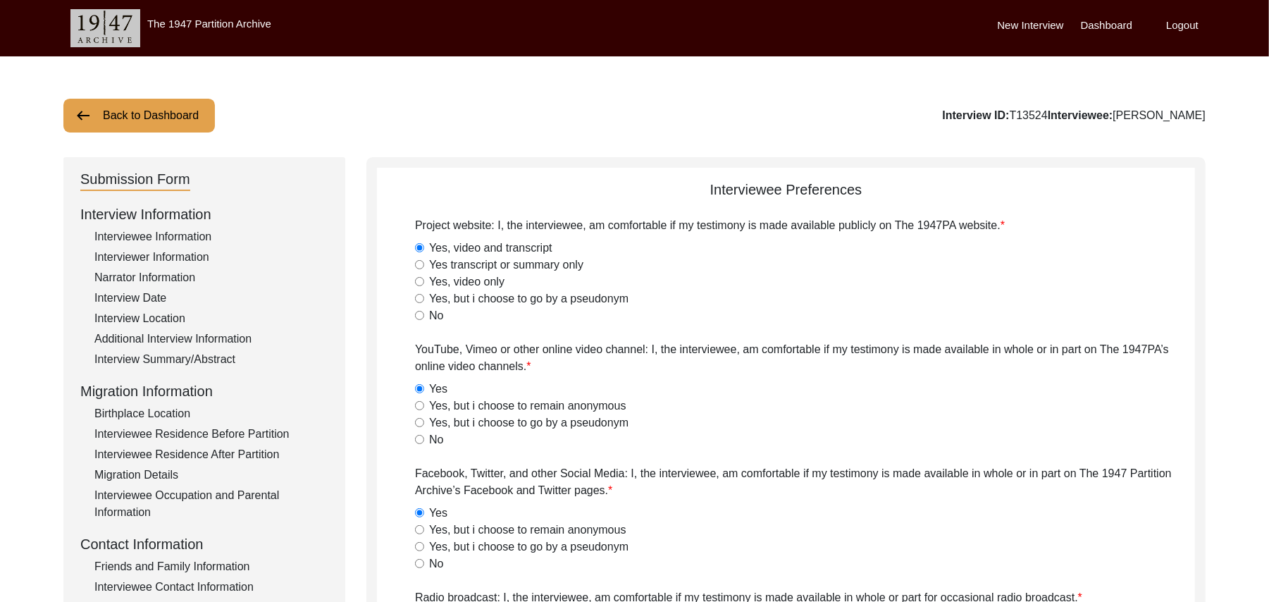
click at [194, 111] on button "Back to Dashboard" at bounding box center [139, 116] width 152 height 34
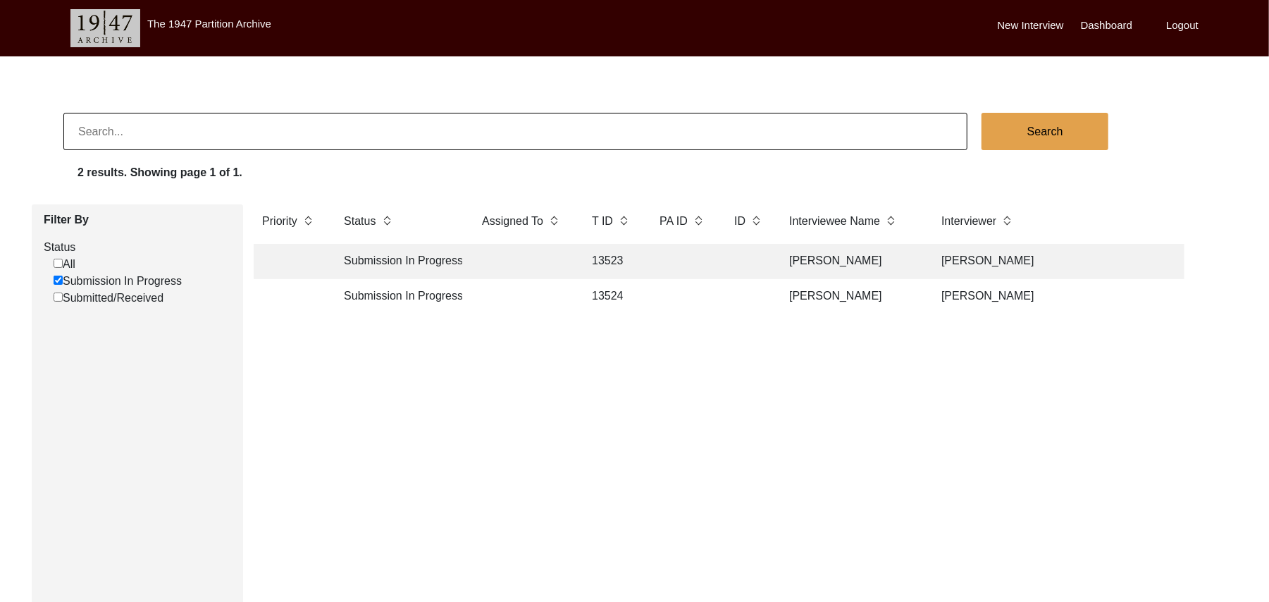
click at [829, 258] on td "[PERSON_NAME]" at bounding box center [851, 261] width 141 height 35
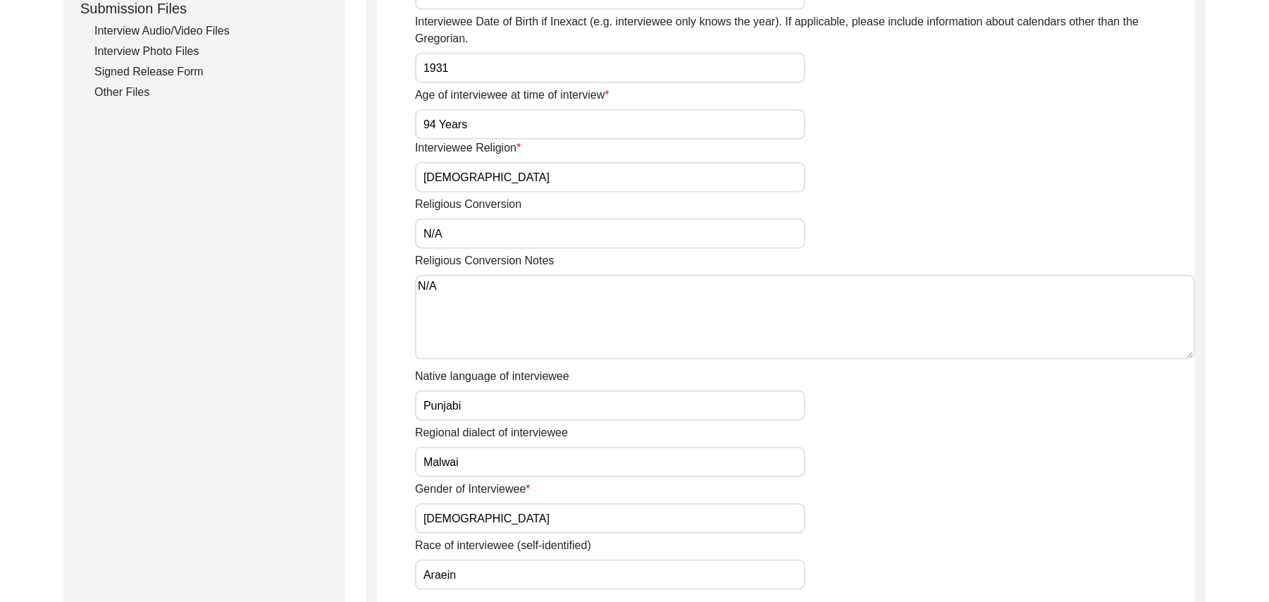
scroll to position [818, 0]
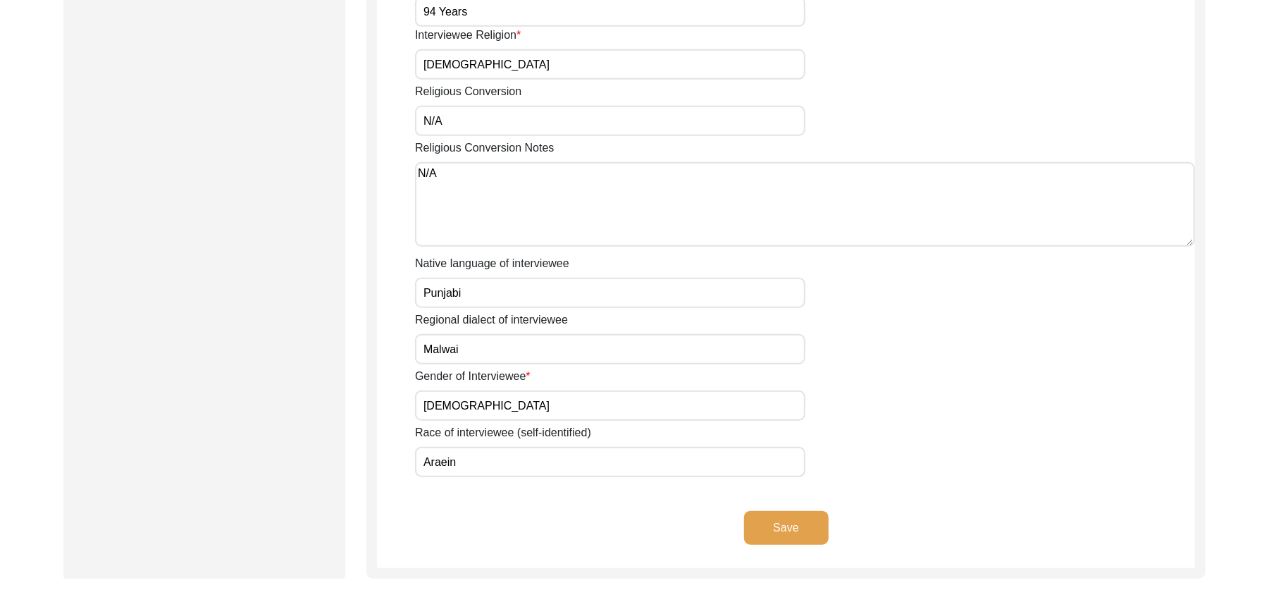
click at [798, 511] on button "Save" at bounding box center [786, 528] width 85 height 34
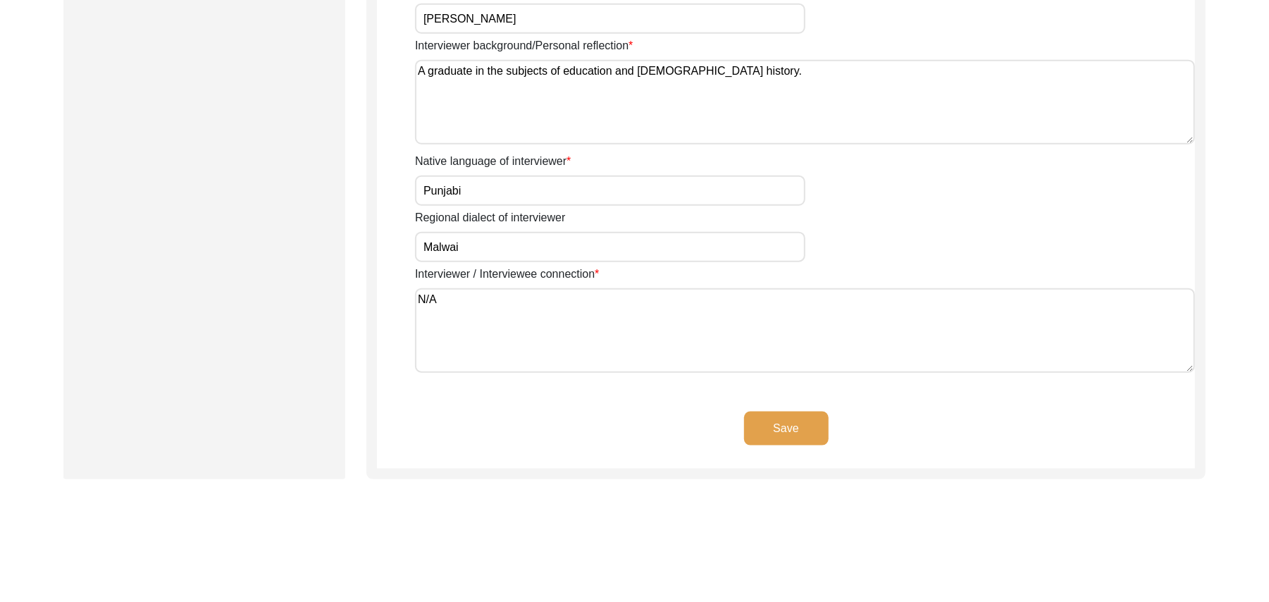
scroll to position [1098, 0]
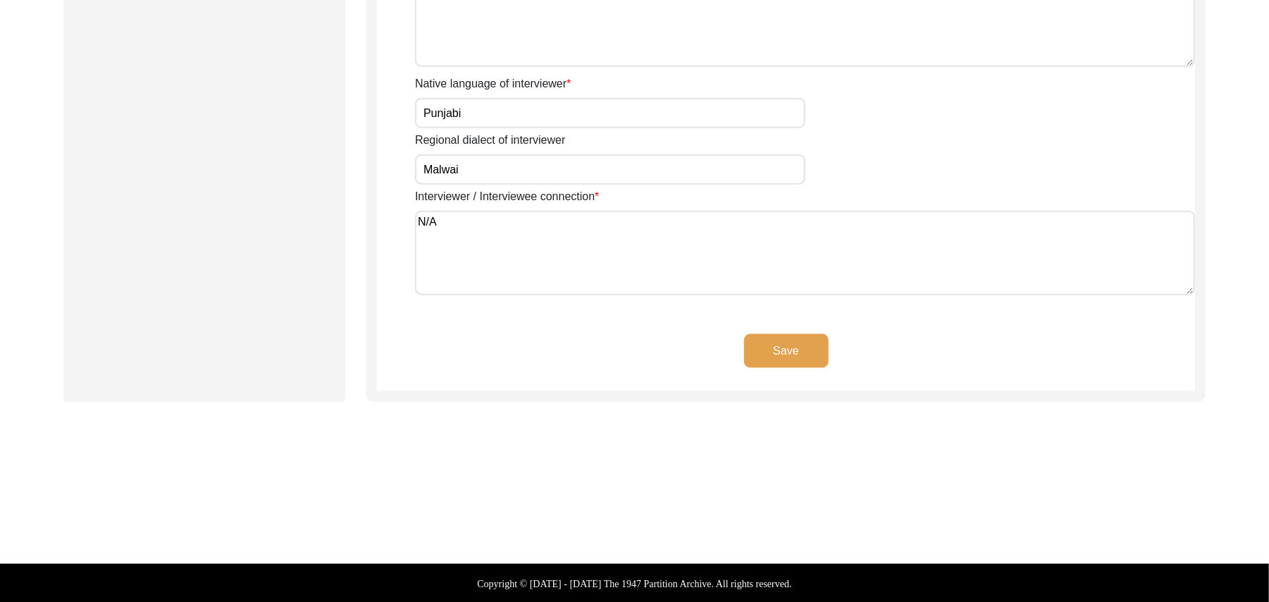
click at [781, 353] on button "Save" at bounding box center [786, 351] width 85 height 34
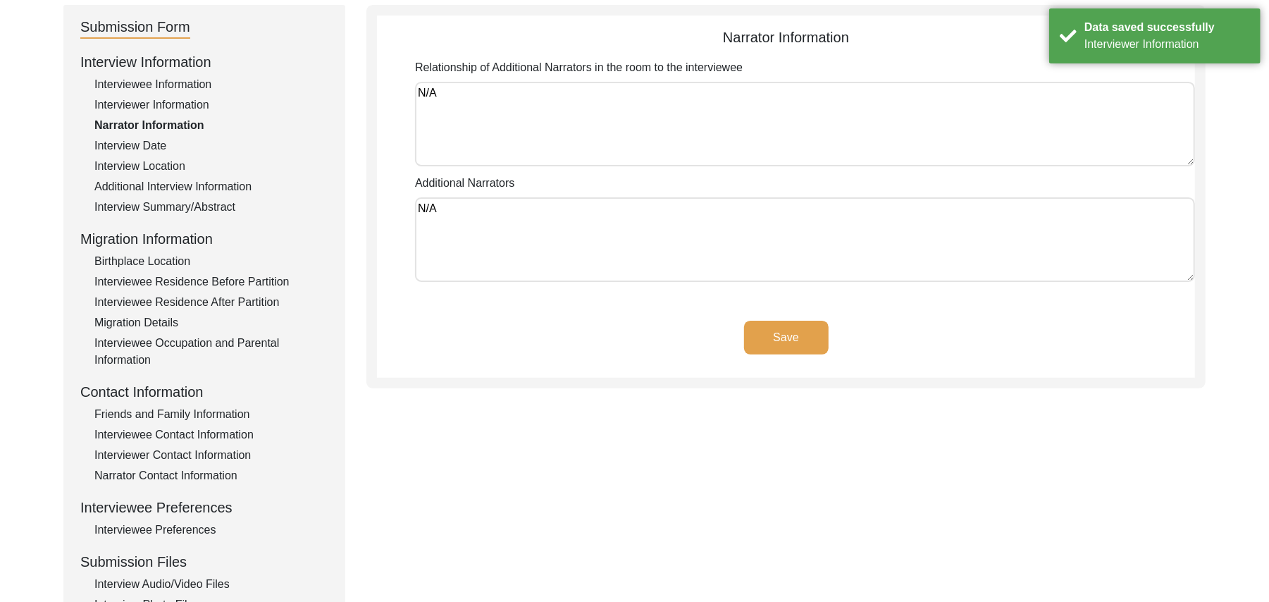
scroll to position [113, 0]
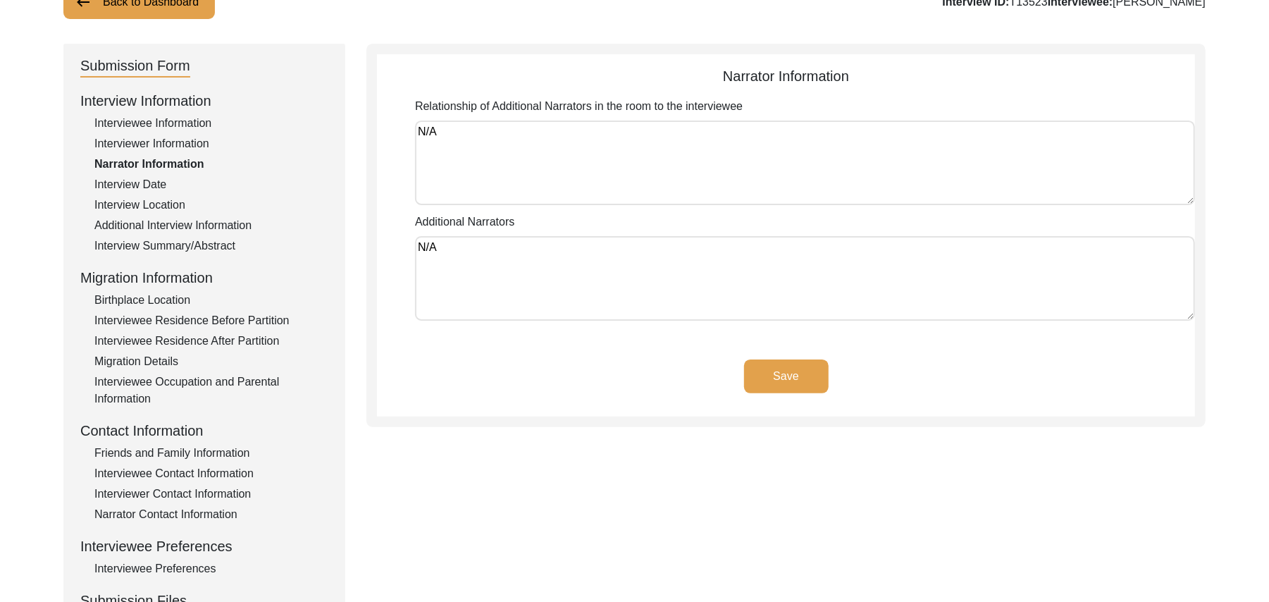
click at [793, 371] on button "Save" at bounding box center [786, 376] width 85 height 34
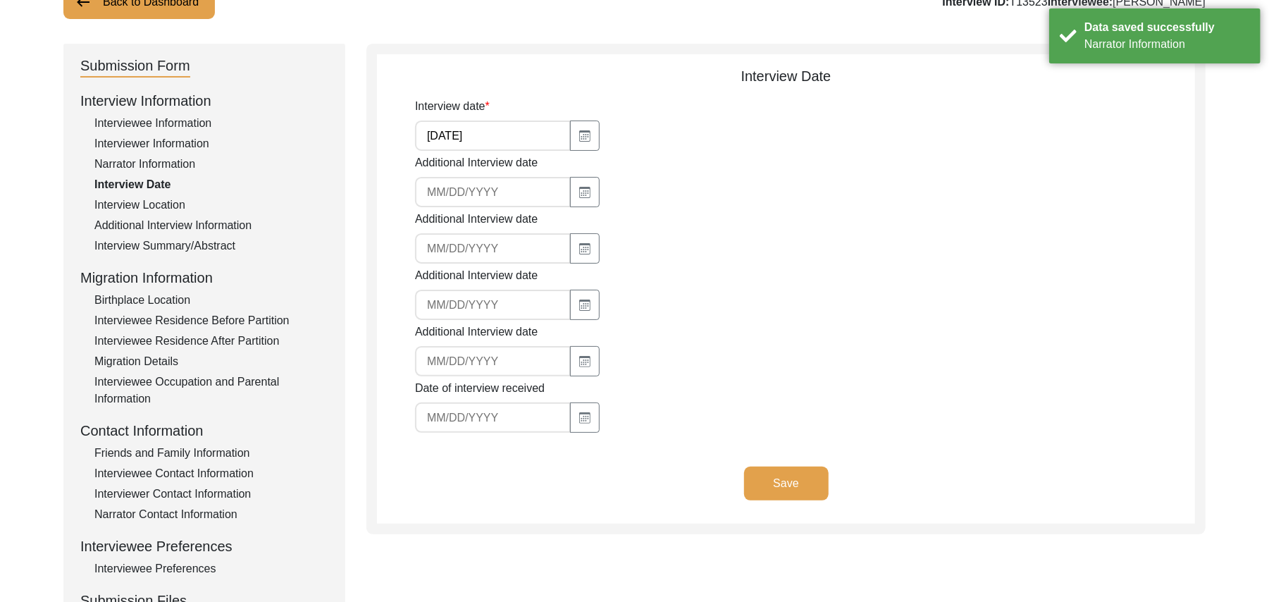
click at [784, 471] on button "Save" at bounding box center [786, 484] width 85 height 34
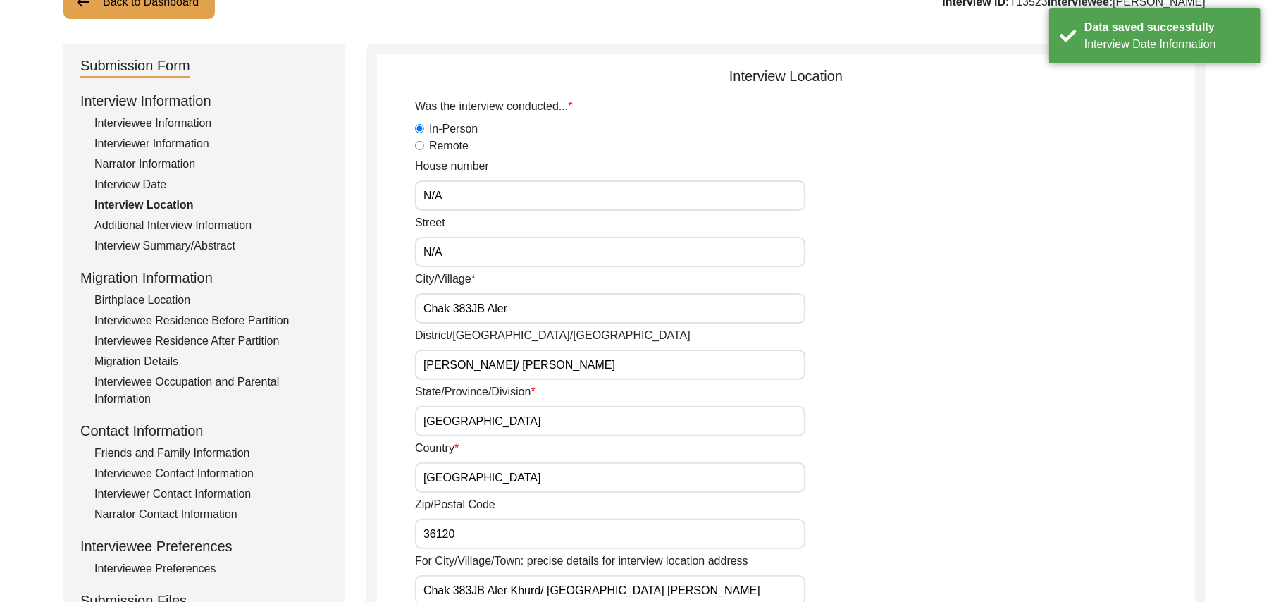
click at [459, 533] on input "36120" at bounding box center [610, 534] width 390 height 30
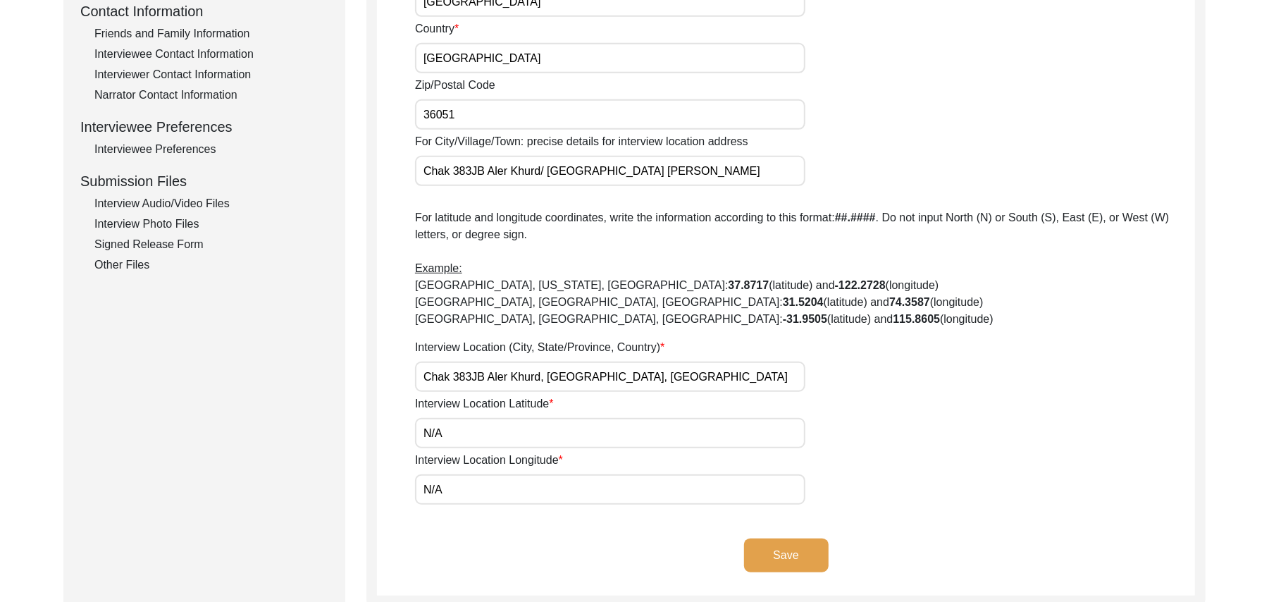
scroll to position [565, 0]
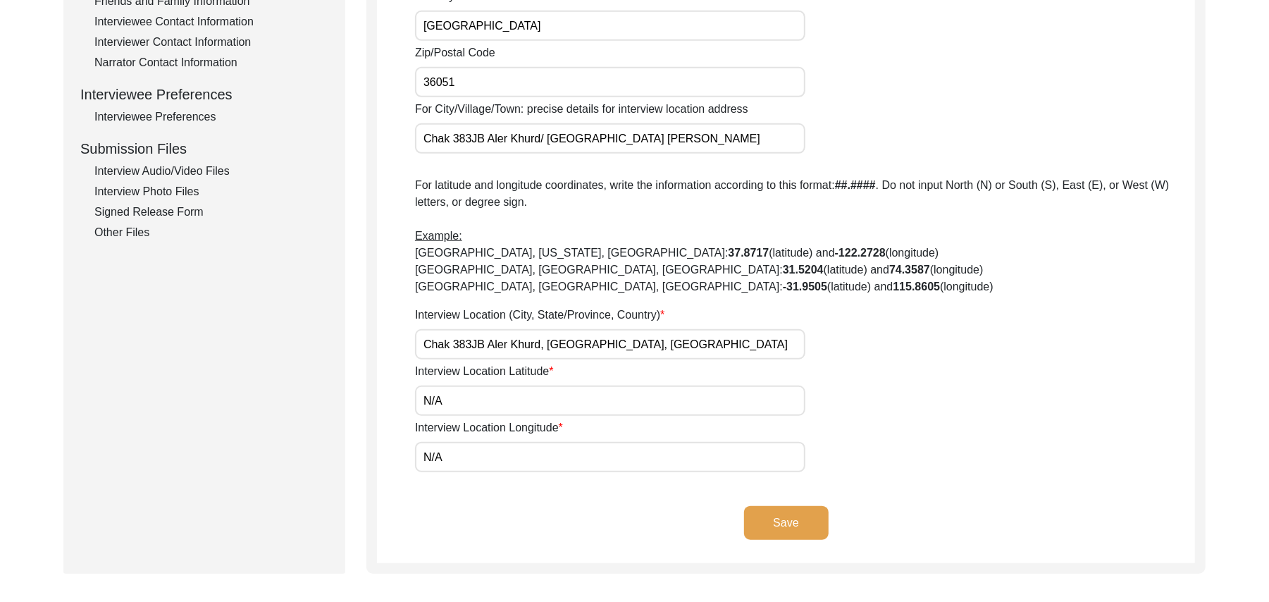
click at [803, 519] on button "Save" at bounding box center [786, 523] width 85 height 34
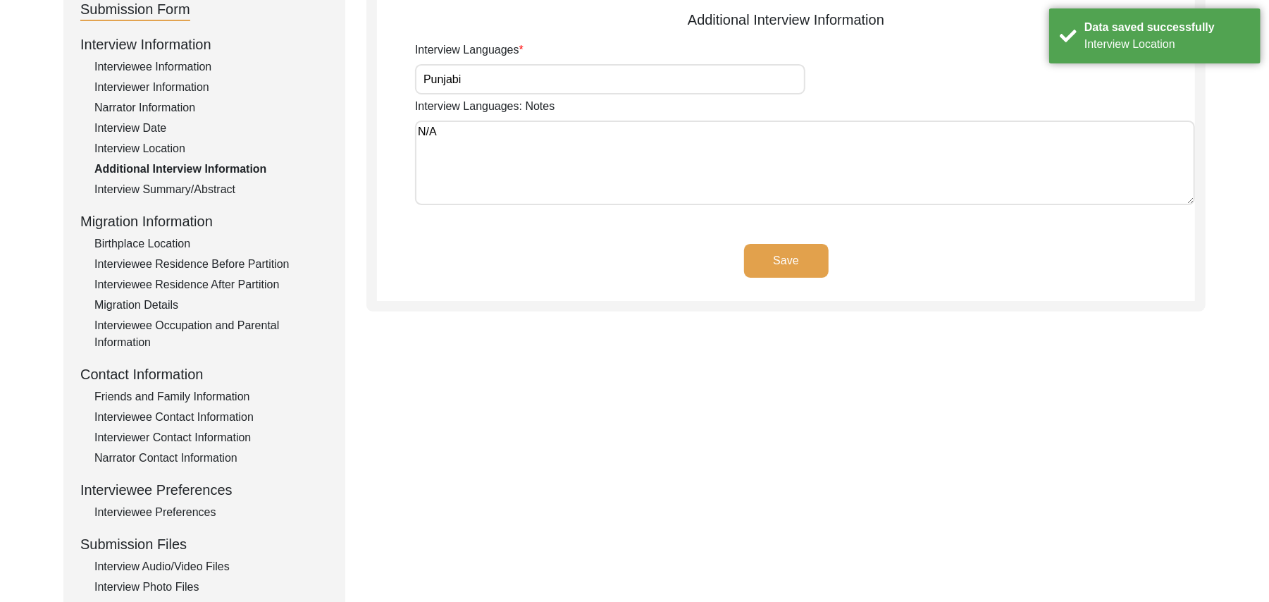
scroll to position [147, 0]
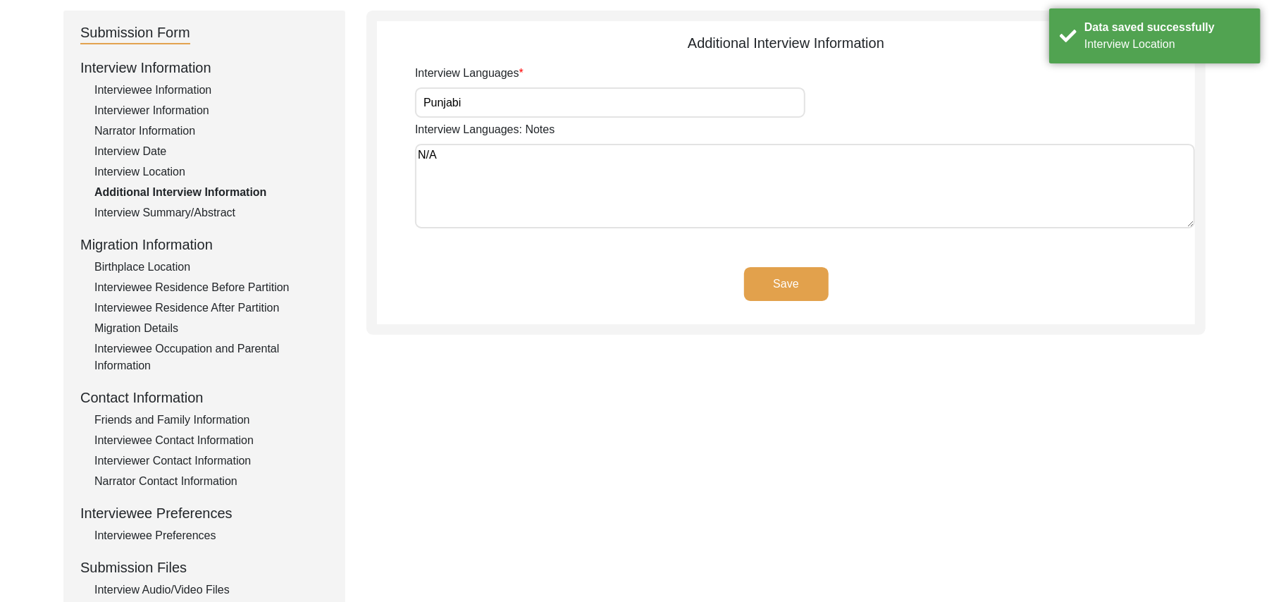
click at [801, 274] on button "Save" at bounding box center [786, 284] width 85 height 34
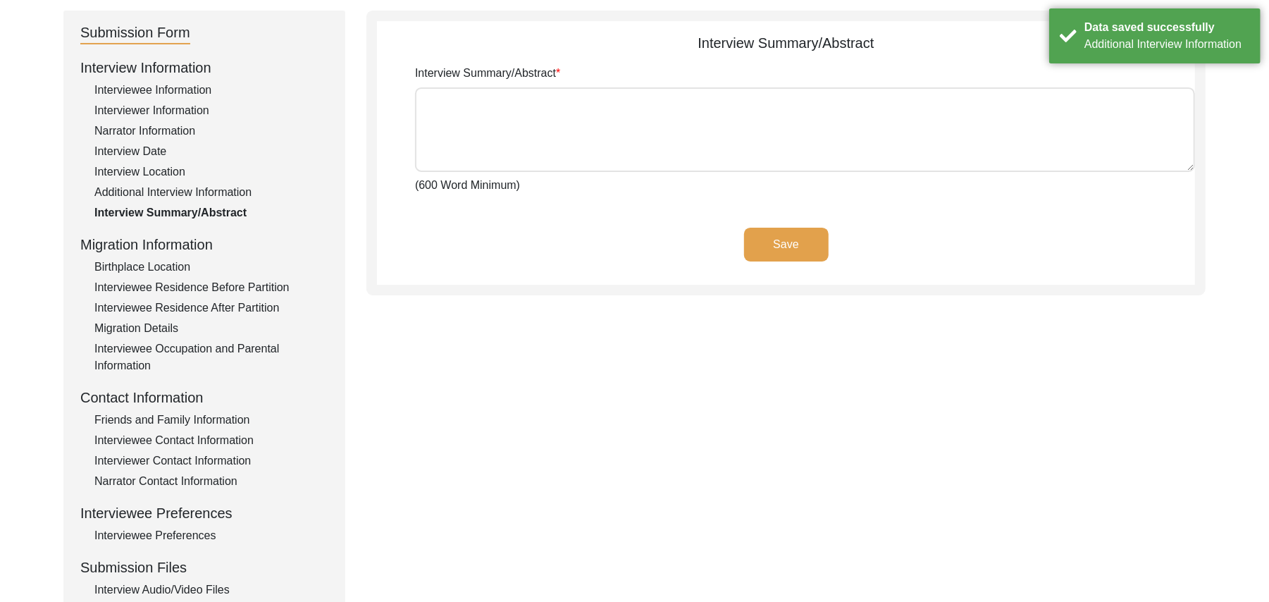
click at [161, 265] on div "Birthplace Location" at bounding box center [211, 267] width 234 height 17
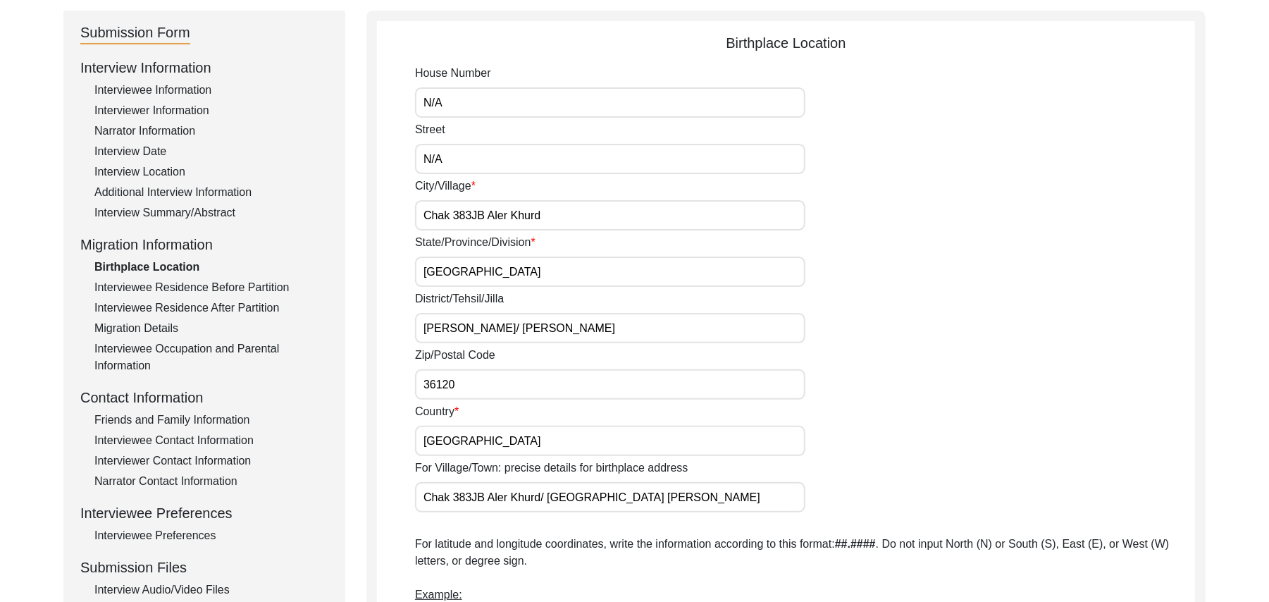
click at [454, 385] on input "36120" at bounding box center [610, 384] width 390 height 30
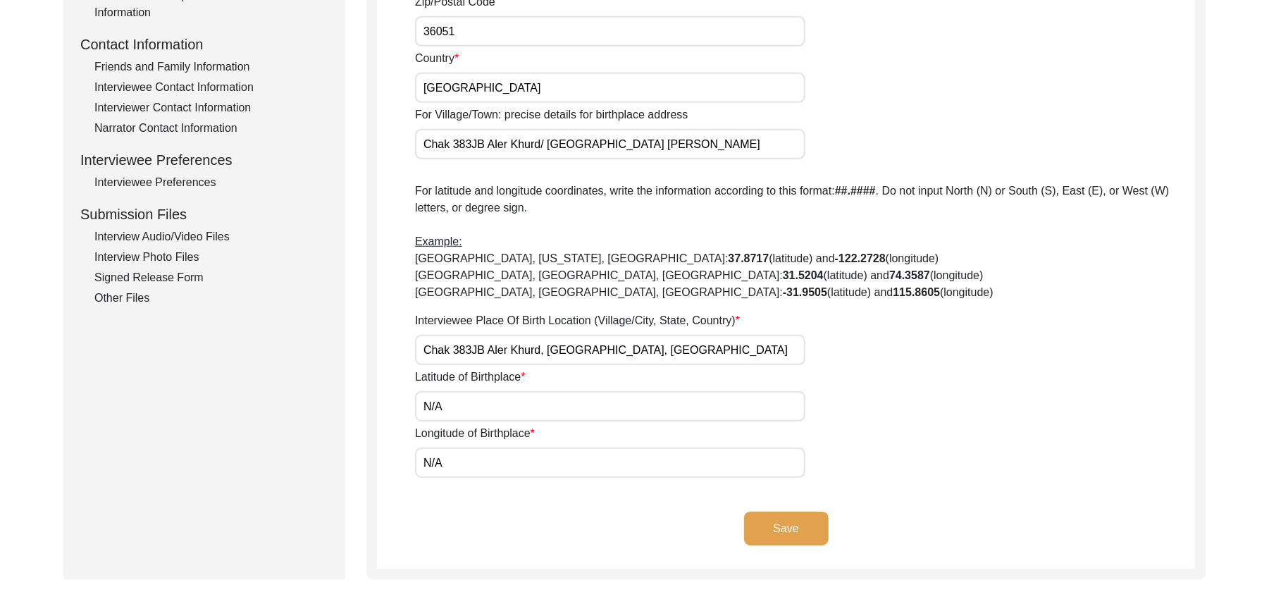
scroll to position [506, 0]
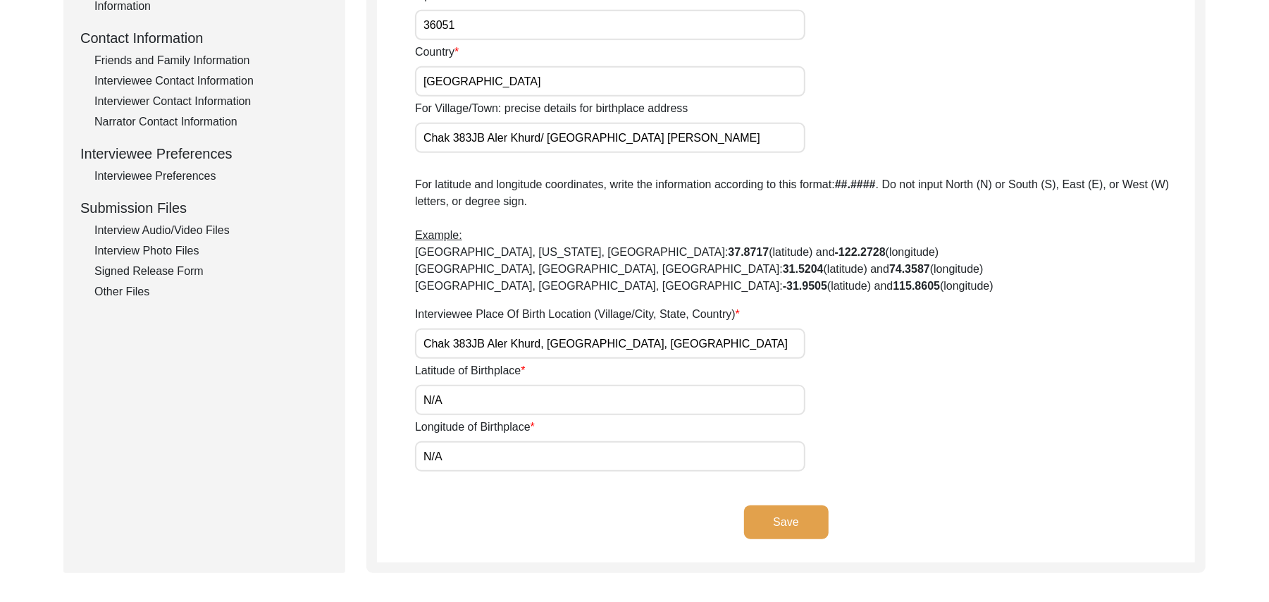
click at [799, 519] on button "Save" at bounding box center [786, 522] width 85 height 34
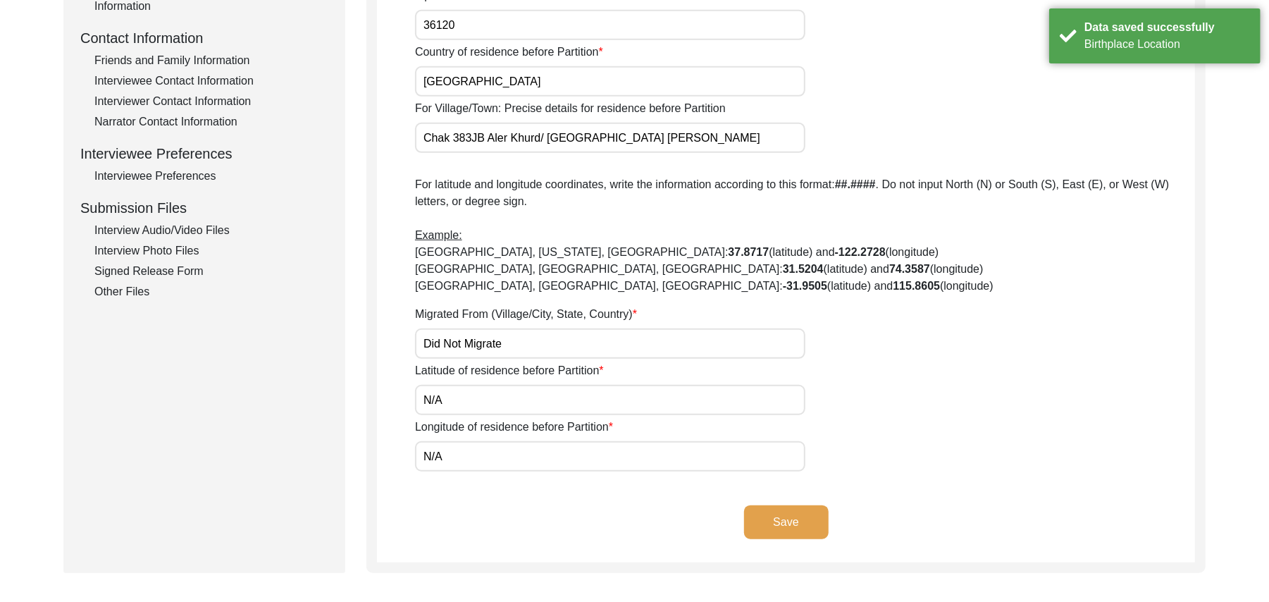
click at [457, 26] on input "36120" at bounding box center [610, 25] width 390 height 30
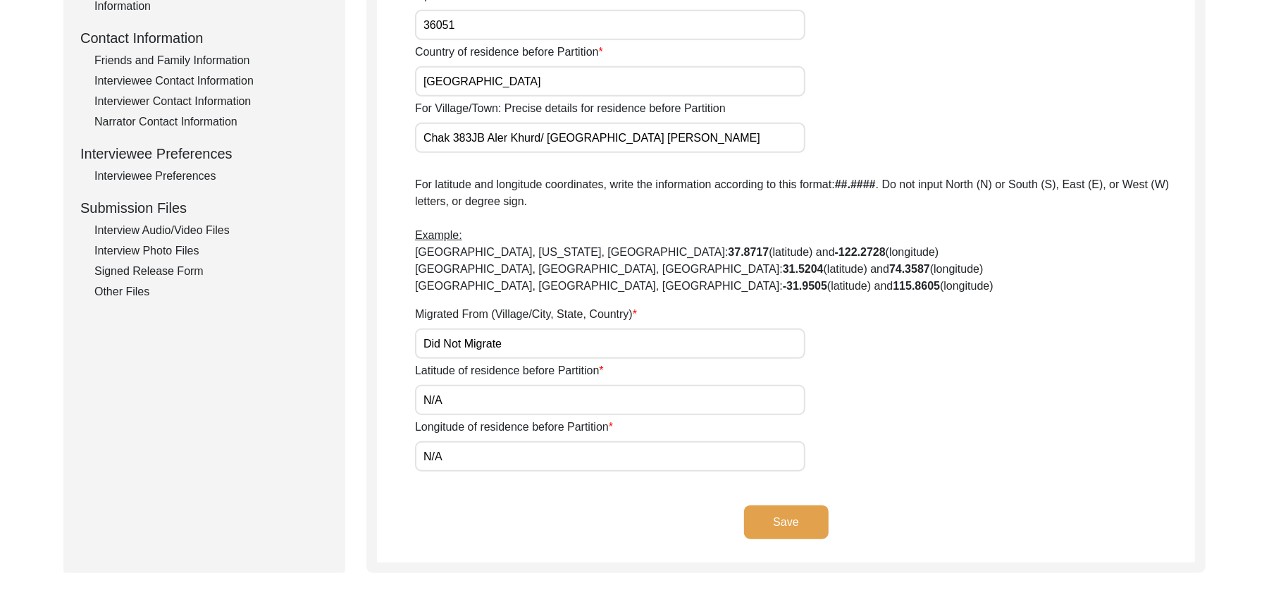
click at [787, 510] on button "Save" at bounding box center [786, 522] width 85 height 34
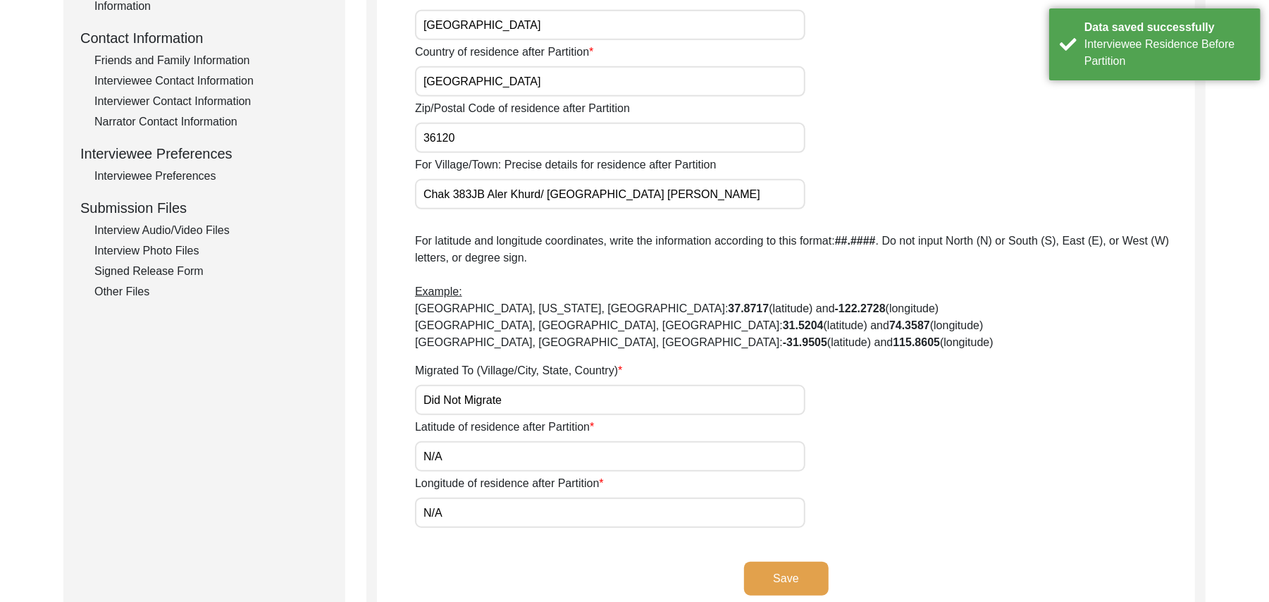
click at [458, 136] on input "36120" at bounding box center [610, 138] width 390 height 30
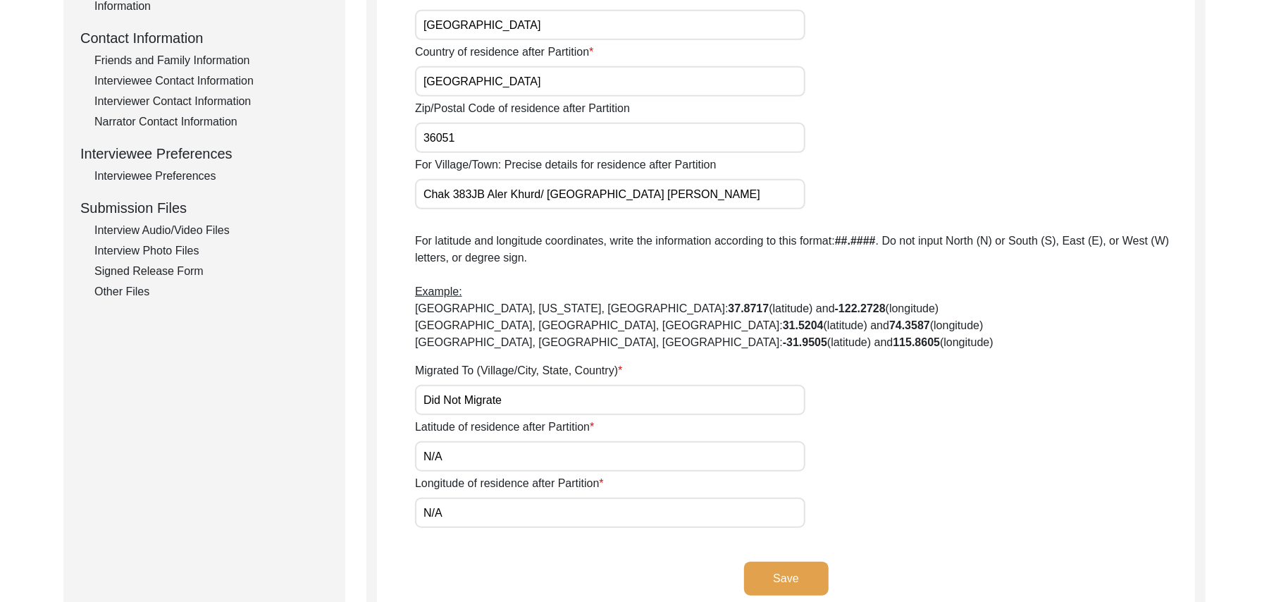
click at [773, 568] on button "Save" at bounding box center [786, 579] width 85 height 34
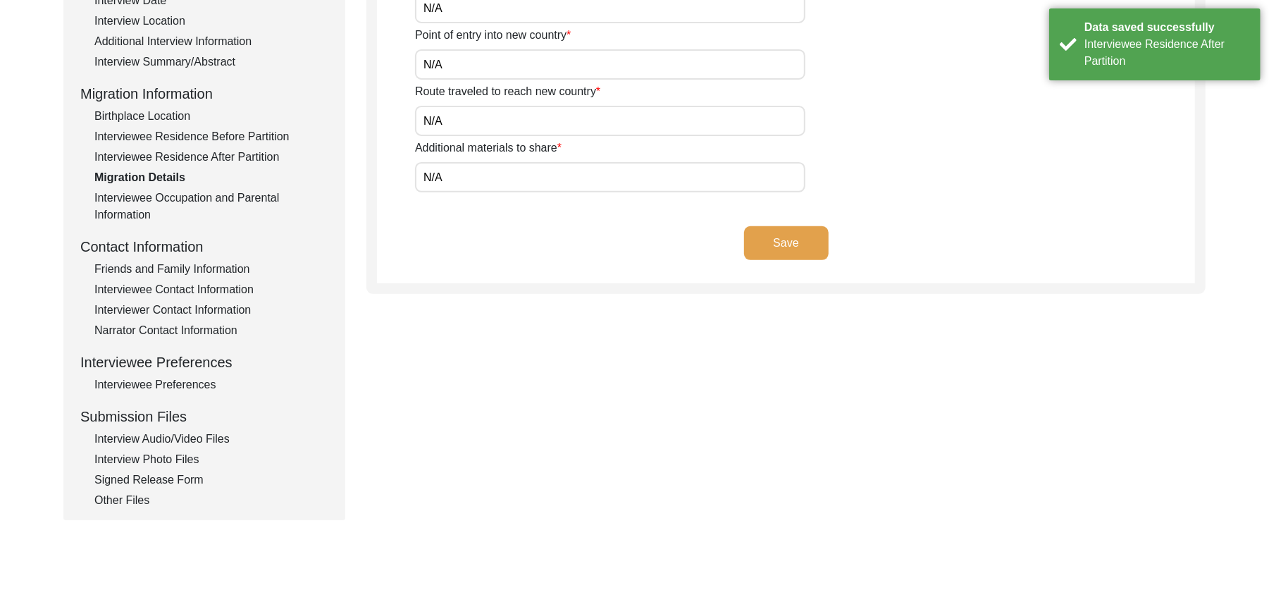
scroll to position [295, 0]
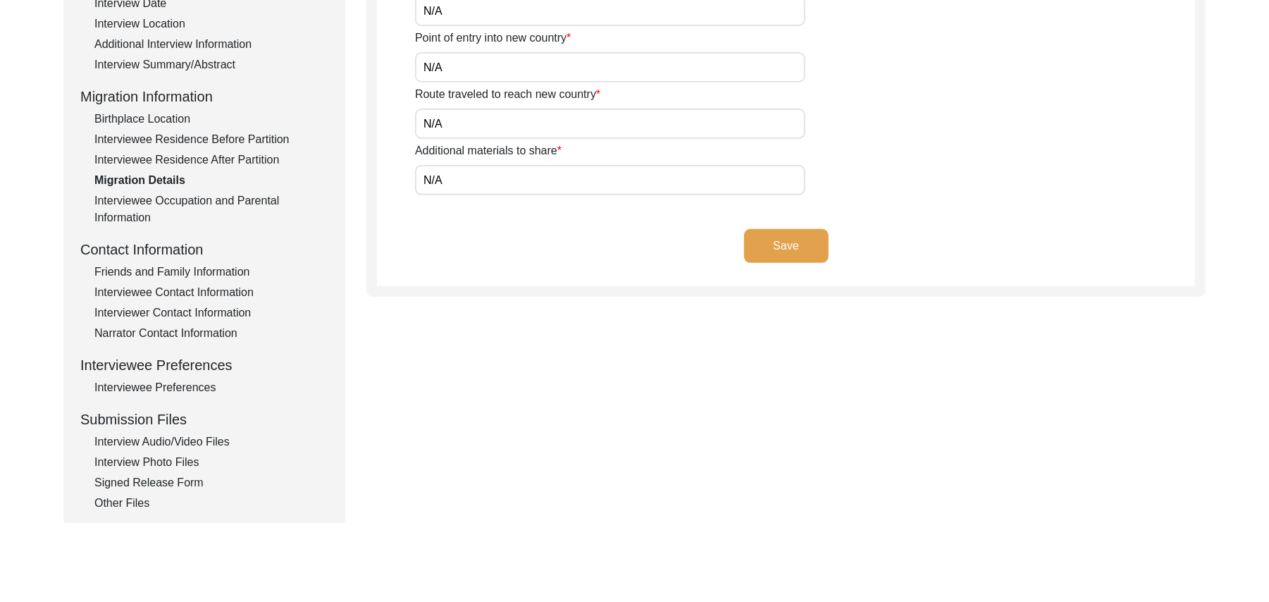
click at [805, 238] on button "Save" at bounding box center [786, 246] width 85 height 34
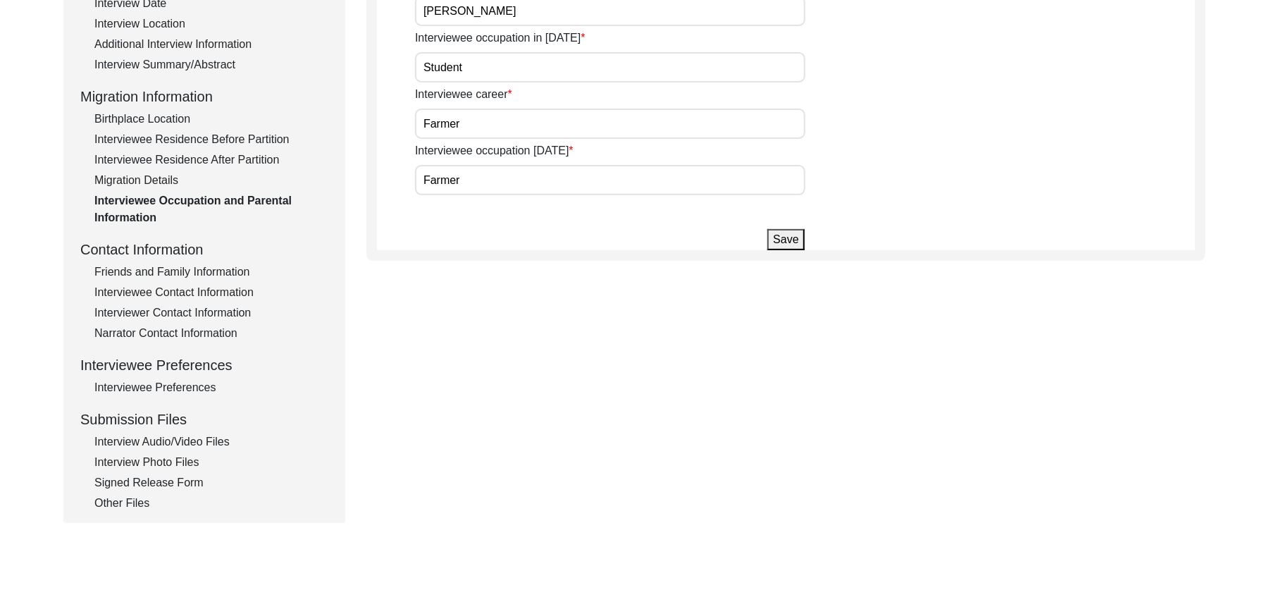
click at [245, 266] on div "Friends and Family Information" at bounding box center [211, 272] width 234 height 17
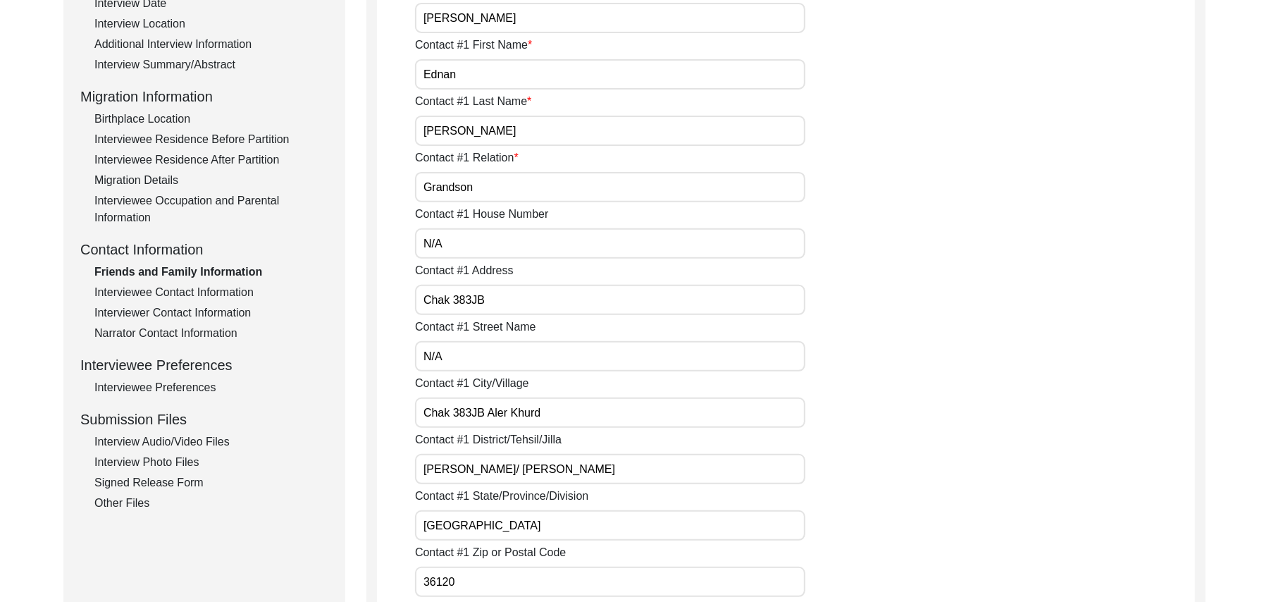
click at [459, 581] on input "36120" at bounding box center [610, 582] width 390 height 30
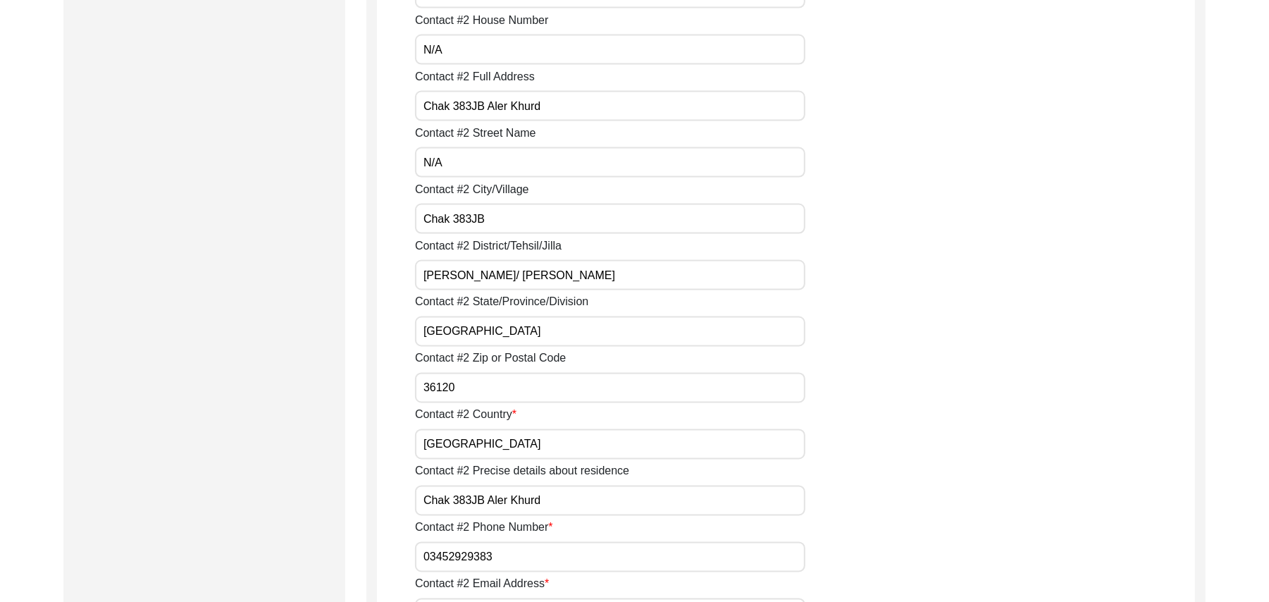
scroll to position [1661, 0]
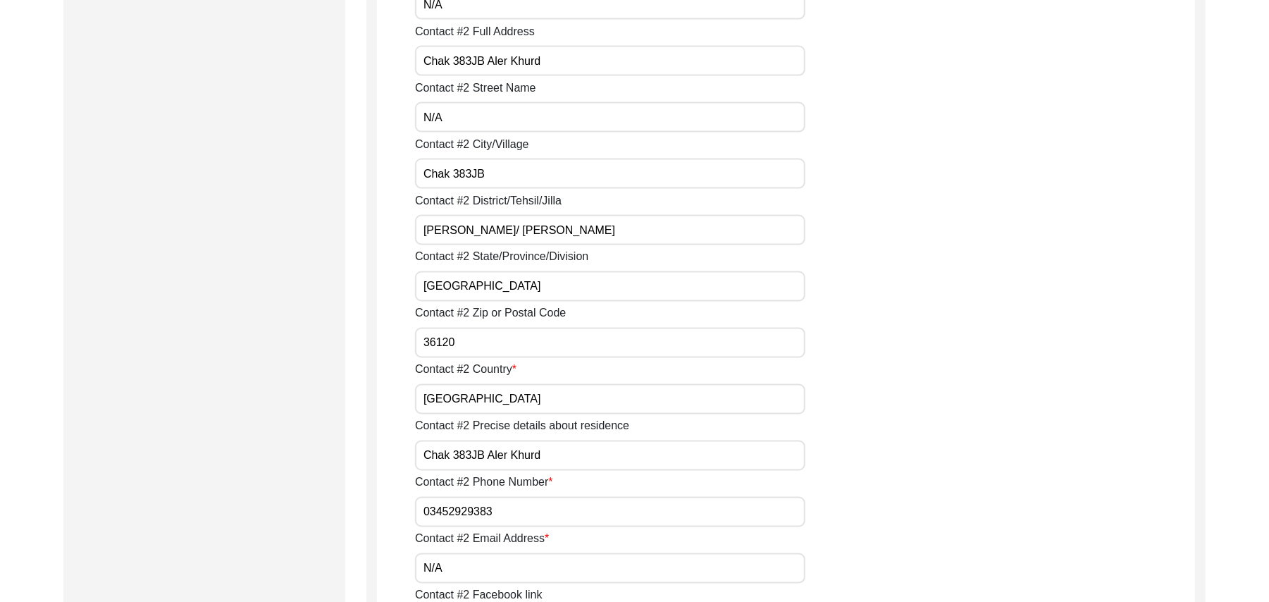
click at [458, 347] on input "36120" at bounding box center [610, 343] width 390 height 30
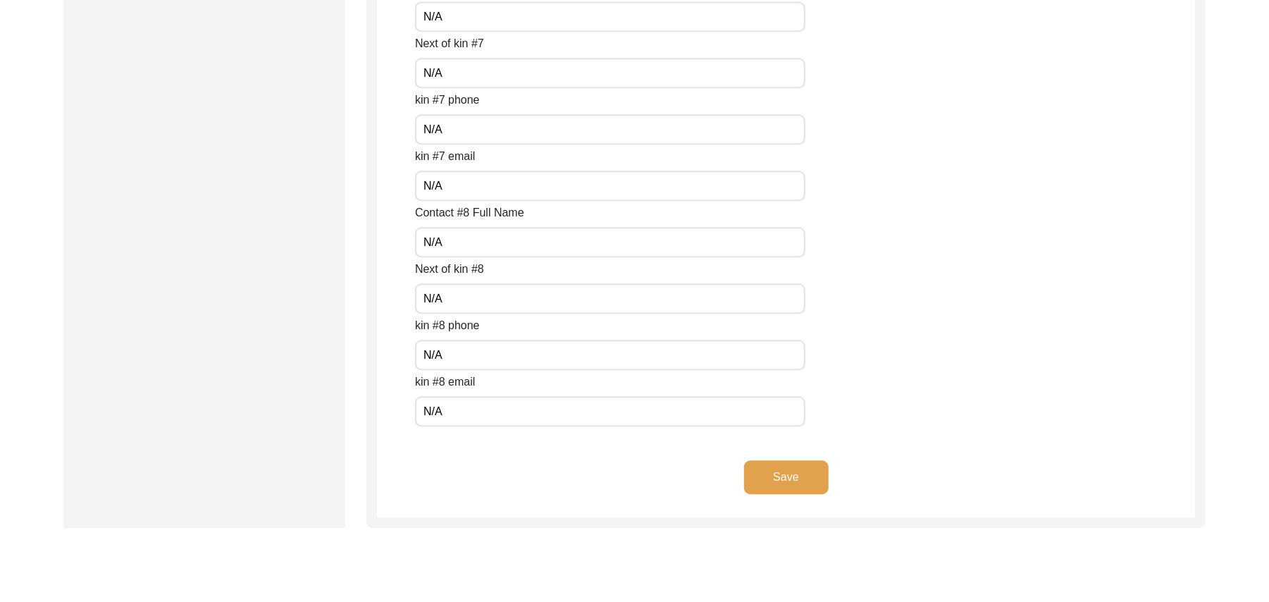
scroll to position [6182, 0]
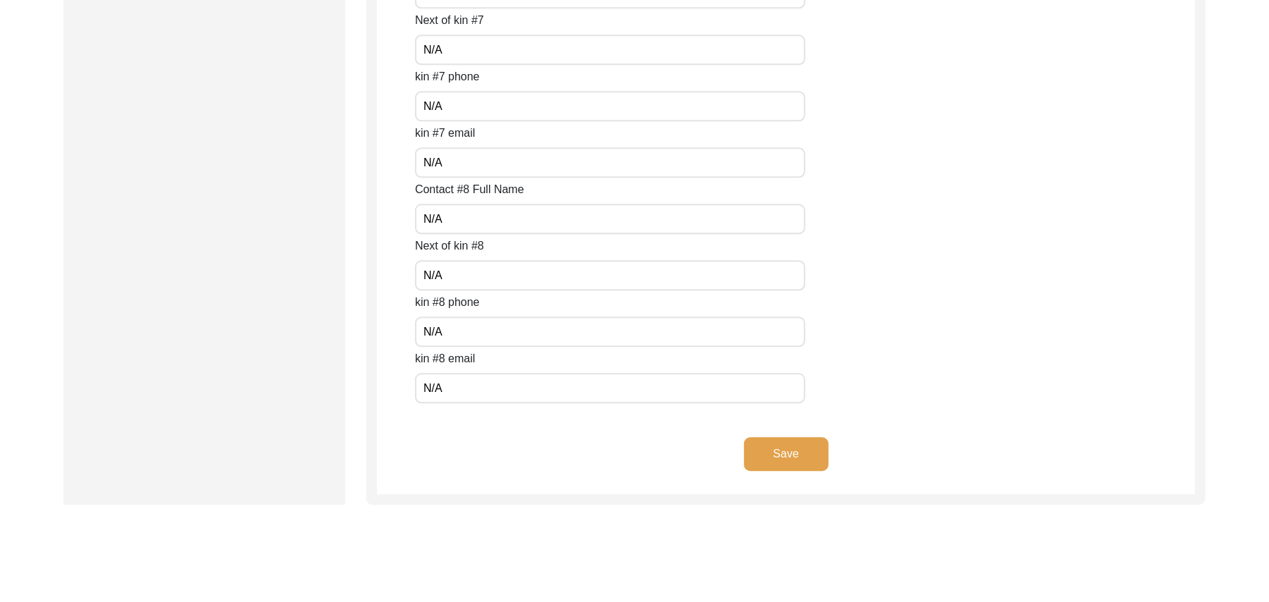
click at [793, 451] on button "Save" at bounding box center [786, 454] width 85 height 34
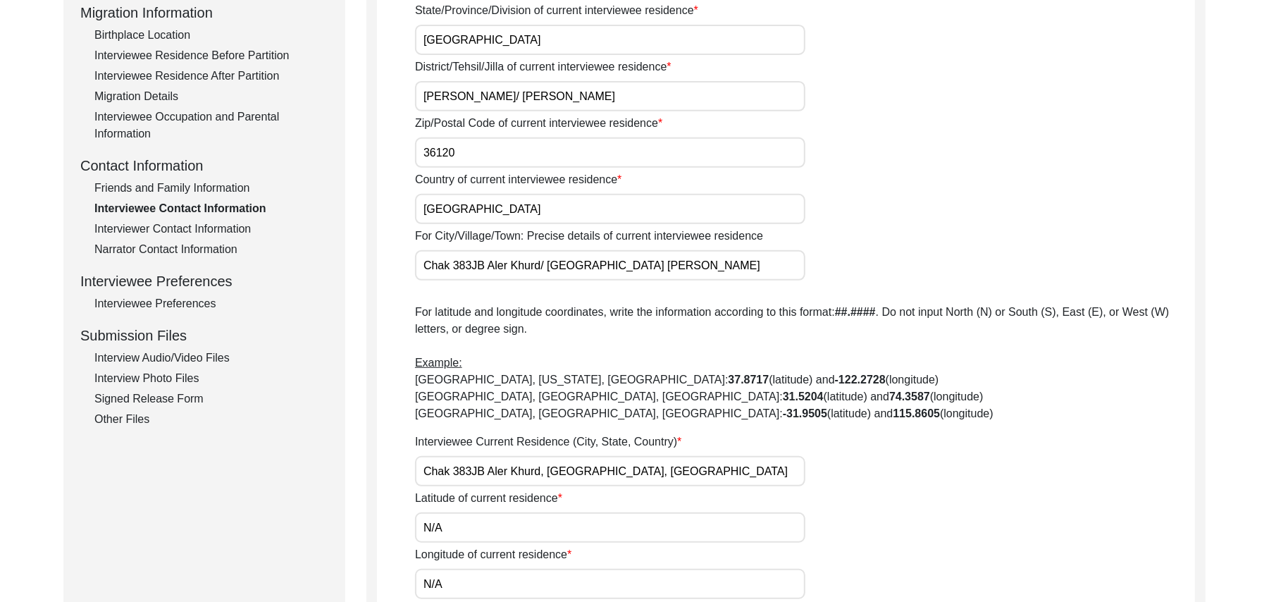
scroll to position [370, 0]
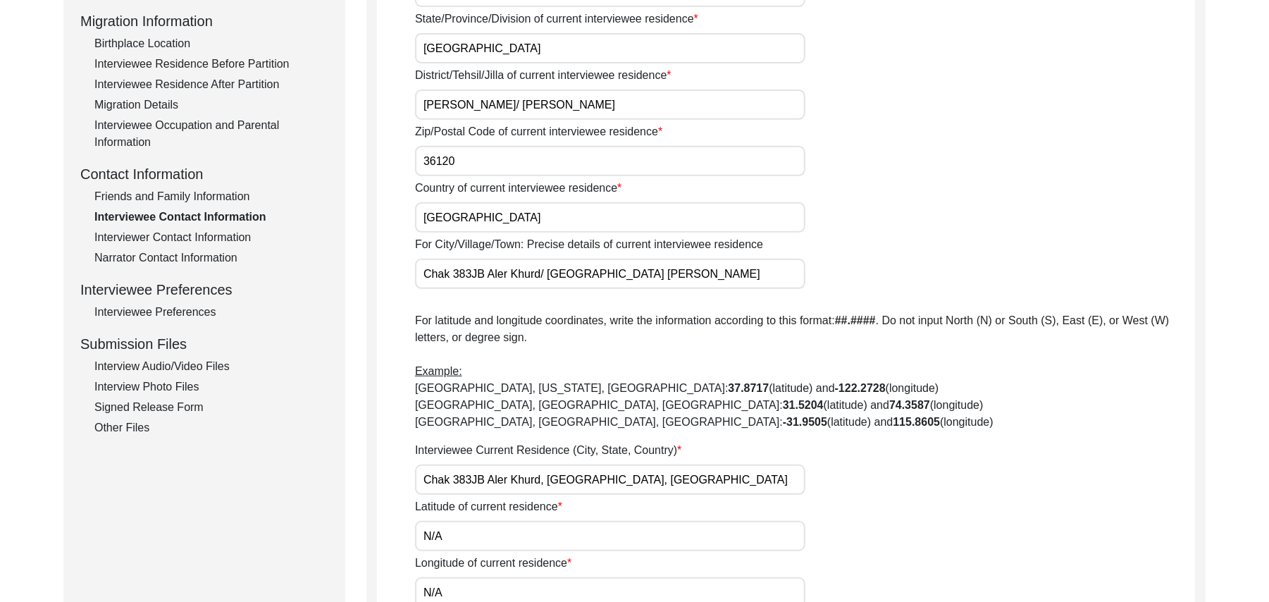
click at [469, 169] on input "36120" at bounding box center [610, 161] width 390 height 30
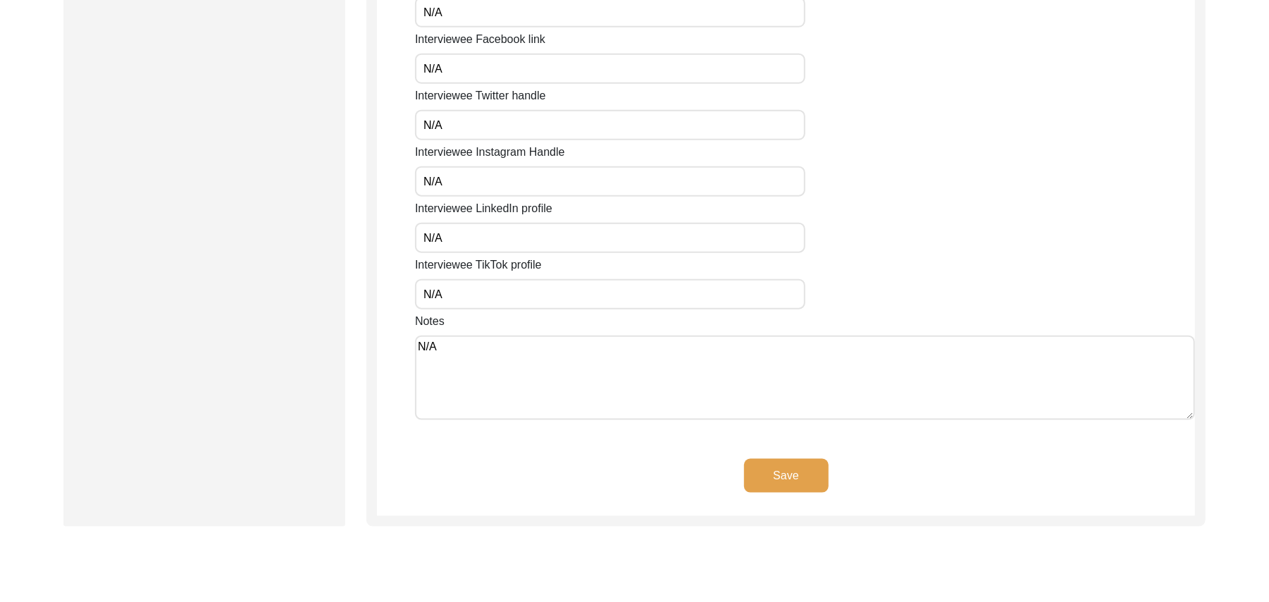
scroll to position [1111, 0]
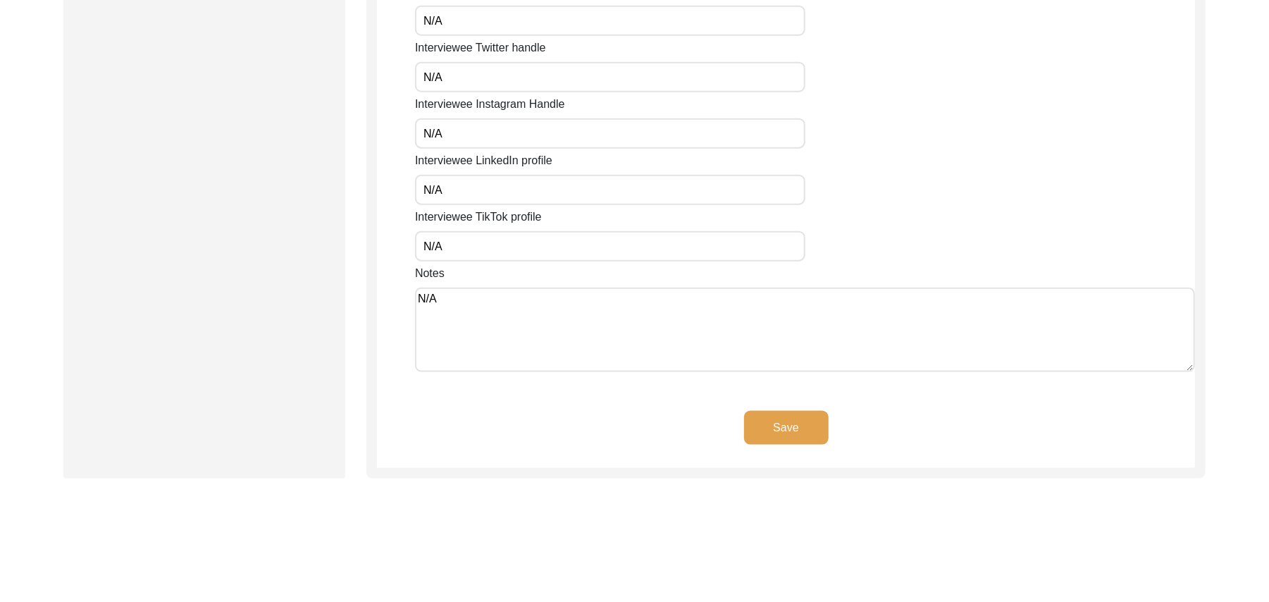
click at [810, 421] on button "Save" at bounding box center [786, 428] width 85 height 34
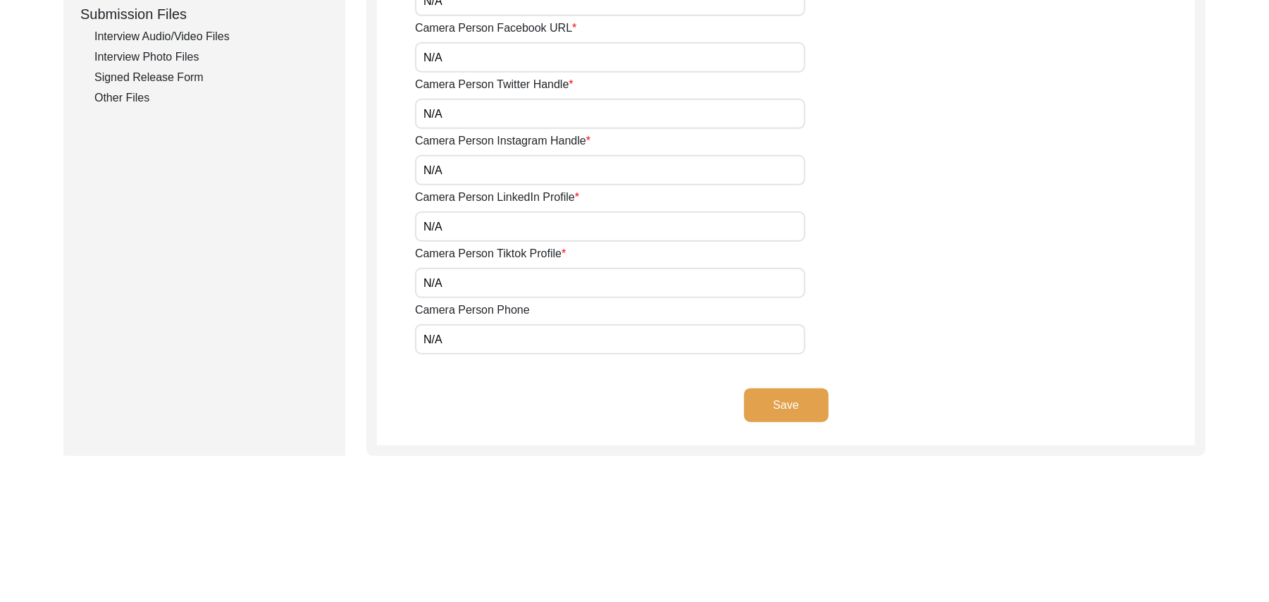
scroll to position [754, 0]
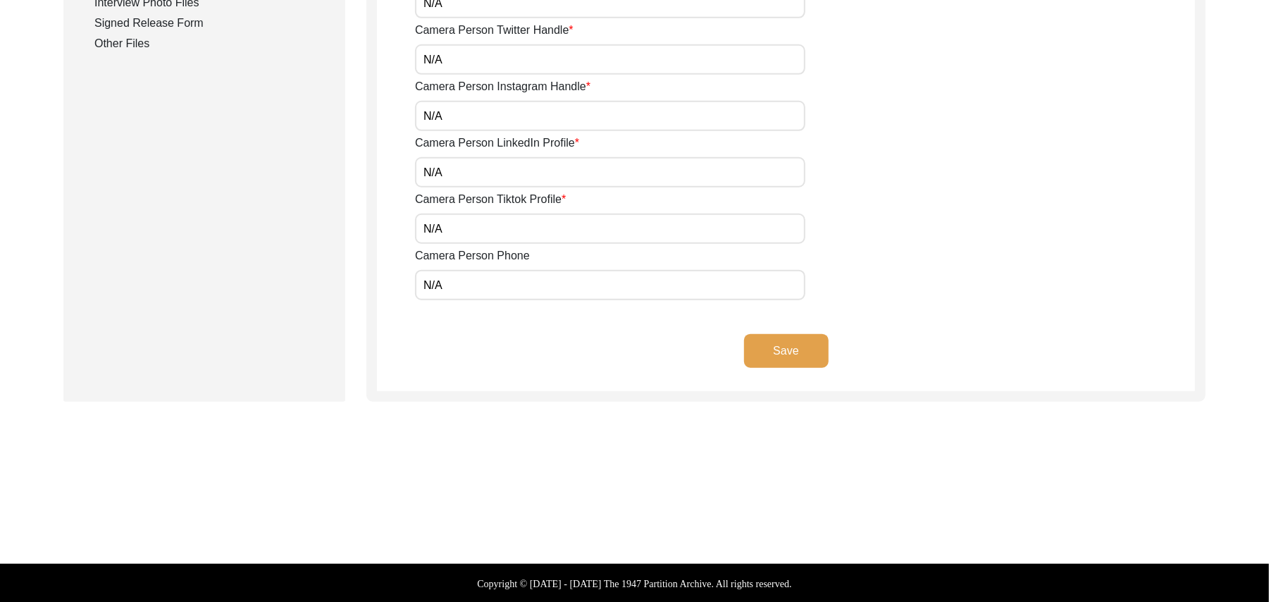
click at [782, 342] on button "Save" at bounding box center [786, 351] width 85 height 34
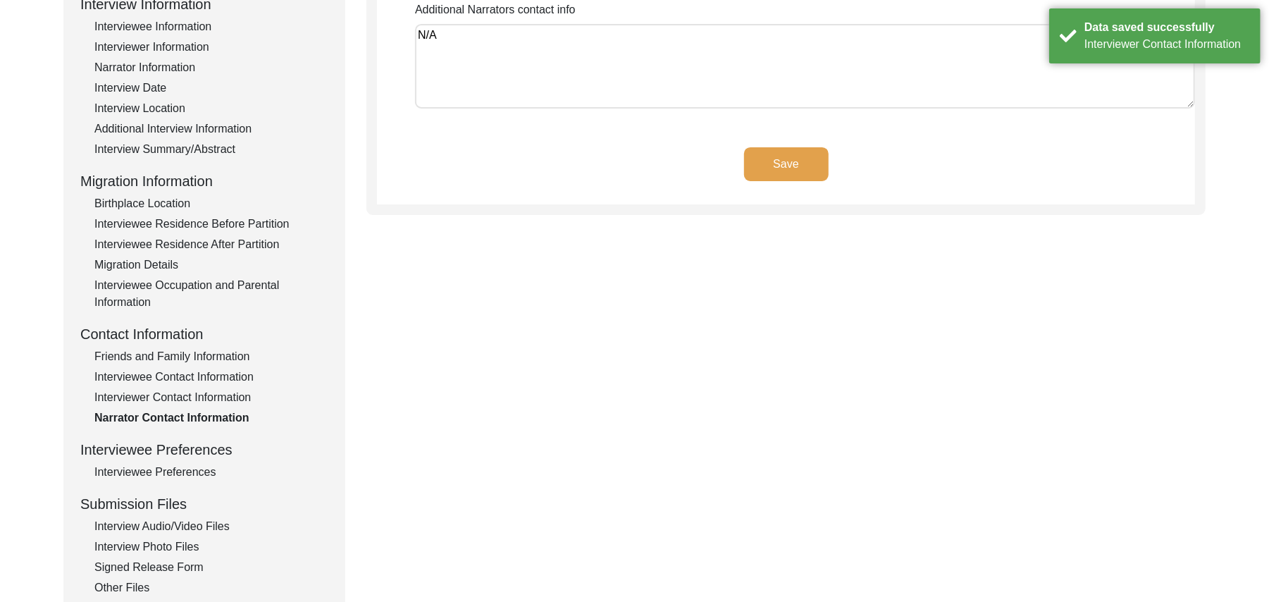
scroll to position [159, 0]
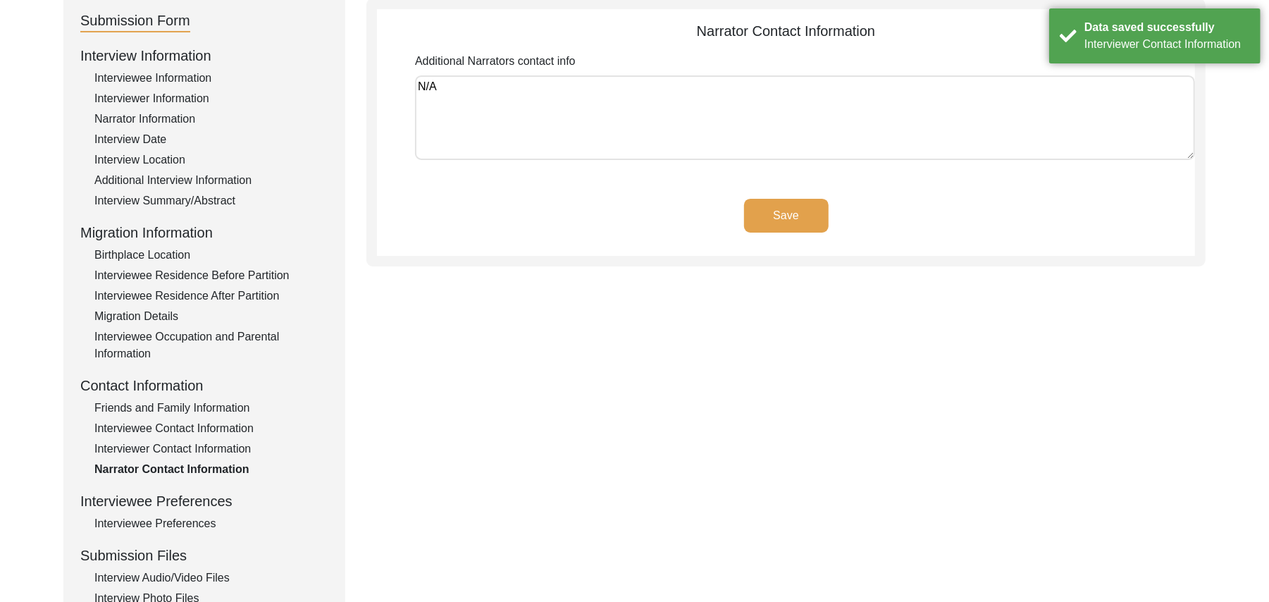
click at [806, 212] on button "Save" at bounding box center [786, 216] width 85 height 34
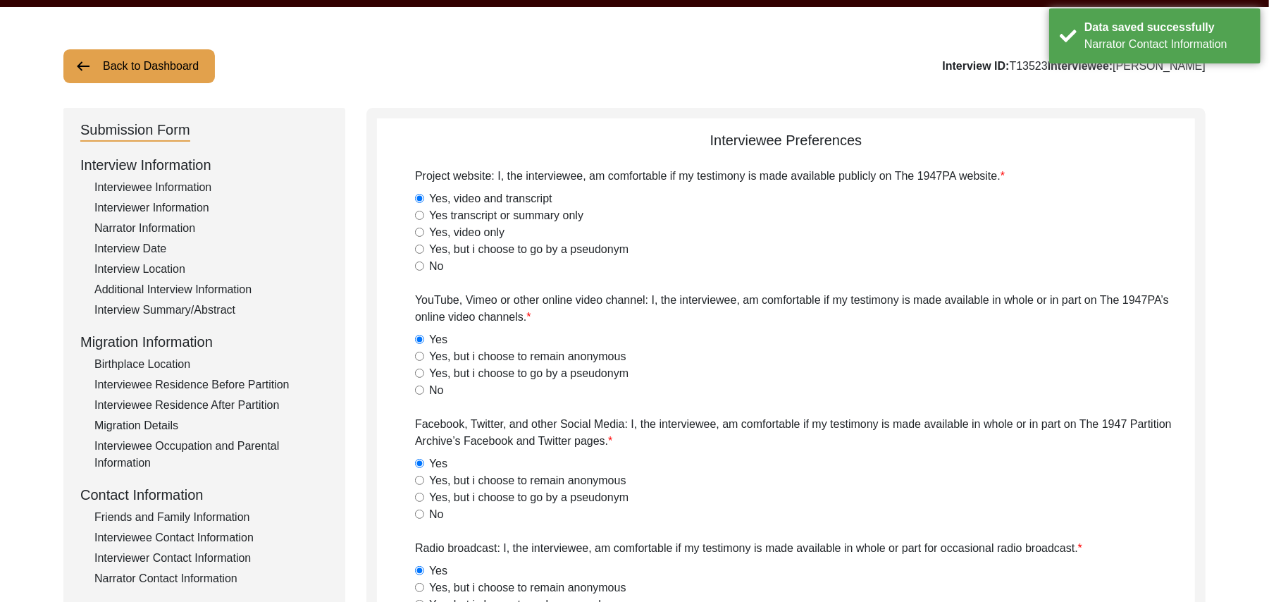
scroll to position [0, 0]
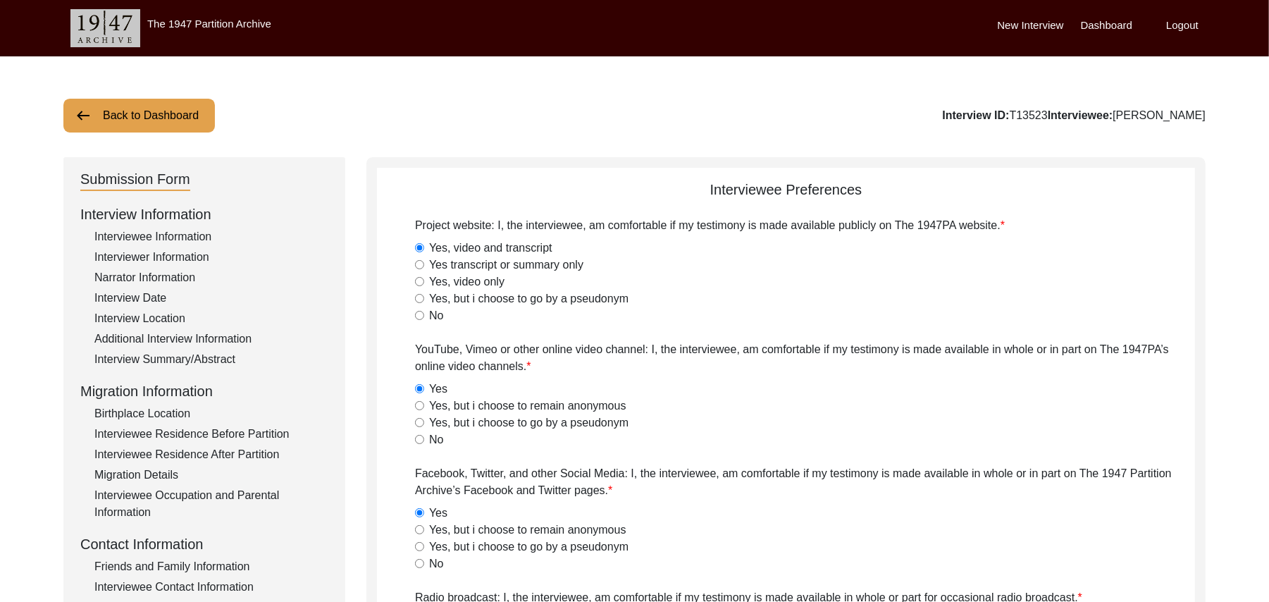
click at [189, 106] on button "Back to Dashboard" at bounding box center [139, 116] width 152 height 34
